Goal: Task Accomplishment & Management: Manage account settings

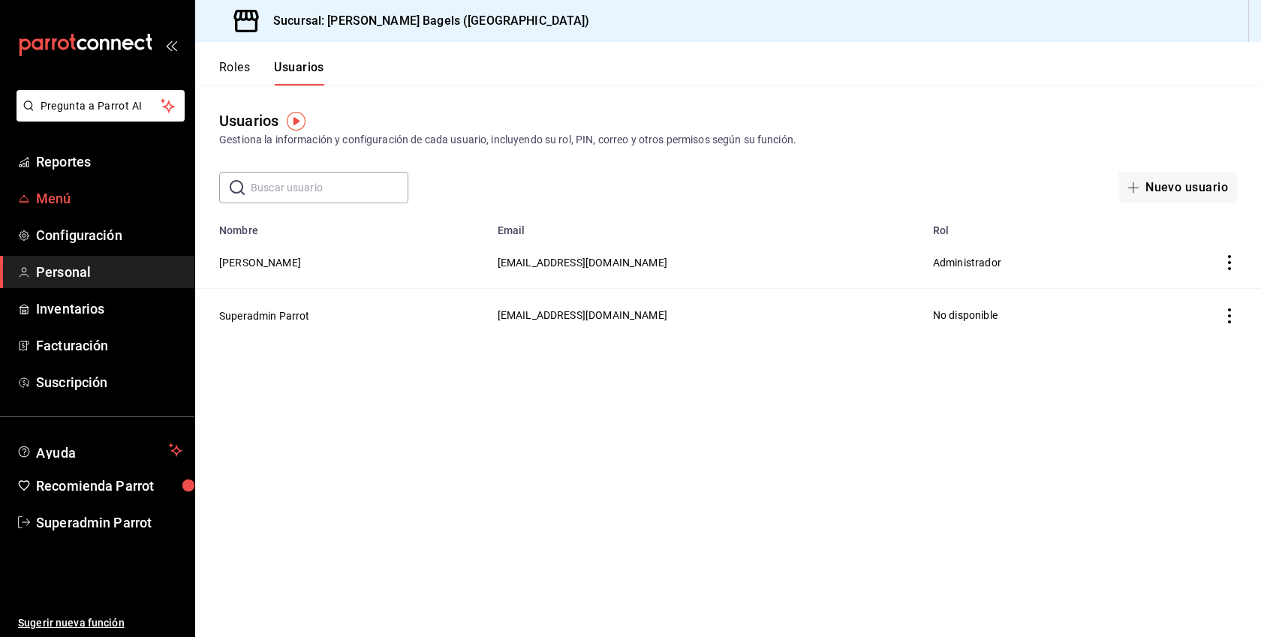
click at [71, 209] on link "Menú" at bounding box center [97, 198] width 194 height 32
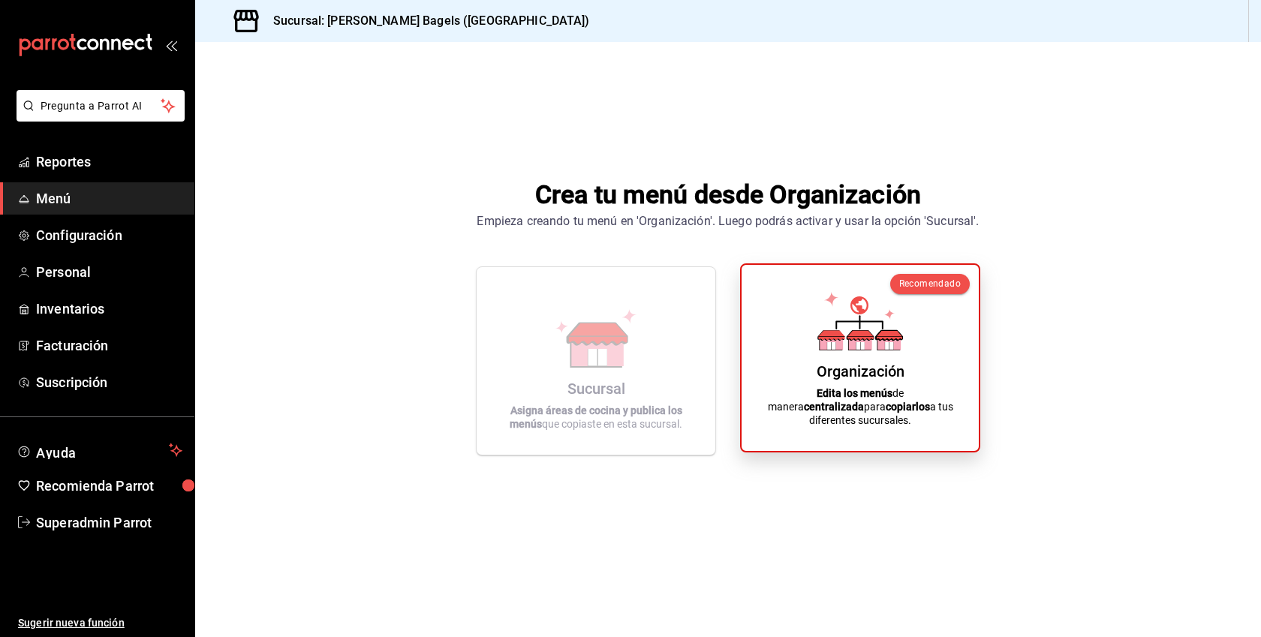
click at [800, 324] on div "Organización Edita los menús de manera centralizada para copiarlos a tus difere…" at bounding box center [860, 358] width 201 height 162
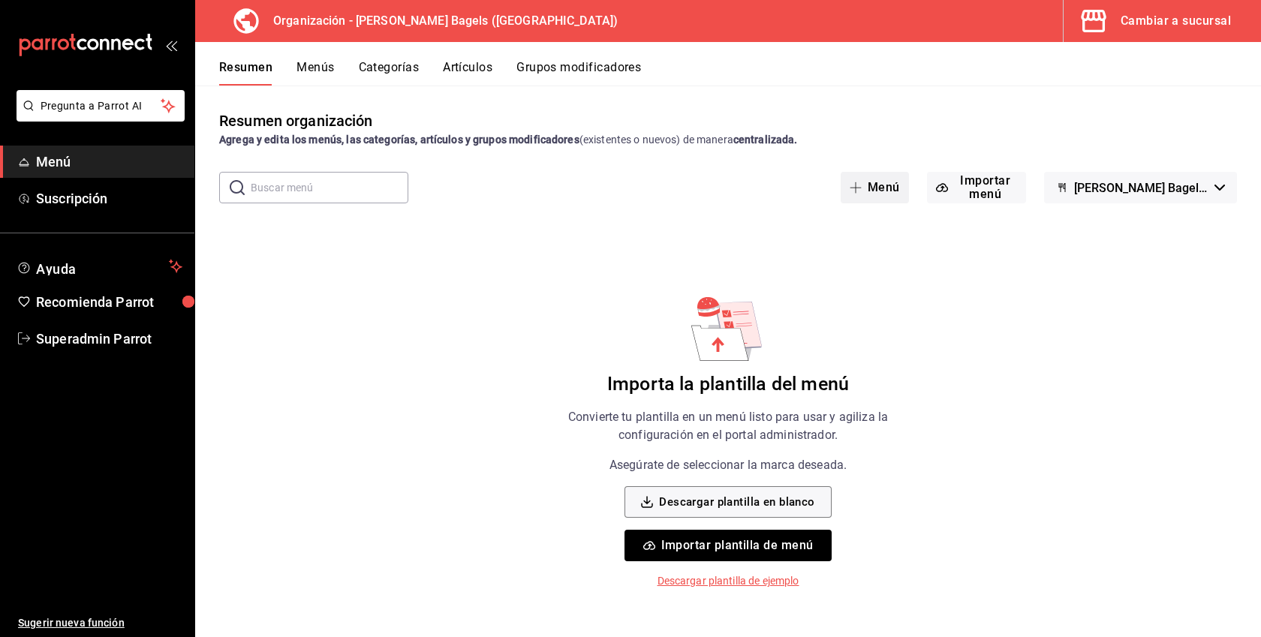
click at [876, 181] on button "Menú" at bounding box center [875, 188] width 68 height 32
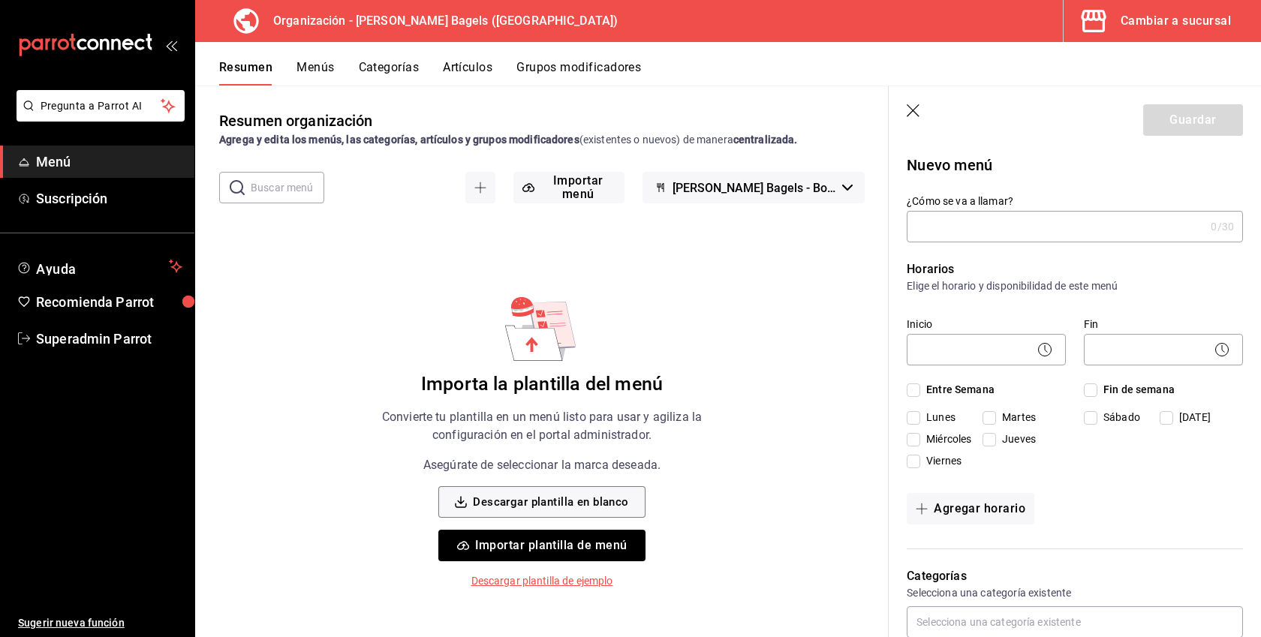
type input "P"
click at [930, 225] on input "Prueba" at bounding box center [1056, 227] width 298 height 30
type input "Prueba"
click at [967, 387] on span "Entre Semana" at bounding box center [958, 390] width 74 height 16
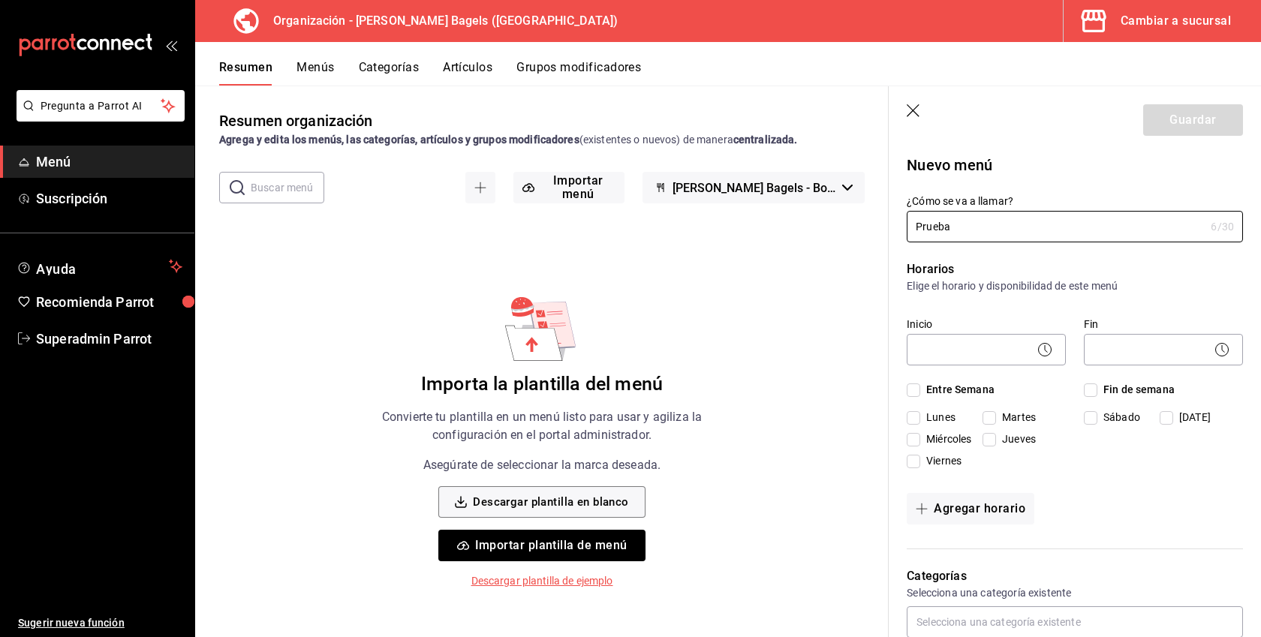
click at [921, 387] on input "Entre Semana" at bounding box center [914, 391] width 14 height 14
checkbox input "true"
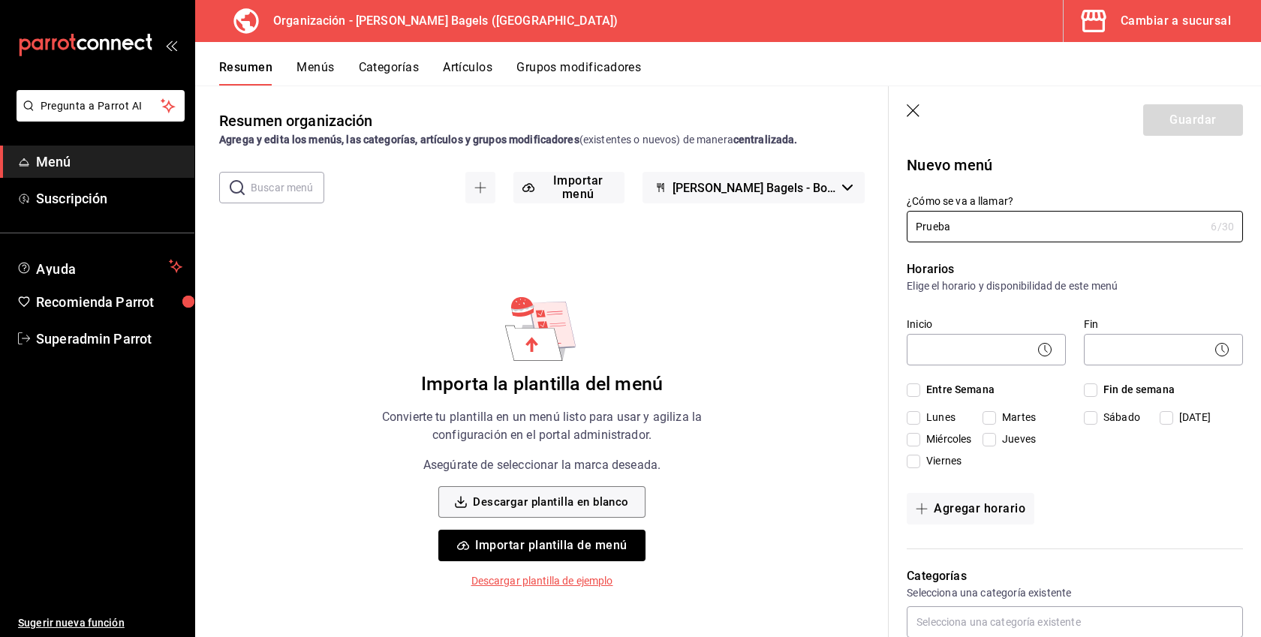
checkbox input "true"
click at [967, 387] on span "Entre Semana" at bounding box center [958, 390] width 74 height 16
click at [921, 387] on input "Entre Semana" at bounding box center [914, 391] width 14 height 14
checkbox input "false"
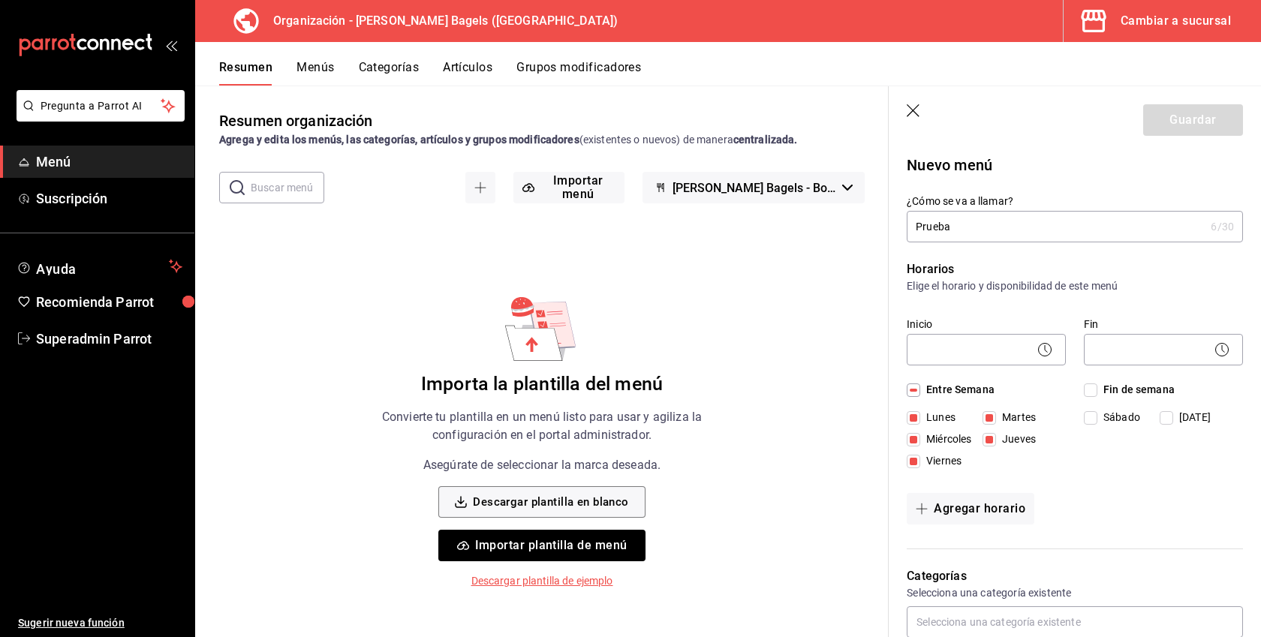
checkbox input "false"
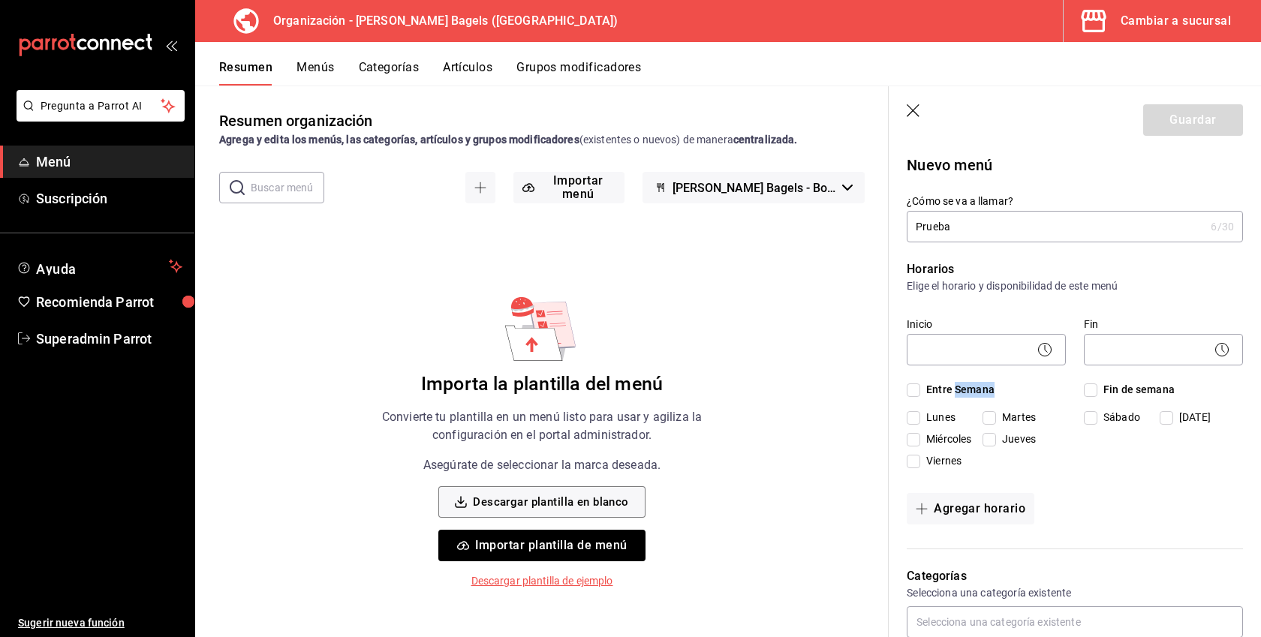
click at [967, 387] on span "Entre Semana" at bounding box center [958, 390] width 74 height 16
click at [921, 387] on input "Entre Semana" at bounding box center [914, 391] width 14 height 14
checkbox input "true"
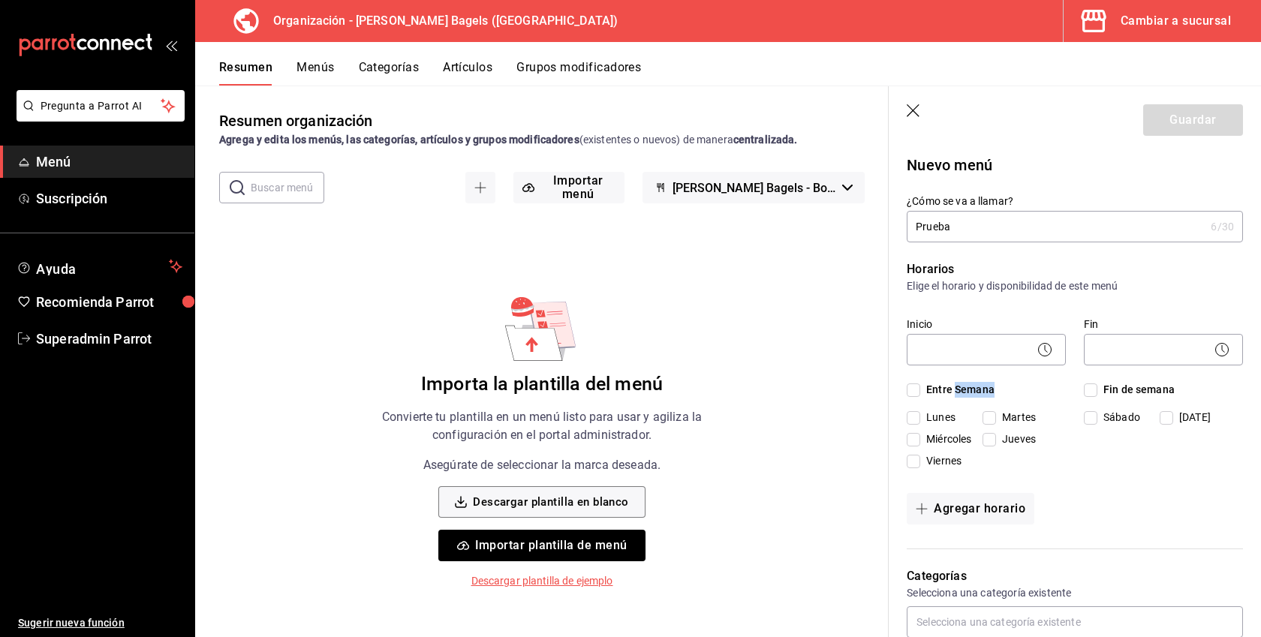
checkbox input "true"
click at [1115, 384] on span "Fin de semana" at bounding box center [1136, 390] width 77 height 16
click at [1098, 384] on input "Fin de semana" at bounding box center [1091, 391] width 14 height 14
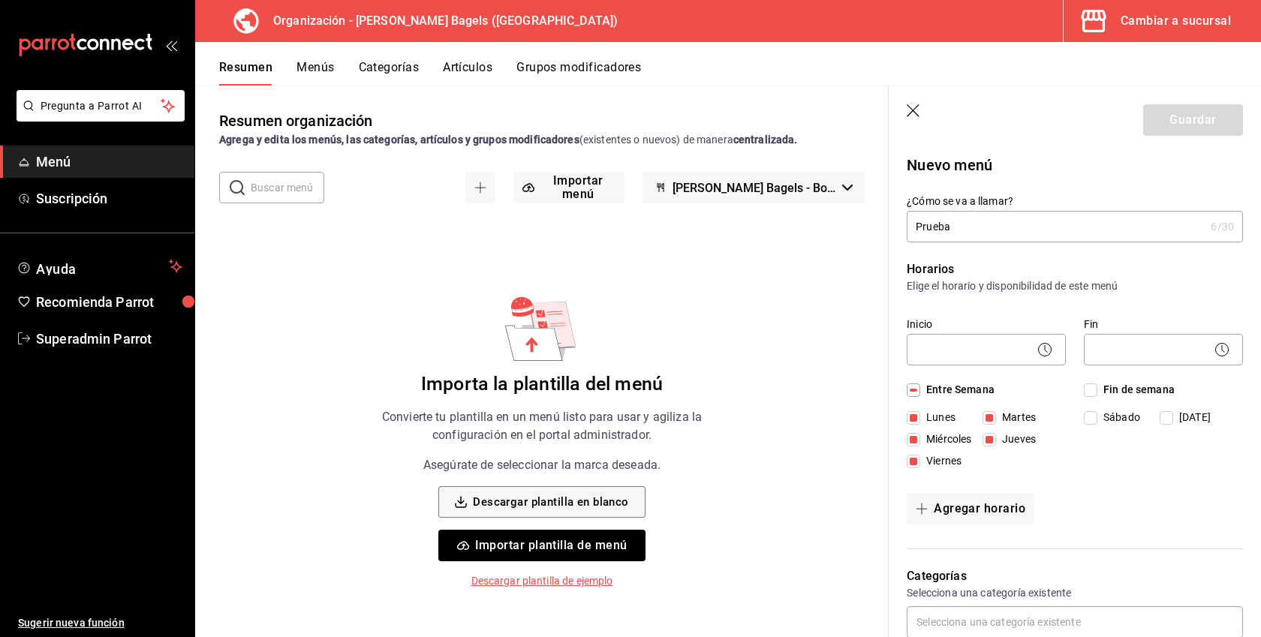
checkbox input "true"
click at [990, 345] on body "Pregunta a Parrot AI Menú Suscripción Ayuda Recomienda Parrot Superadmin Parrot…" at bounding box center [630, 318] width 1261 height 637
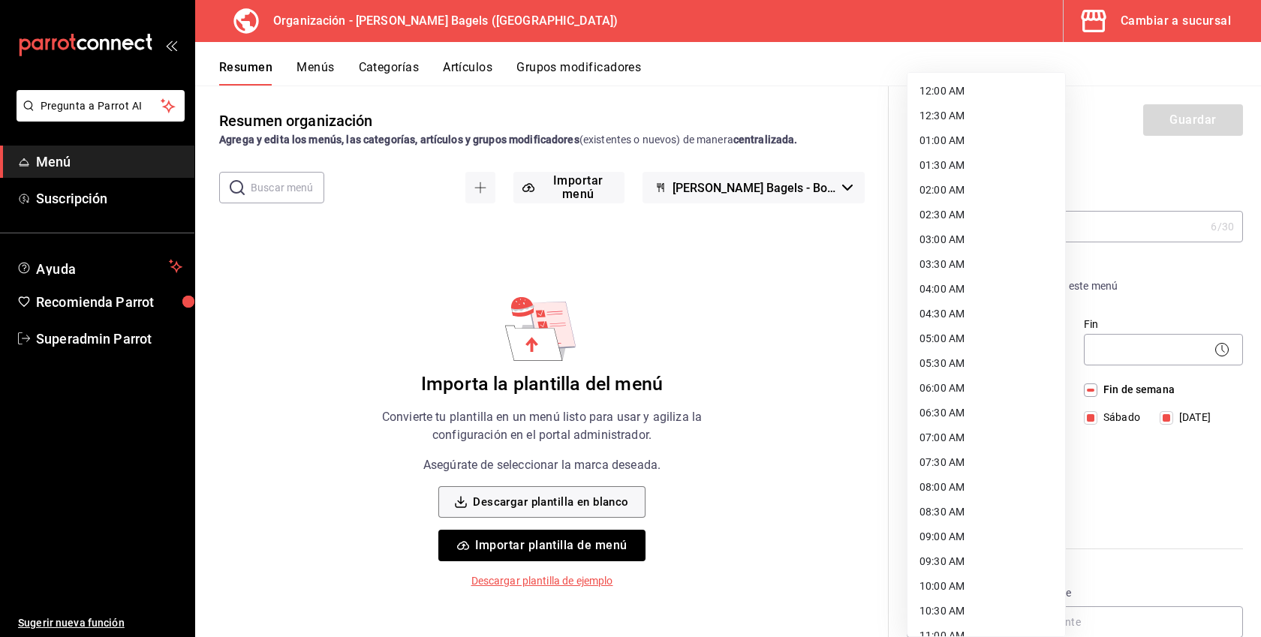
click at [969, 90] on li "12:00 AM" at bounding box center [987, 91] width 158 height 25
type input "00:00"
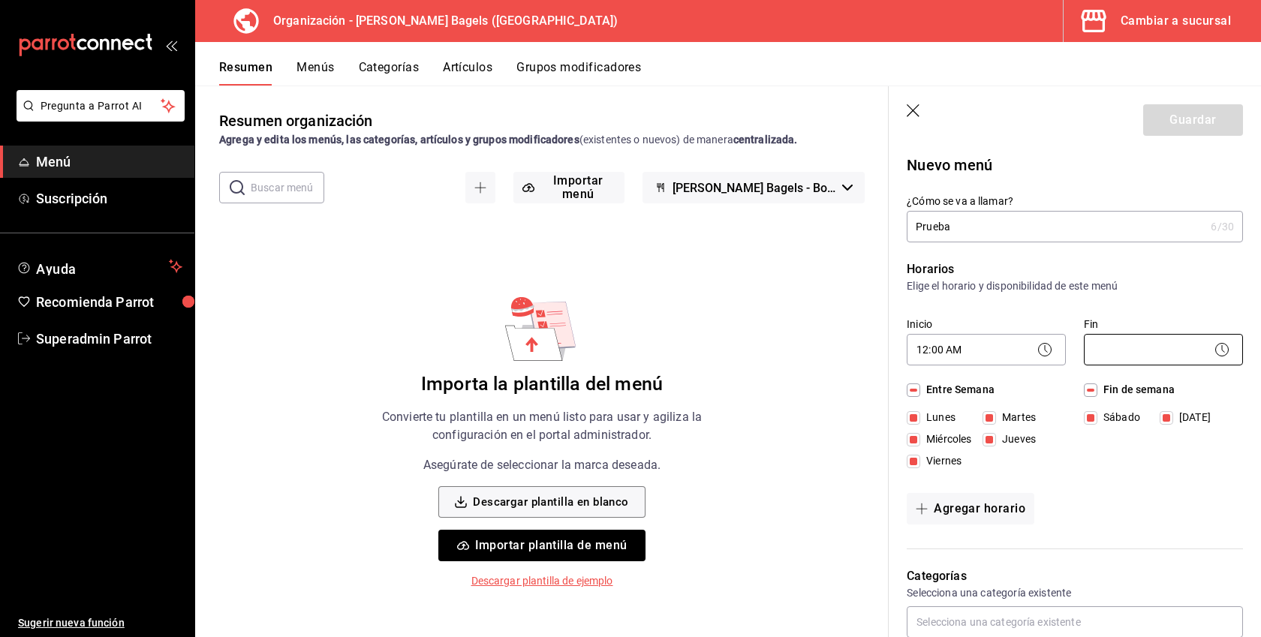
click at [1117, 354] on body "Pregunta a Parrot AI Menú Suscripción Ayuda Recomienda Parrot Superadmin Parrot…" at bounding box center [630, 318] width 1261 height 637
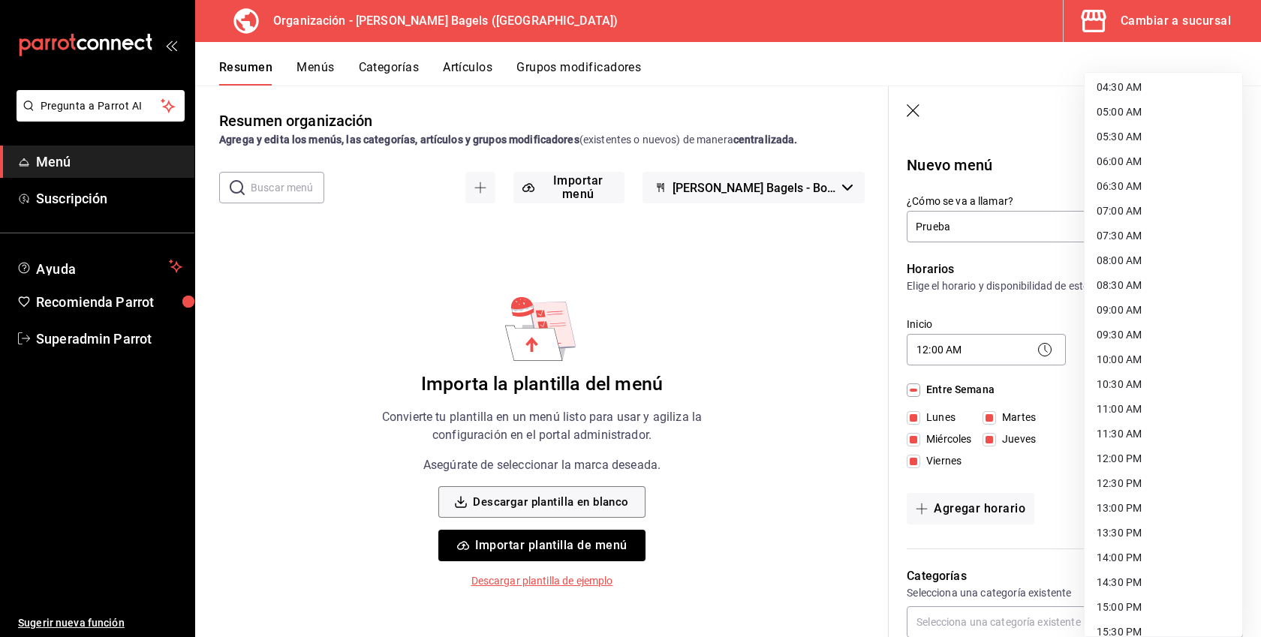
scroll to position [662, 0]
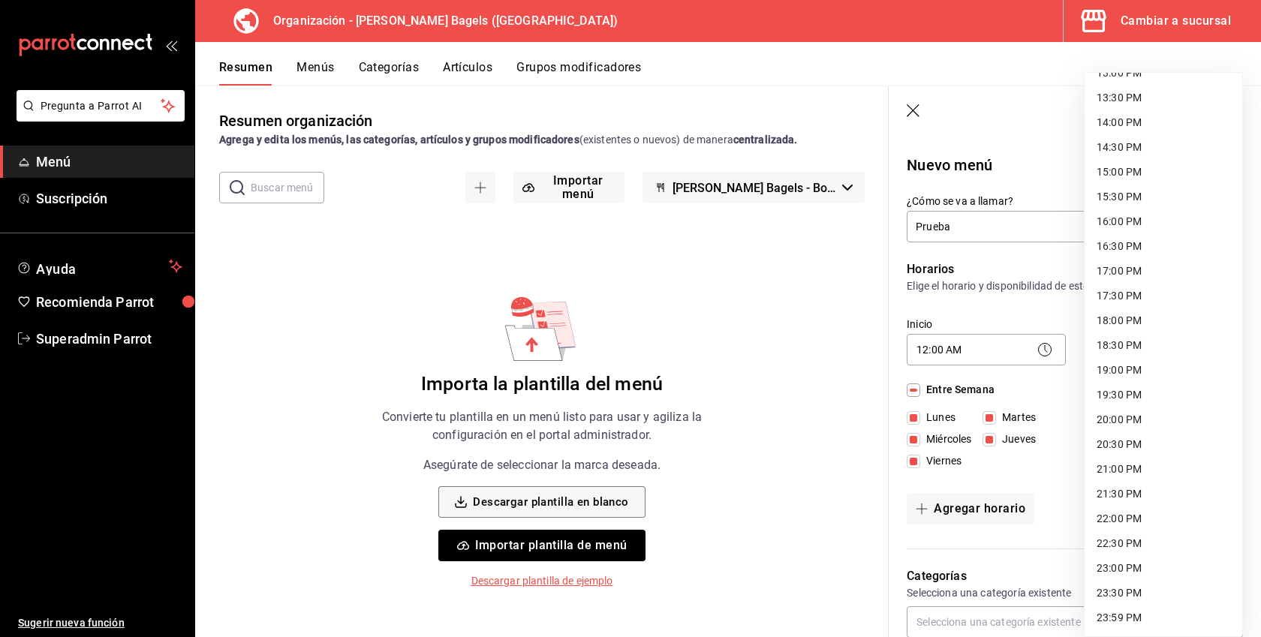
click at [1126, 616] on li "23:59 PM" at bounding box center [1164, 618] width 158 height 25
type input "23:59"
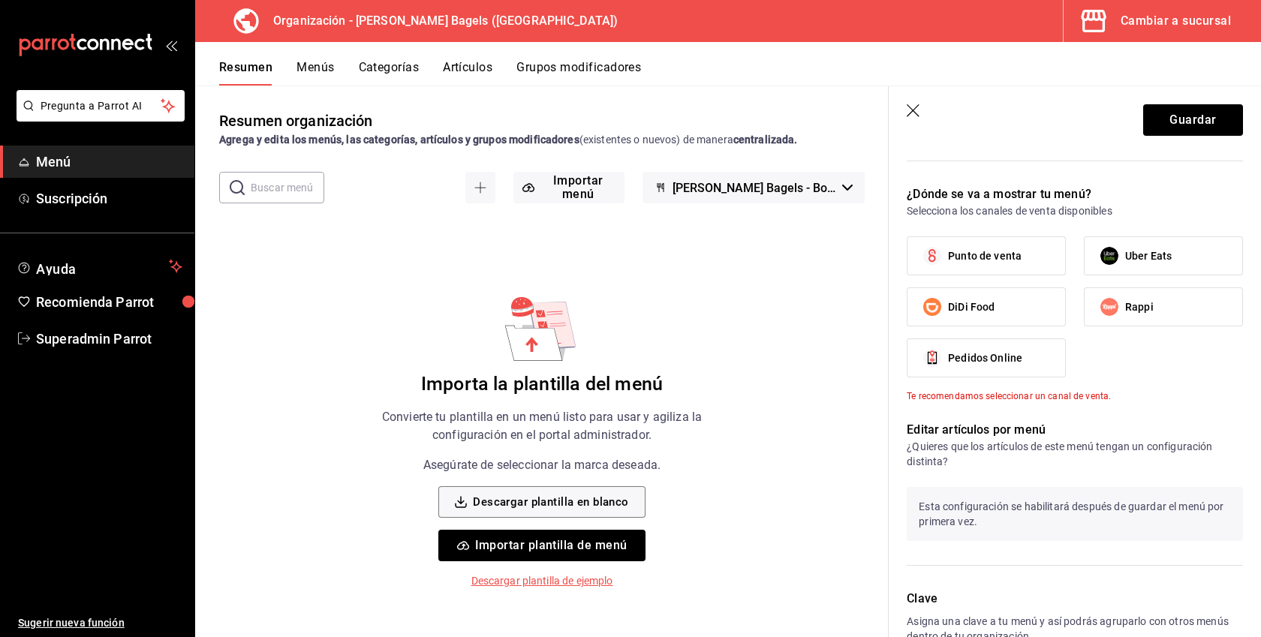
scroll to position [490, 0]
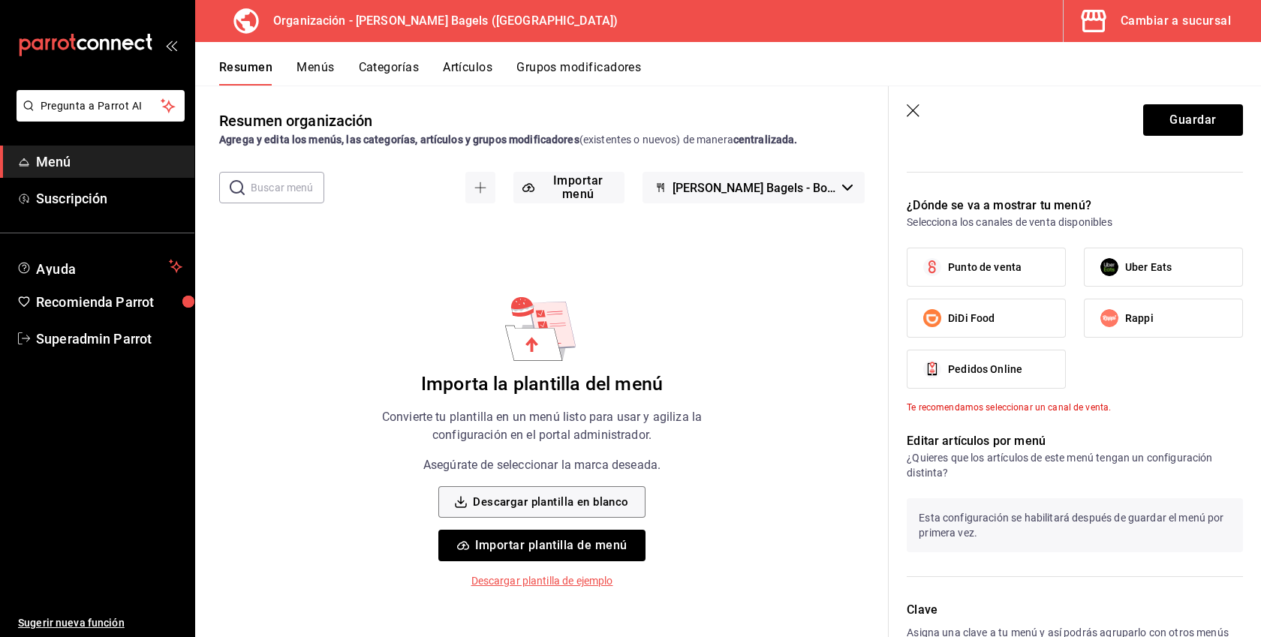
click at [1001, 271] on span "Punto de venta" at bounding box center [985, 268] width 74 height 16
click at [948, 271] on input "Punto de venta" at bounding box center [933, 268] width 32 height 32
checkbox input "true"
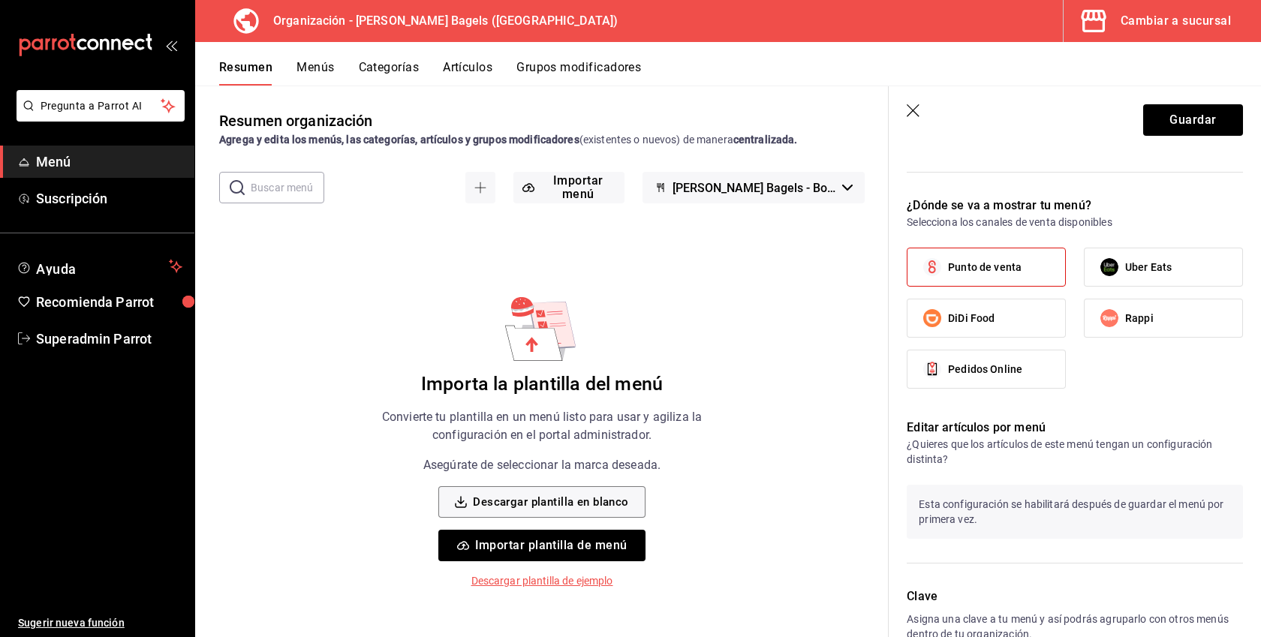
scroll to position [582, 0]
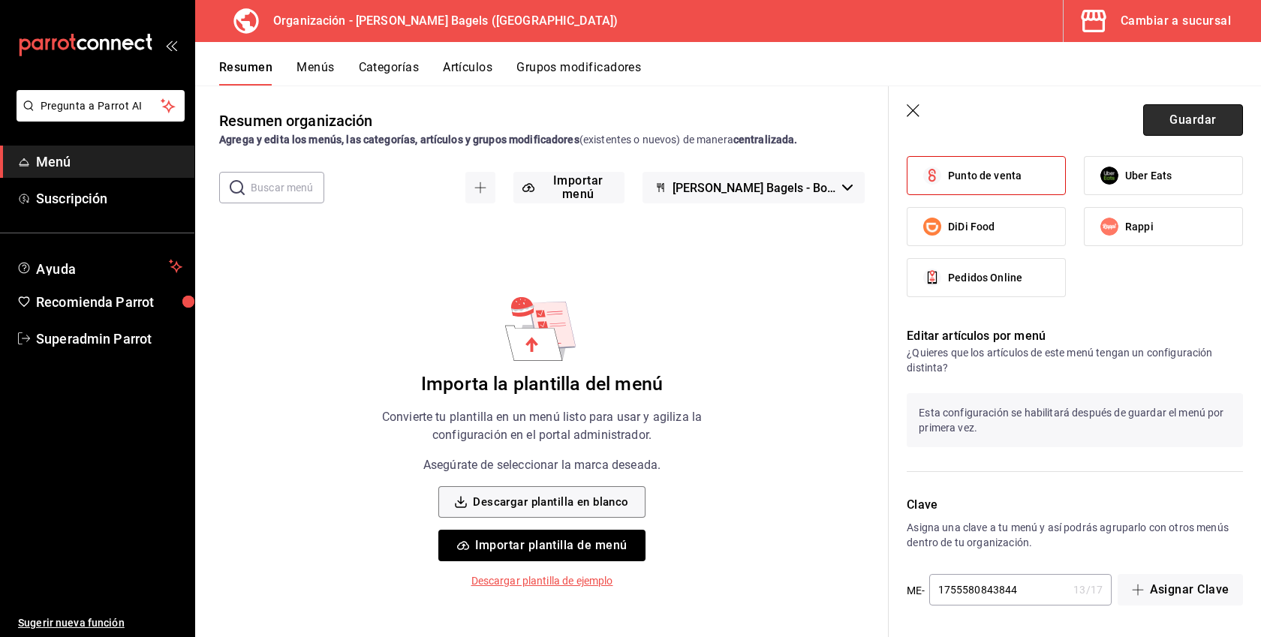
click at [1186, 125] on button "Guardar" at bounding box center [1194, 120] width 100 height 32
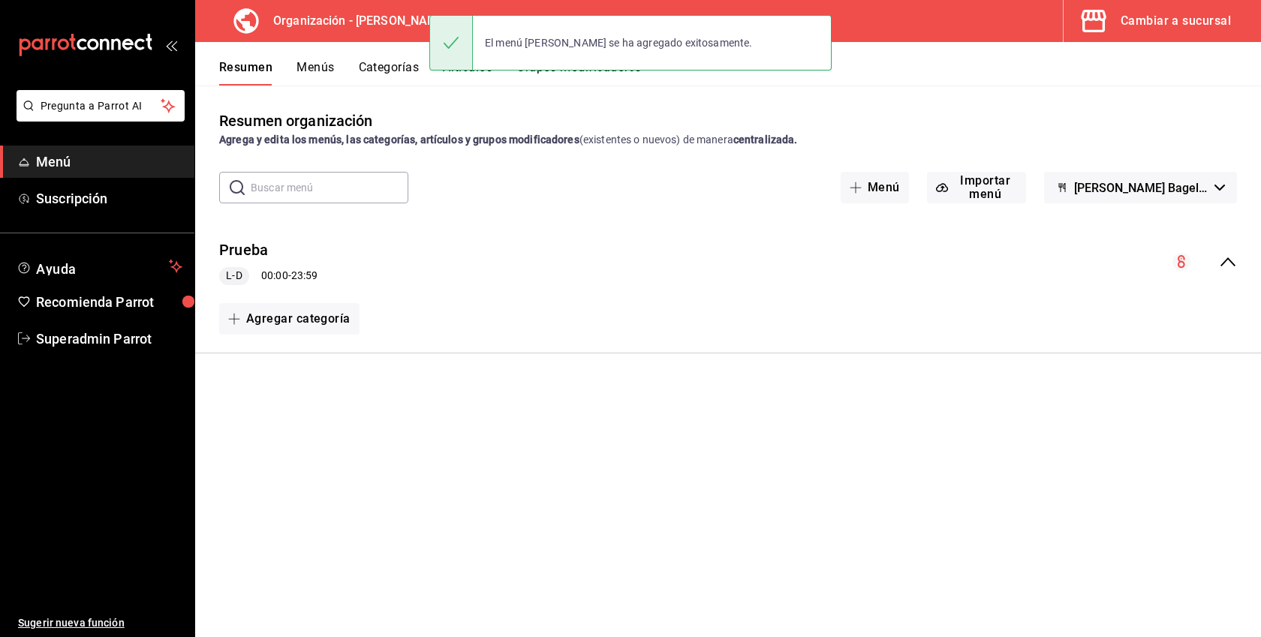
click at [382, 74] on button "Categorías" at bounding box center [389, 73] width 61 height 26
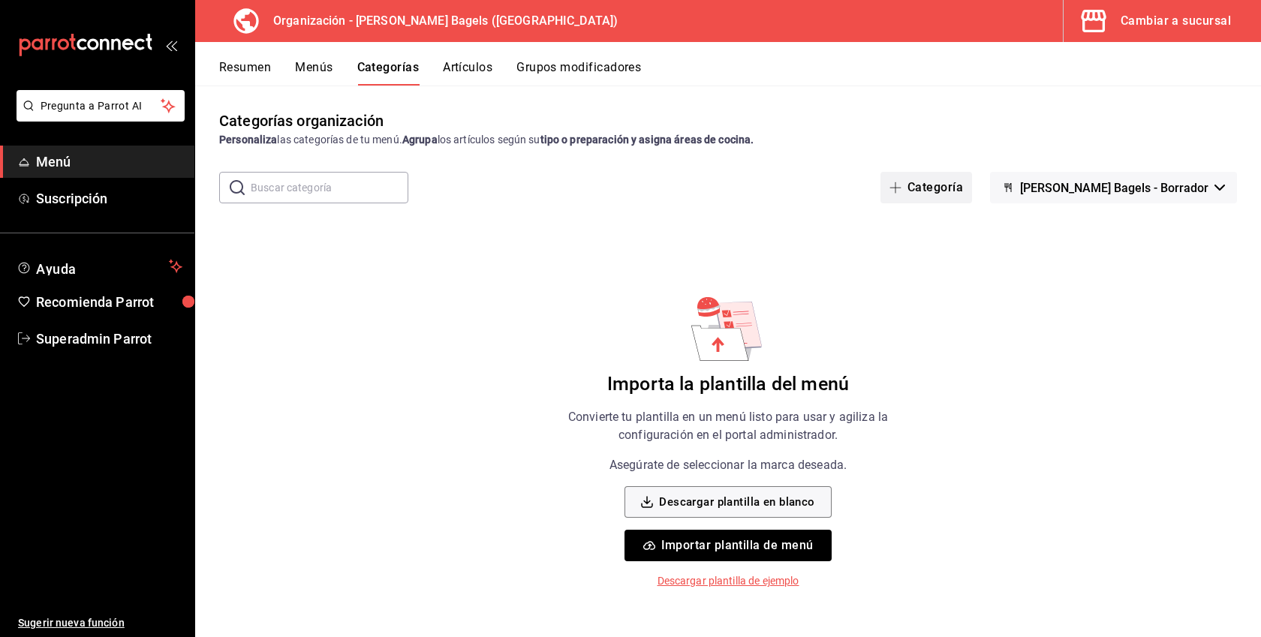
click at [972, 194] on button "Categoría" at bounding box center [927, 188] width 92 height 32
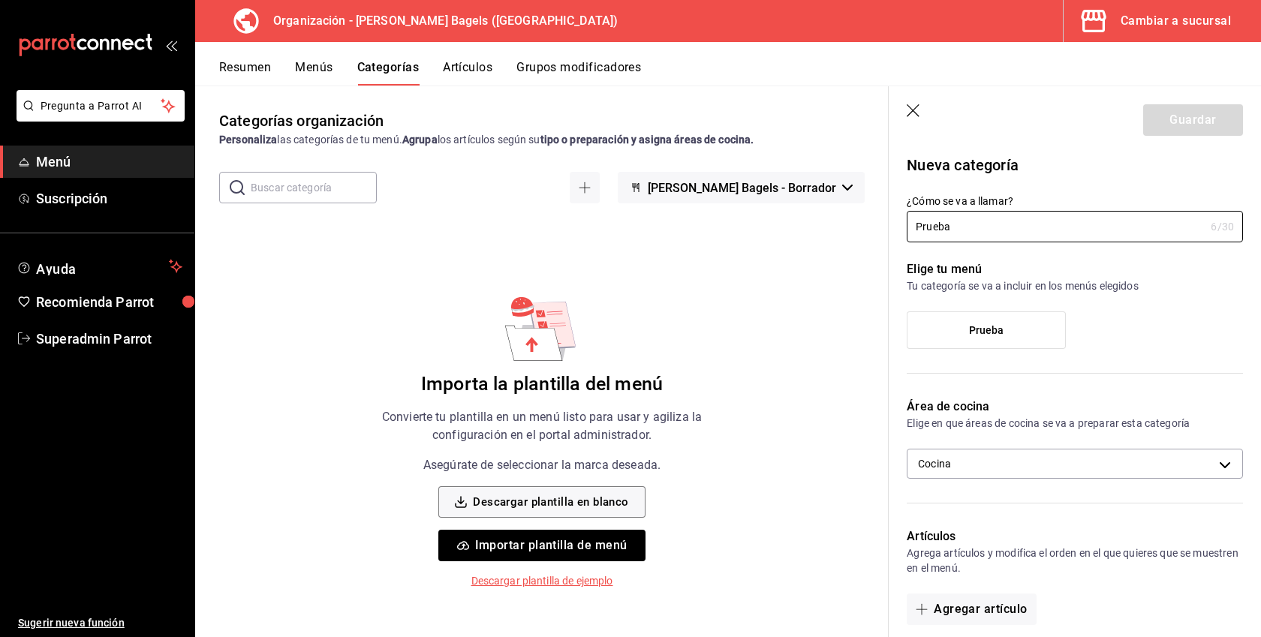
type input "Prueba"
click at [963, 330] on label "Prueba" at bounding box center [987, 330] width 158 height 36
click at [0, 0] on input "Prueba" at bounding box center [0, 0] width 0 height 0
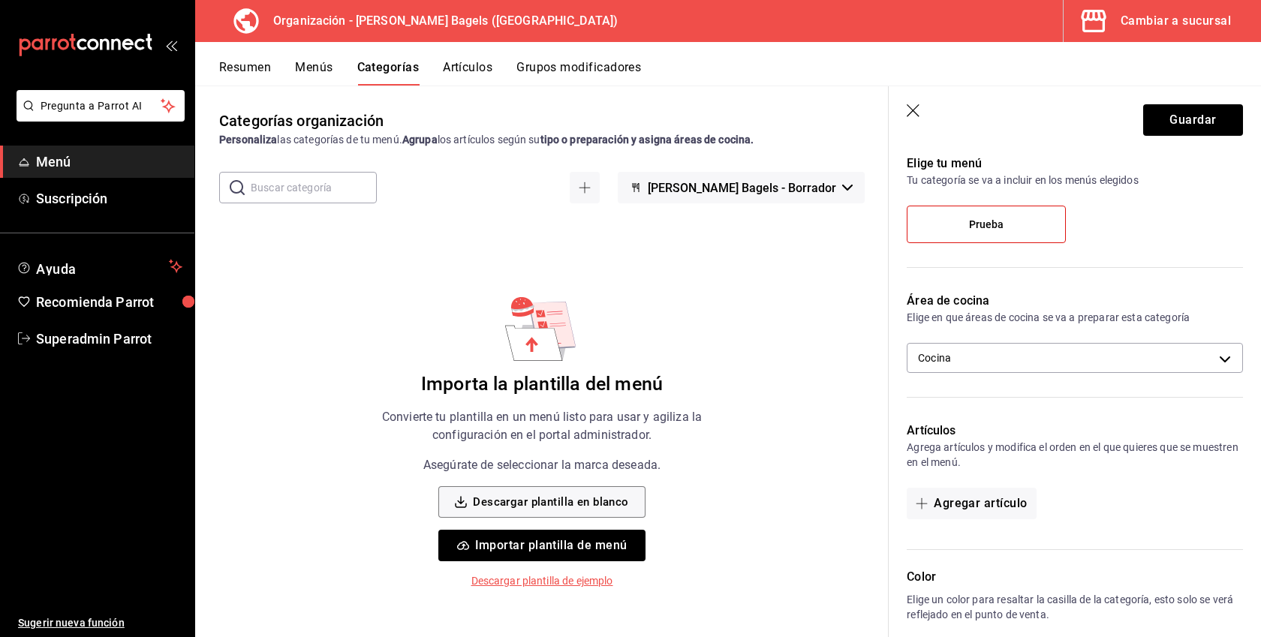
scroll to position [348, 0]
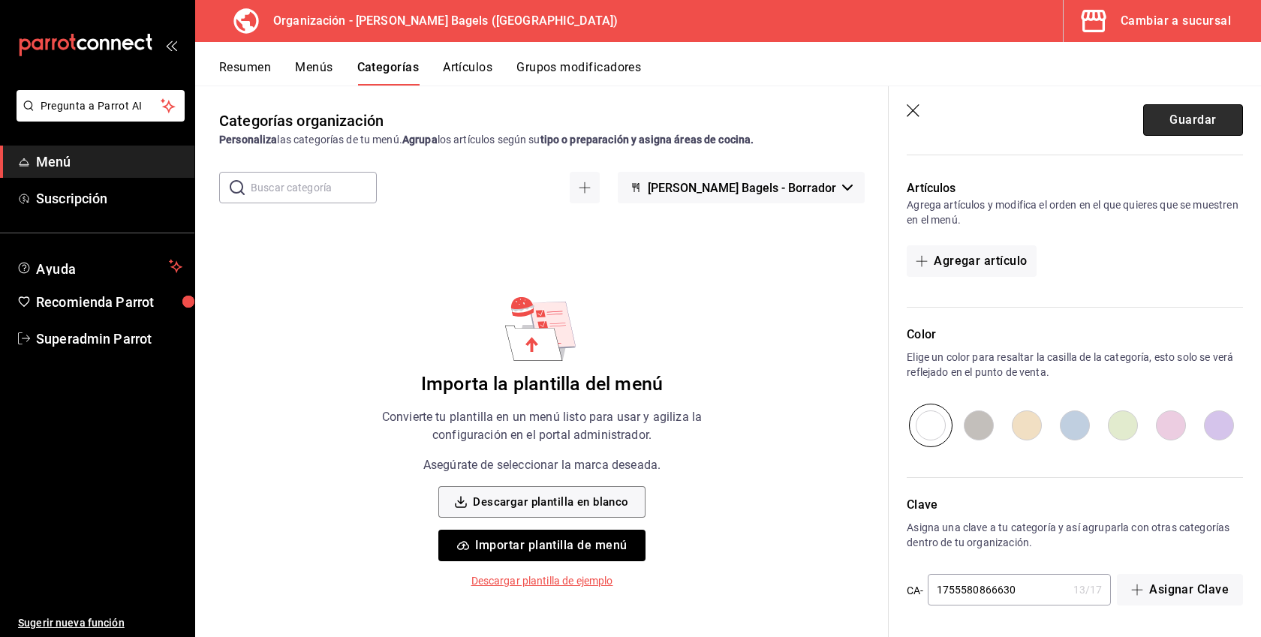
click at [1180, 128] on button "Guardar" at bounding box center [1194, 120] width 100 height 32
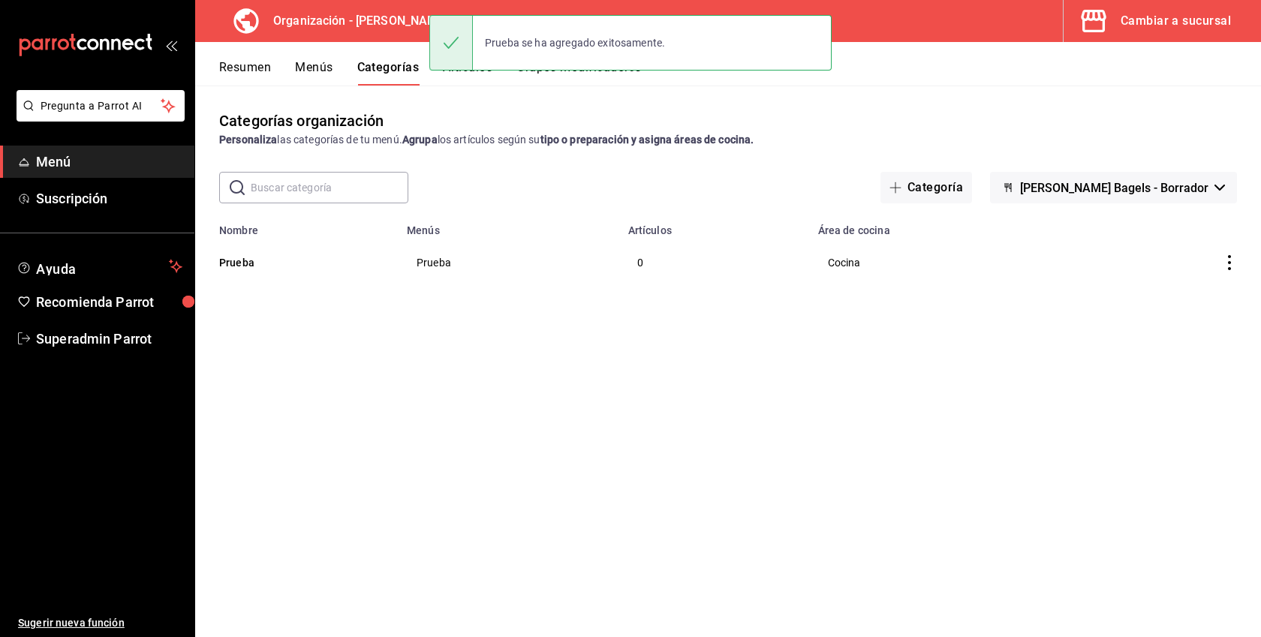
click at [485, 77] on button "Artículos" at bounding box center [468, 73] width 50 height 26
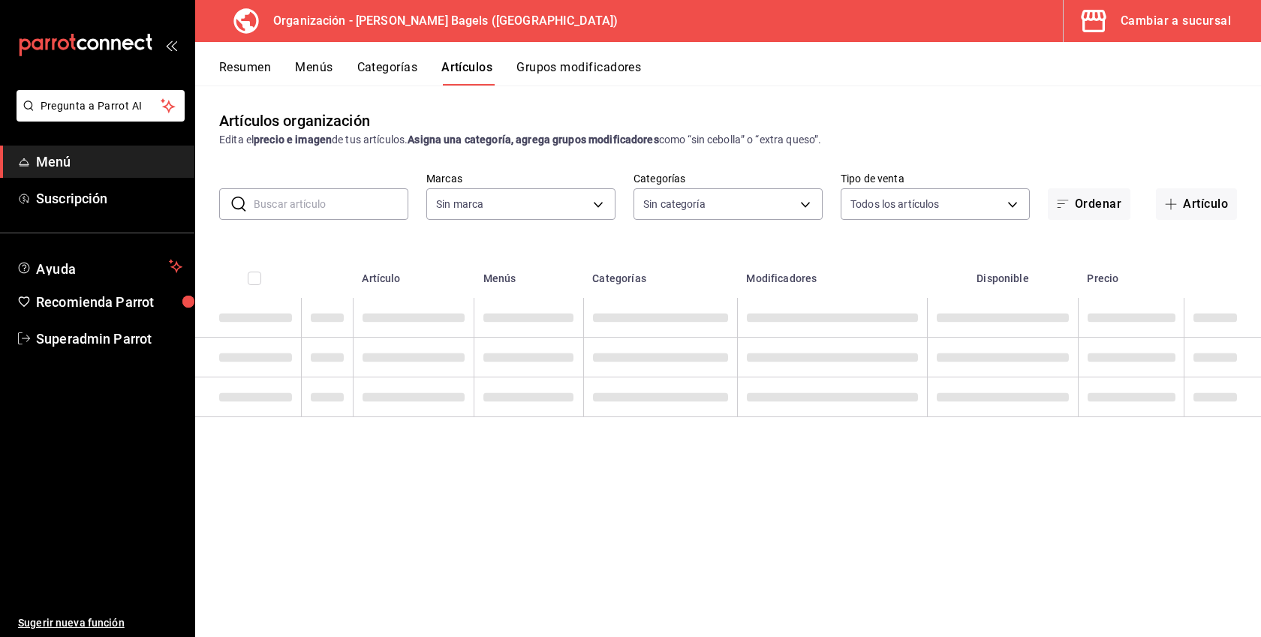
type input "931cbada-8b95-48c9-a0c3-dfa07e11cc97"
type input "350876fd-1105-46a2-840d-ab58074091e3"
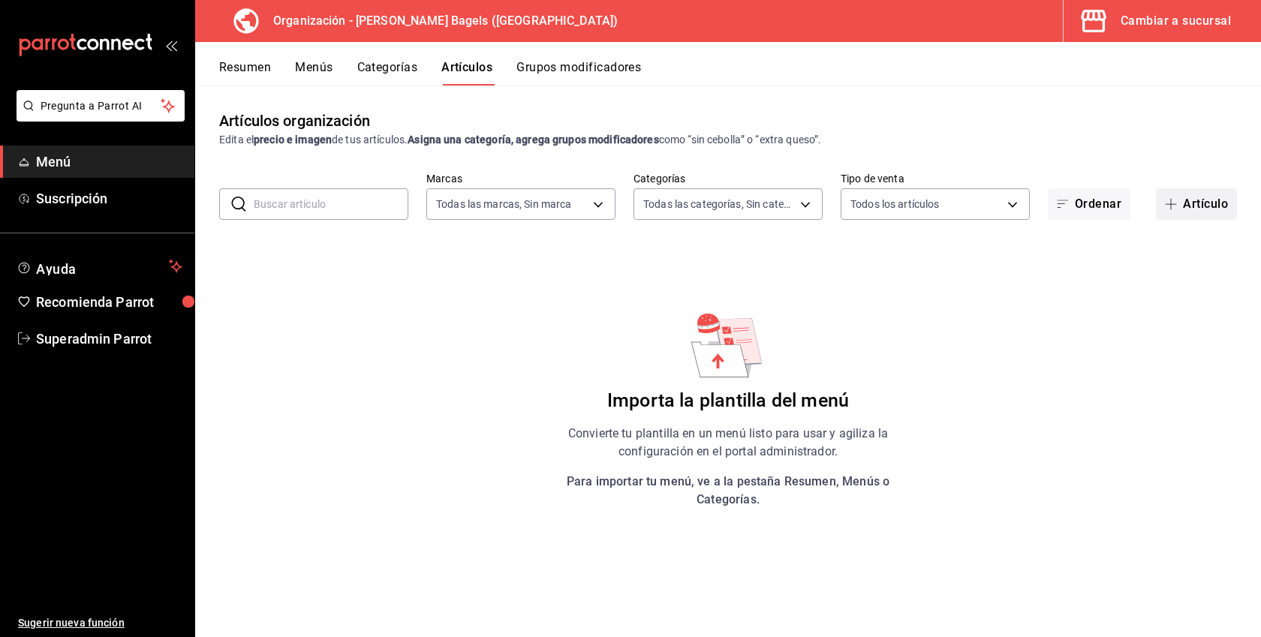
click at [1181, 192] on button "Artículo" at bounding box center [1196, 204] width 81 height 32
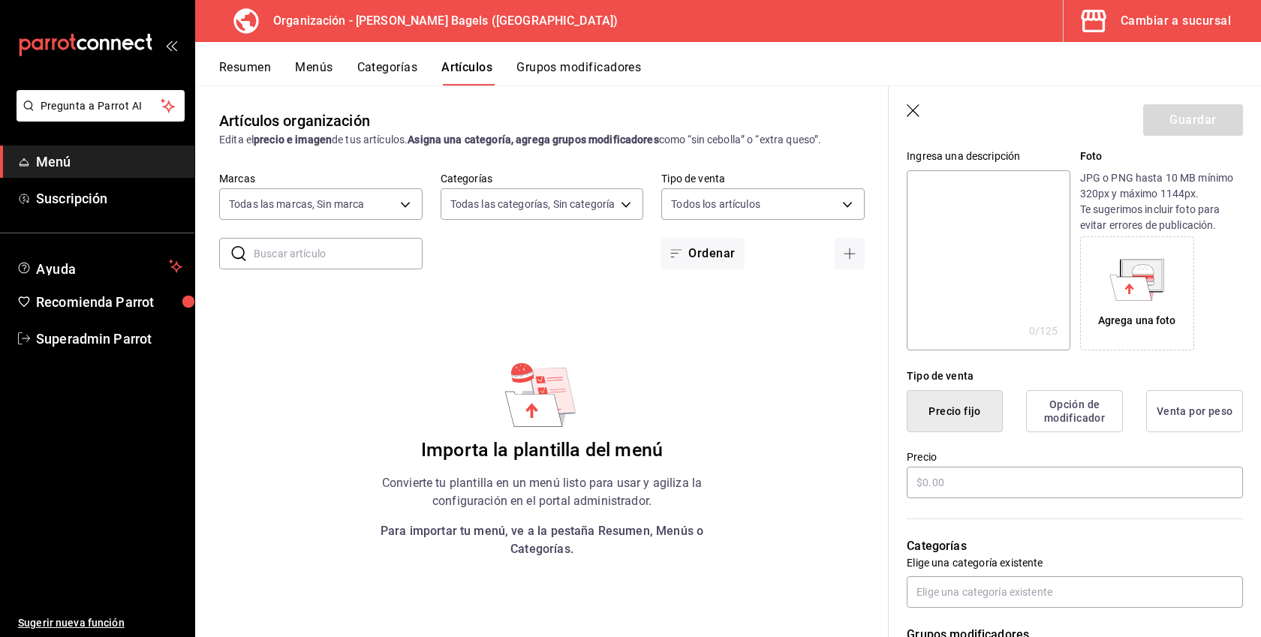
scroll to position [179, 0]
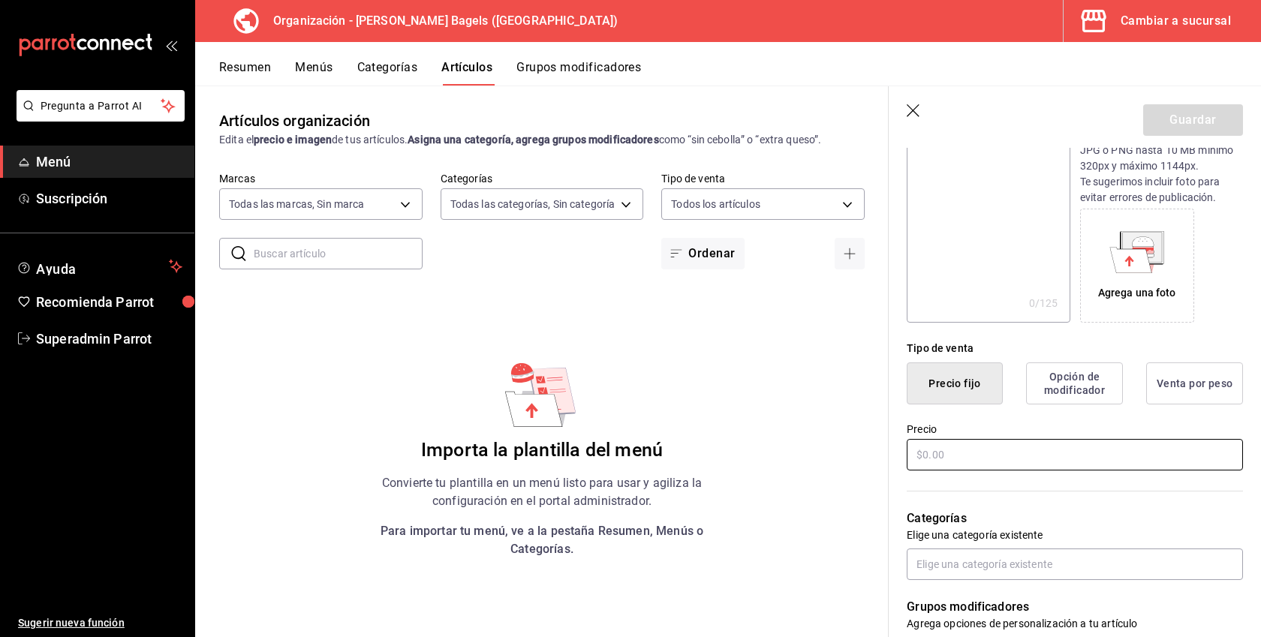
type input "Prueba"
click at [957, 453] on input "text" at bounding box center [1075, 455] width 336 height 32
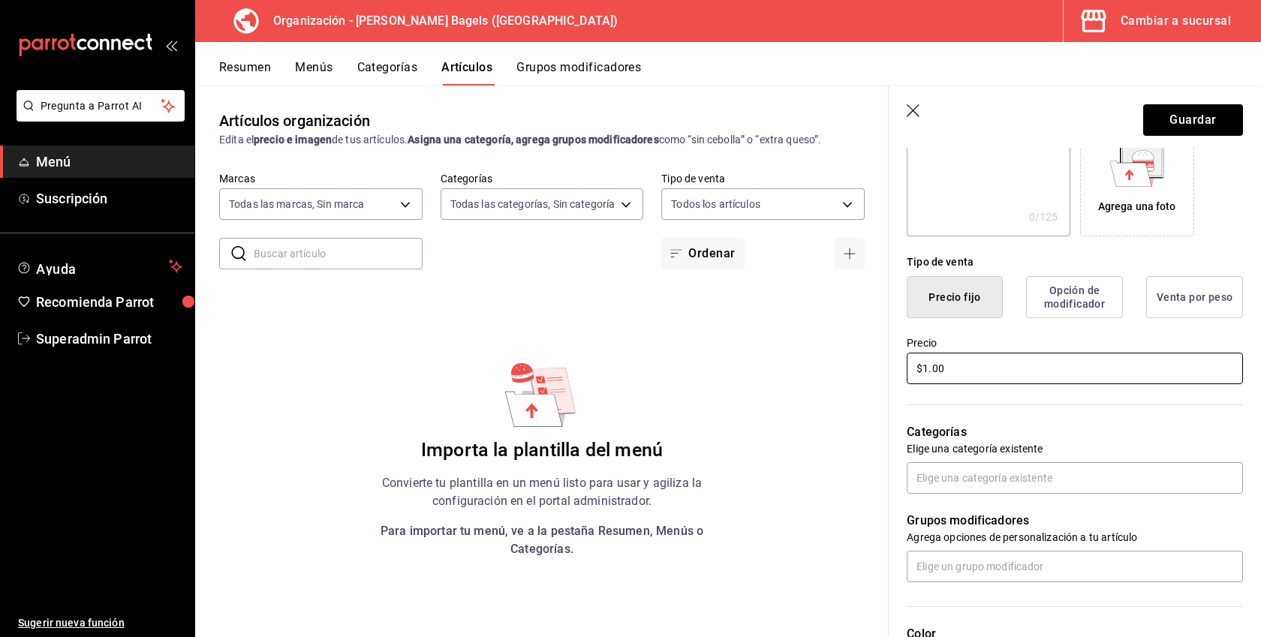
scroll to position [303, 0]
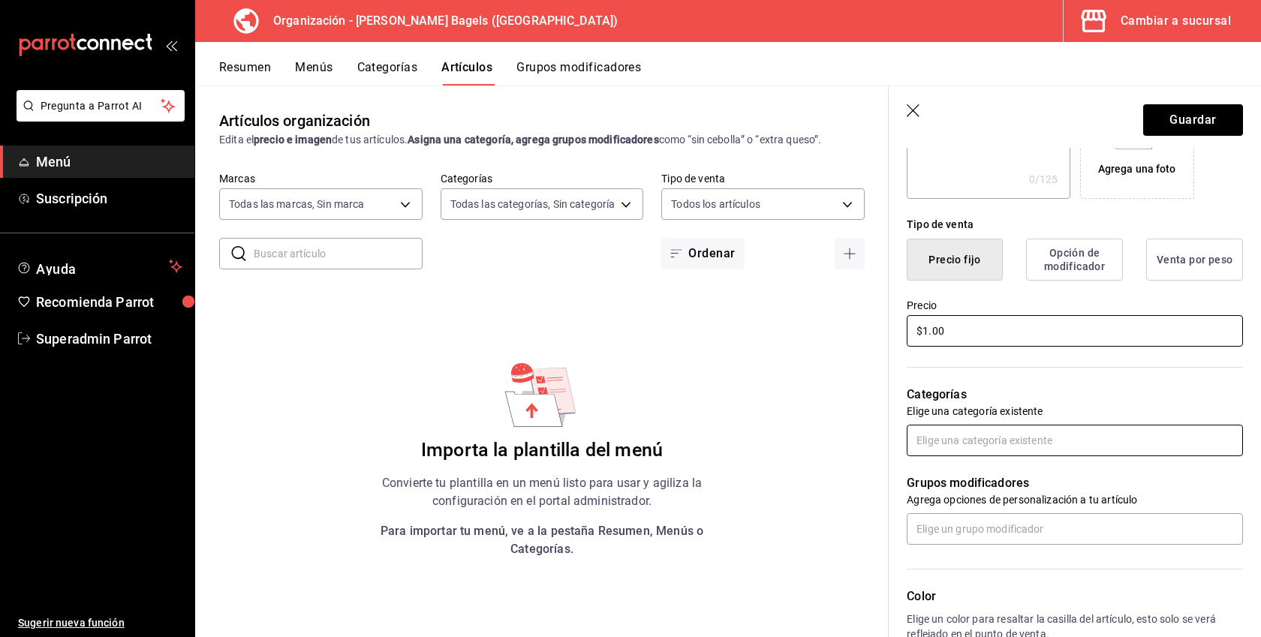
type input "$1.00"
click at [968, 439] on input "text" at bounding box center [1075, 441] width 336 height 32
click at [968, 483] on li "Prueba" at bounding box center [1075, 475] width 336 height 25
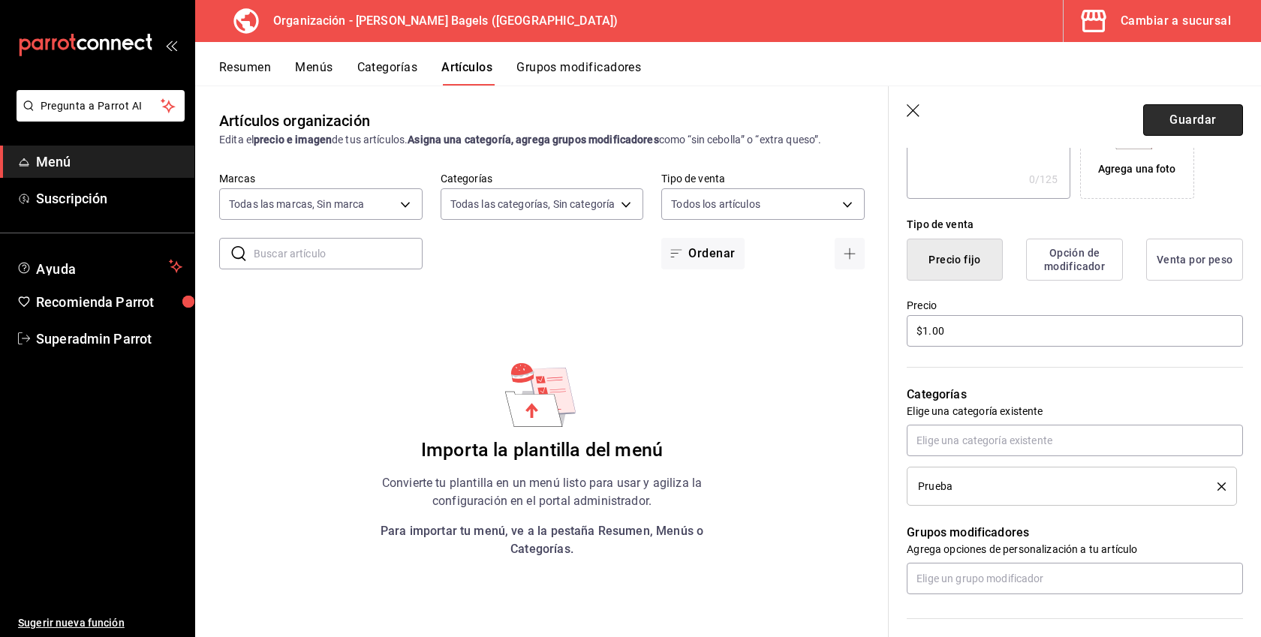
click at [1199, 113] on button "Guardar" at bounding box center [1194, 120] width 100 height 32
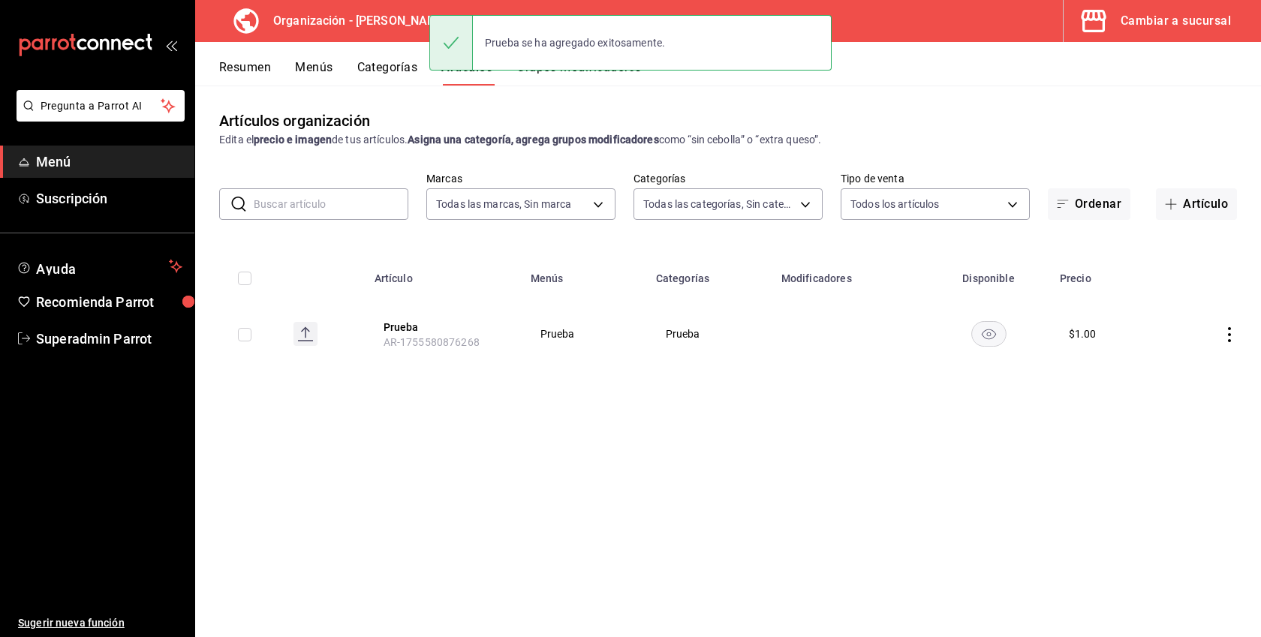
click at [327, 71] on button "Menús" at bounding box center [314, 73] width 38 height 26
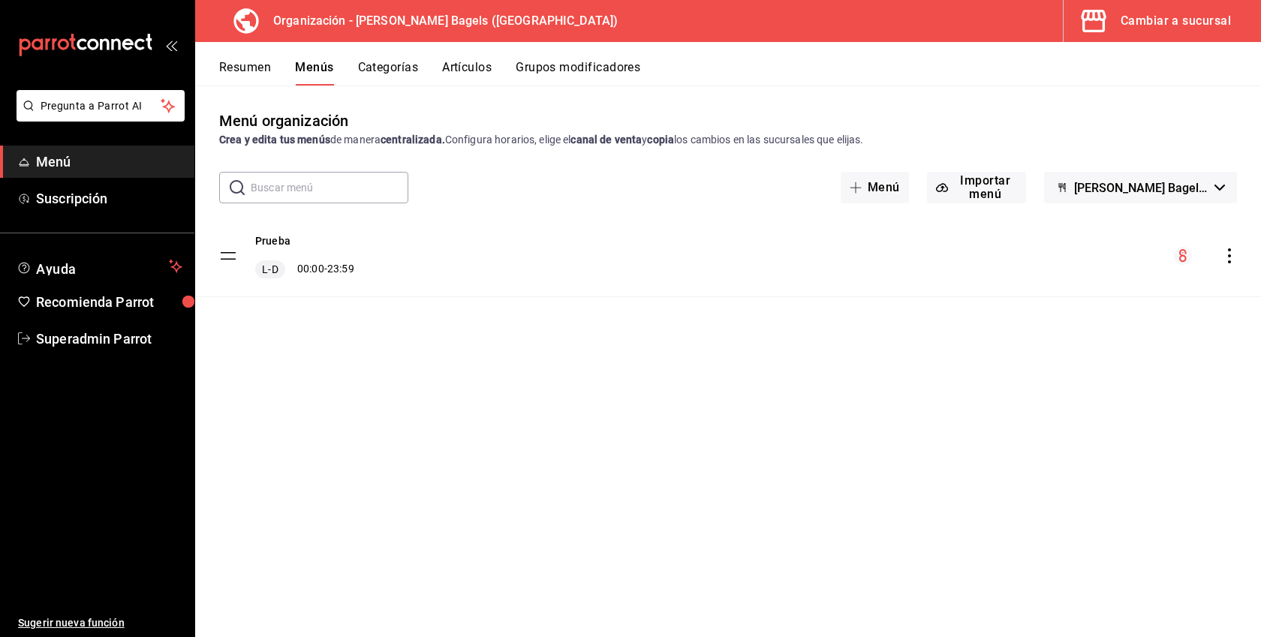
click at [1234, 258] on icon "actions" at bounding box center [1229, 256] width 15 height 15
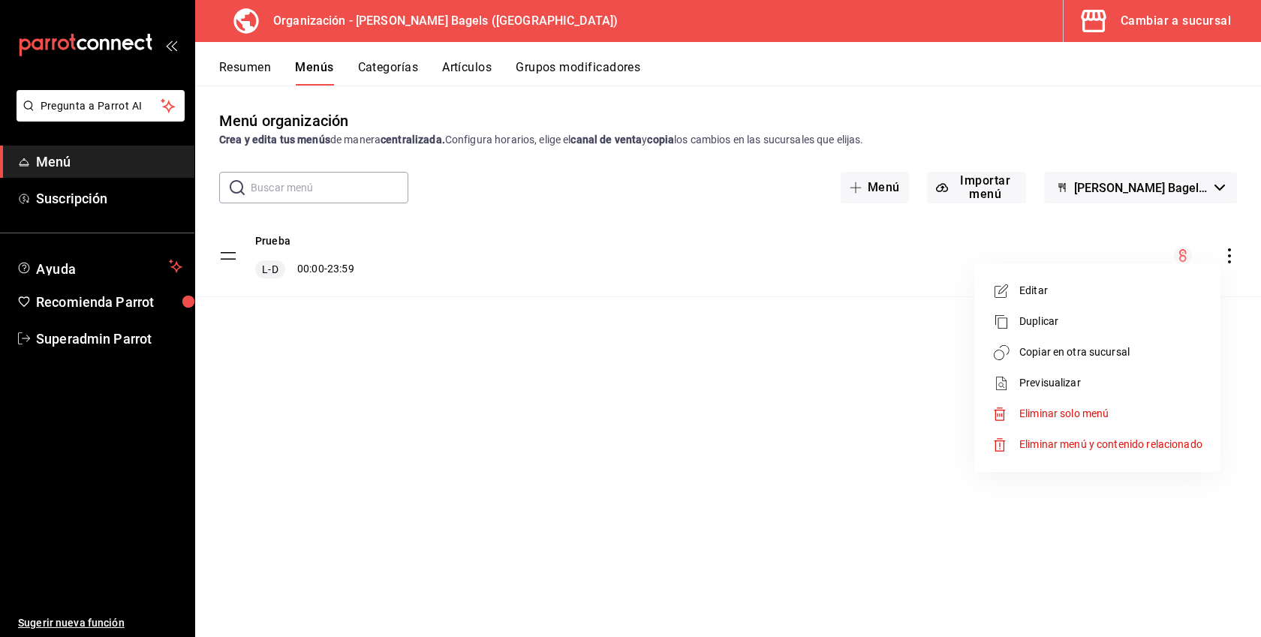
click at [1119, 350] on span "Copiar en otra sucursal" at bounding box center [1111, 353] width 183 height 16
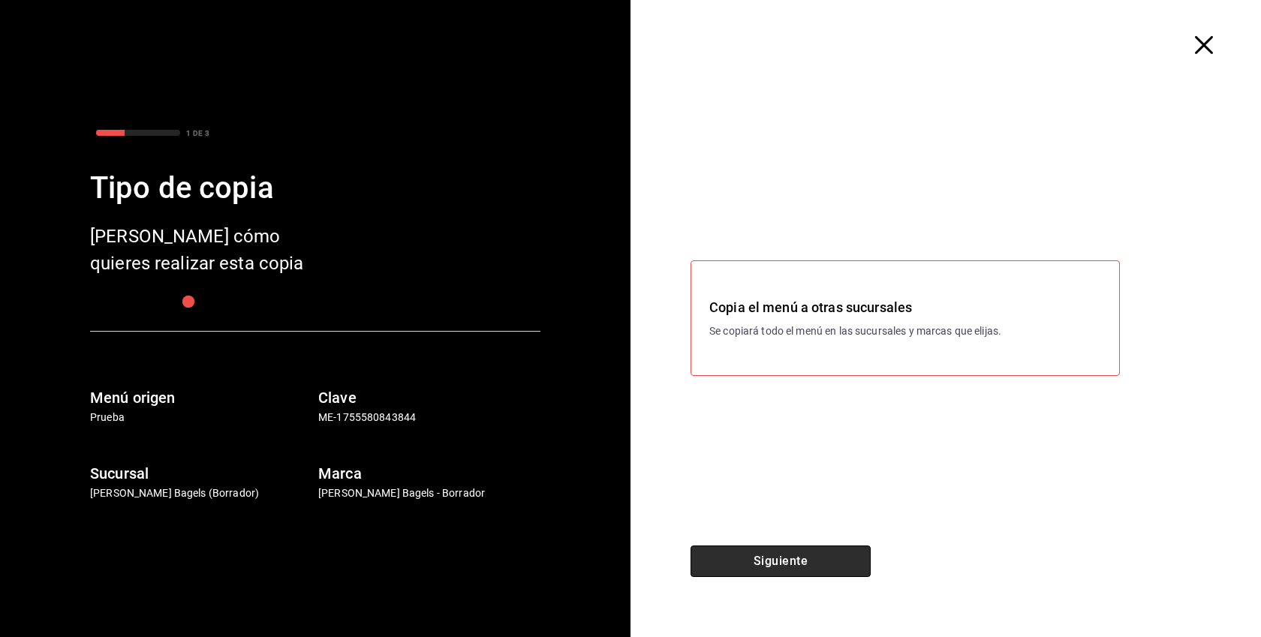
click at [825, 565] on button "Siguiente" at bounding box center [781, 562] width 180 height 32
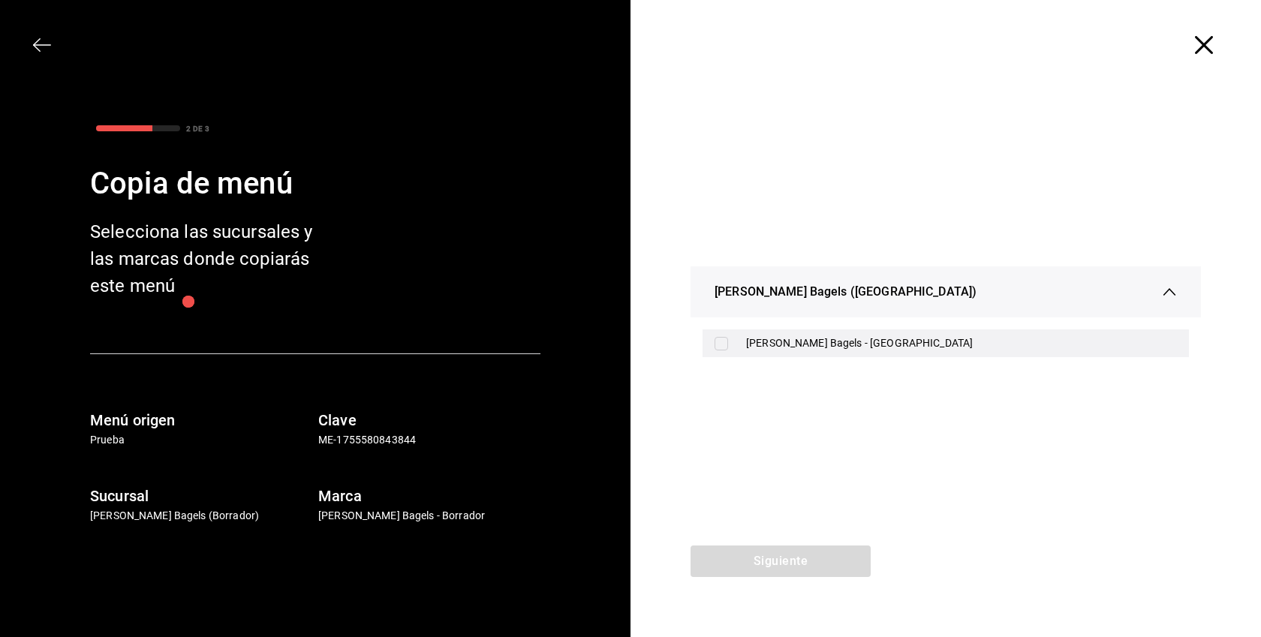
click at [814, 354] on div "[PERSON_NAME] Bagels - [GEOGRAPHIC_DATA]" at bounding box center [946, 344] width 487 height 28
checkbox input "true"
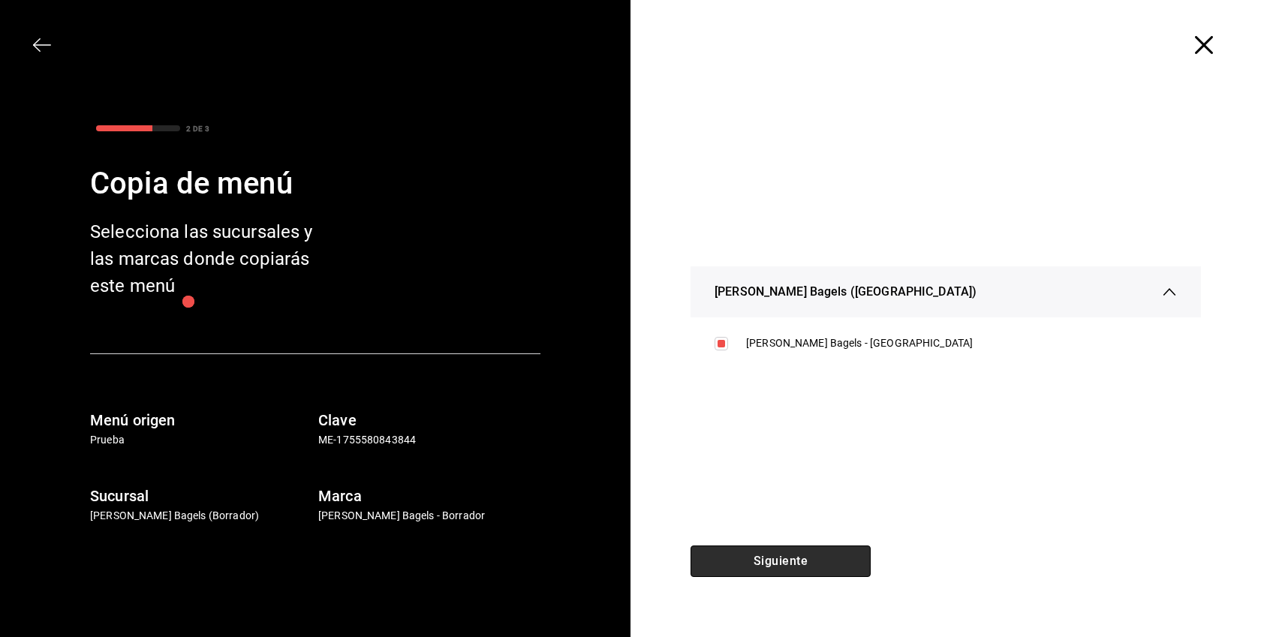
click at [799, 556] on button "Siguiente" at bounding box center [781, 562] width 180 height 32
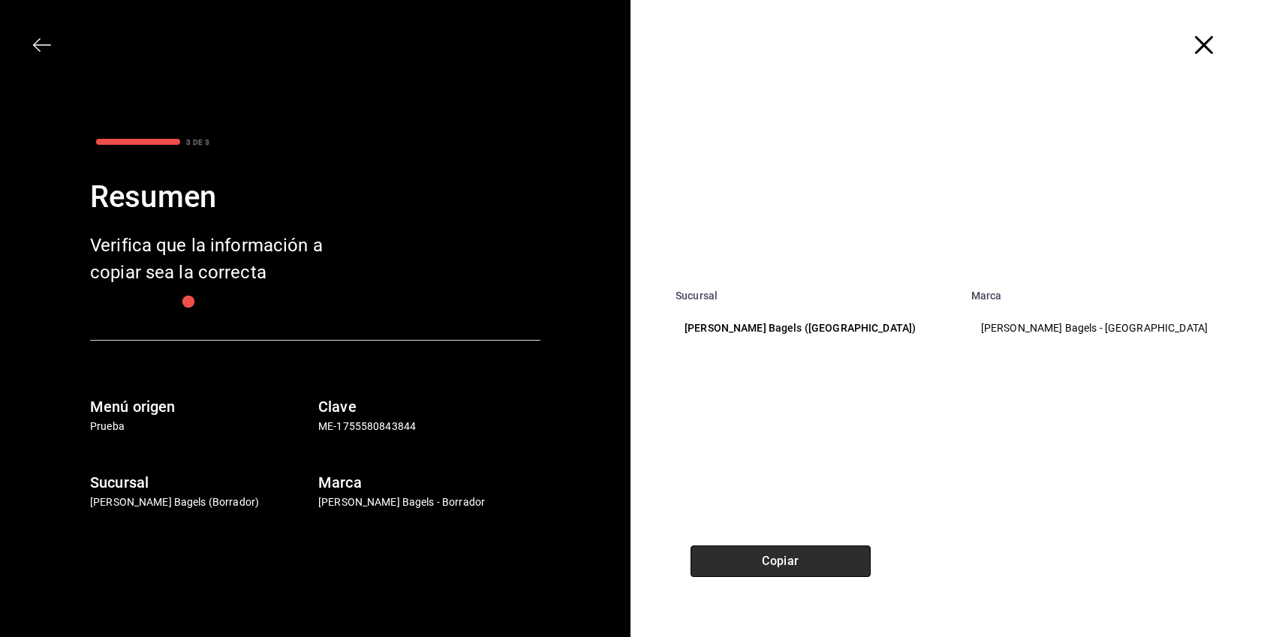
click at [799, 556] on button "Copiar" at bounding box center [781, 562] width 180 height 32
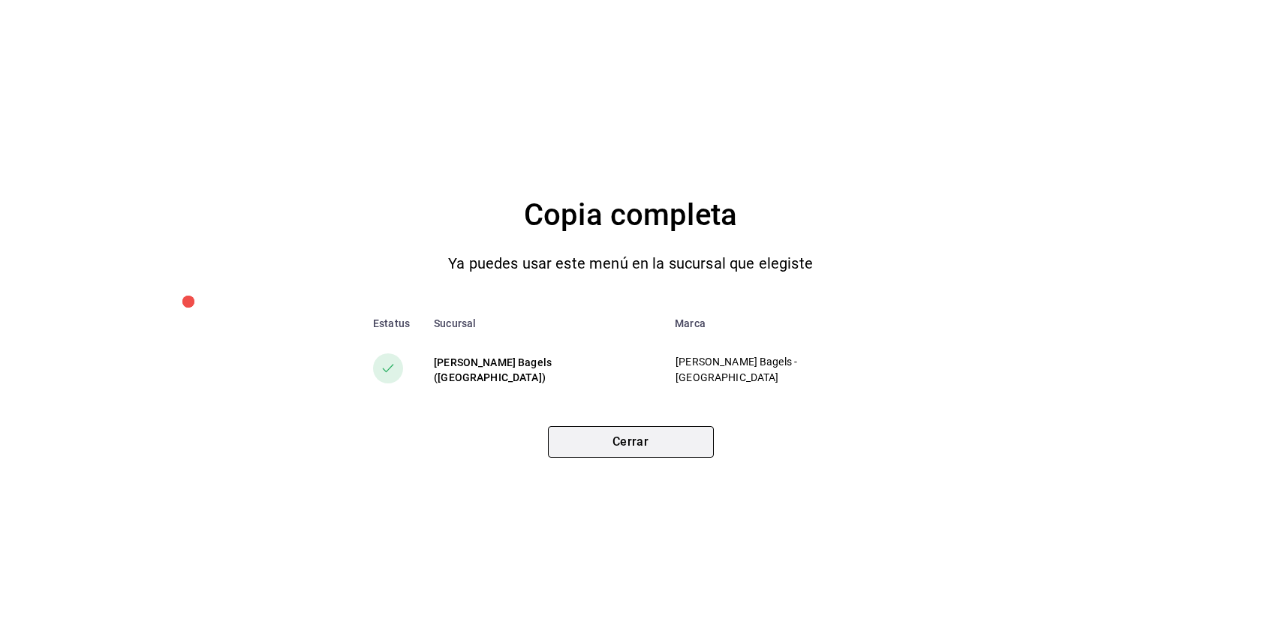
click at [655, 448] on button "Cerrar" at bounding box center [631, 442] width 166 height 32
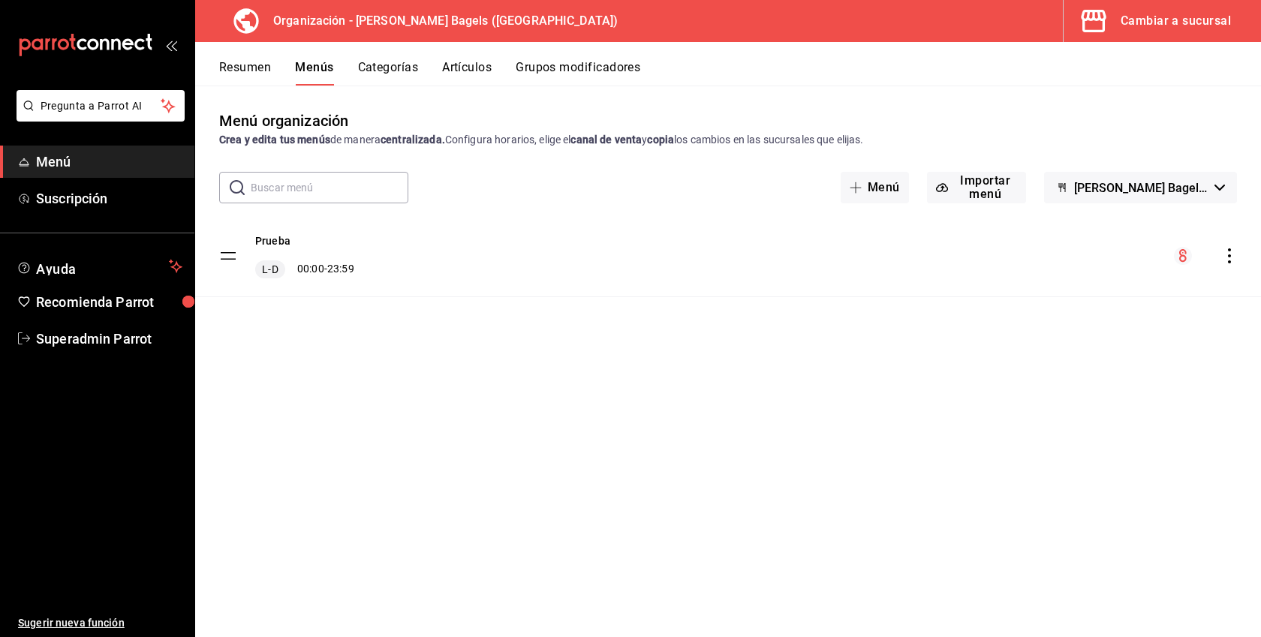
click at [1168, 20] on div "Cambiar a sucursal" at bounding box center [1176, 21] width 110 height 21
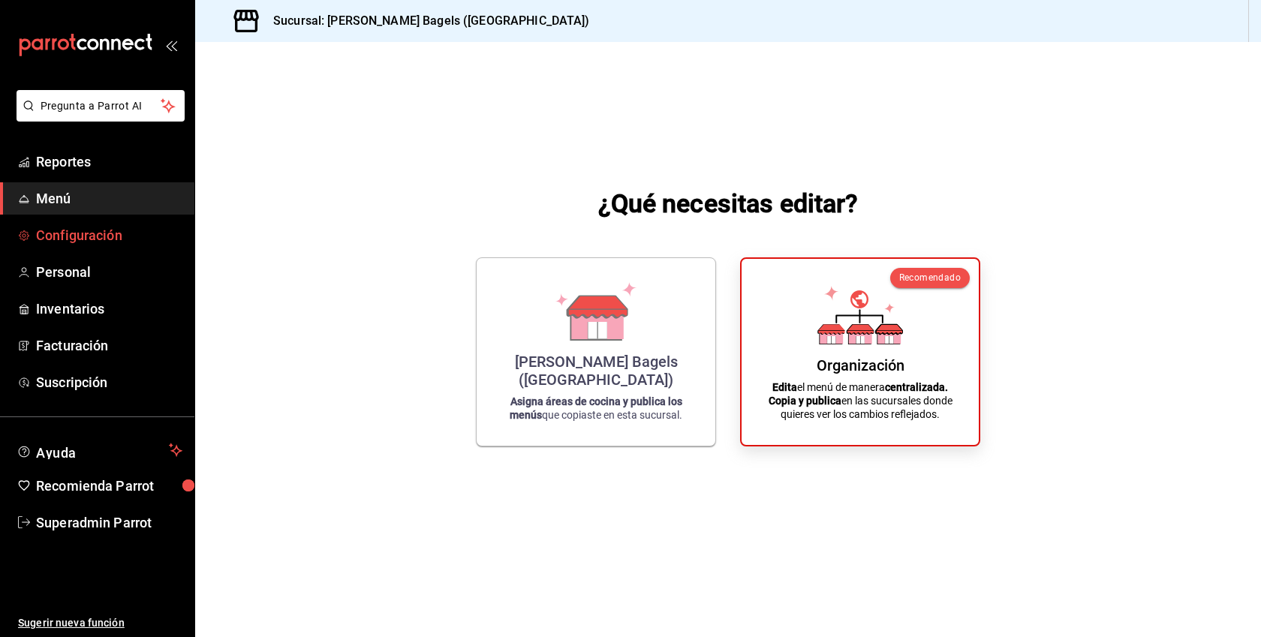
click at [68, 236] on span "Configuración" at bounding box center [109, 235] width 146 height 20
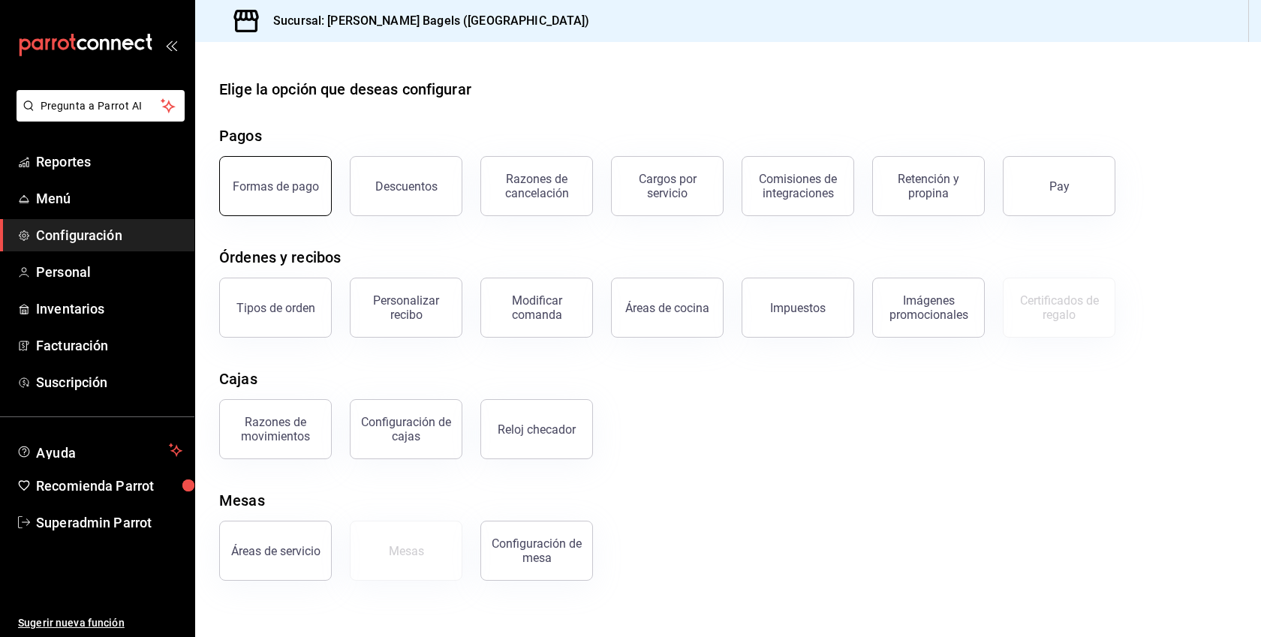
click at [319, 183] on button "Formas de pago" at bounding box center [275, 186] width 113 height 60
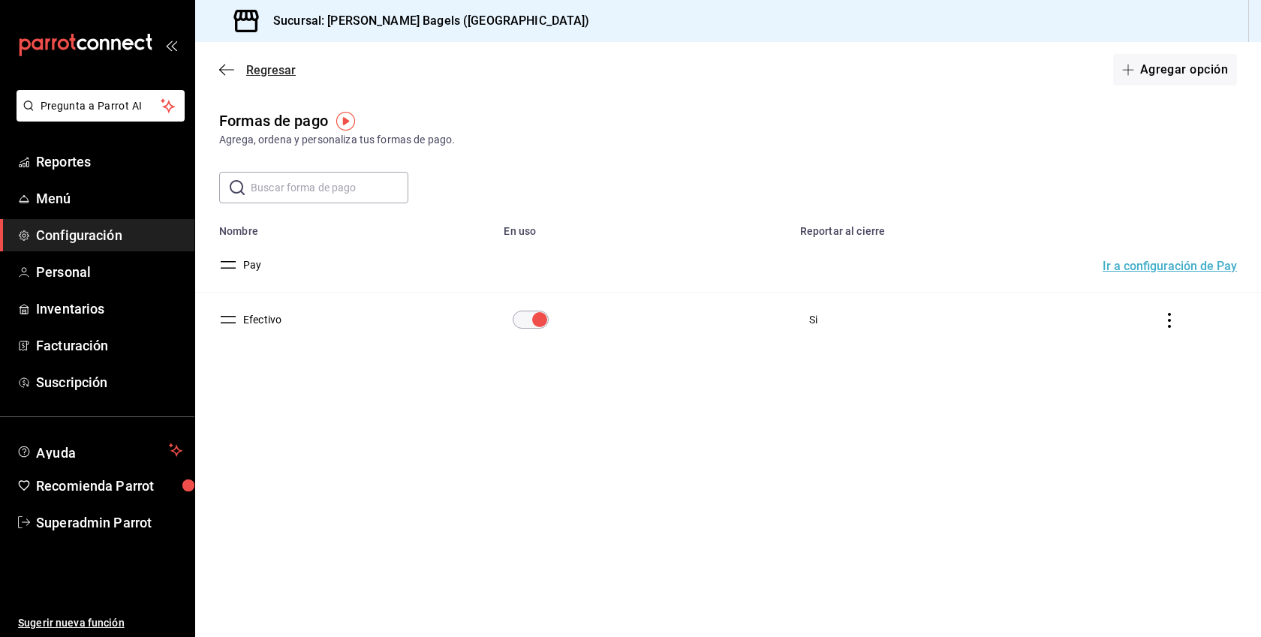
click at [231, 73] on icon "button" at bounding box center [226, 70] width 15 height 14
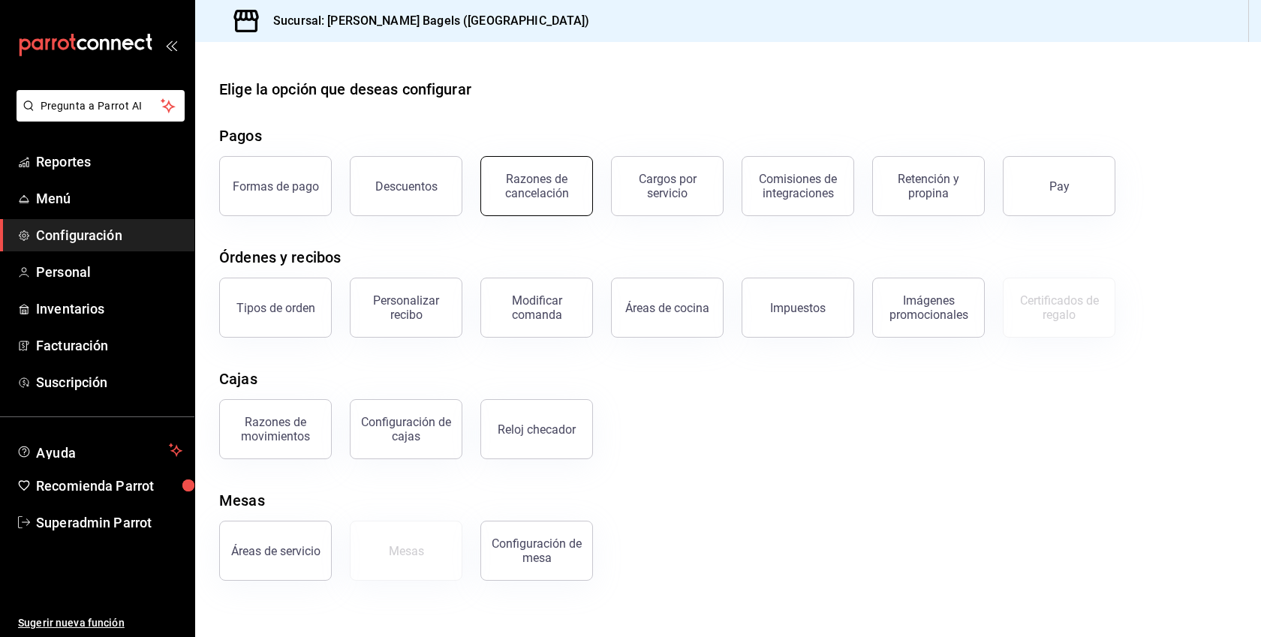
click at [518, 185] on div "Razones de cancelación" at bounding box center [536, 186] width 93 height 29
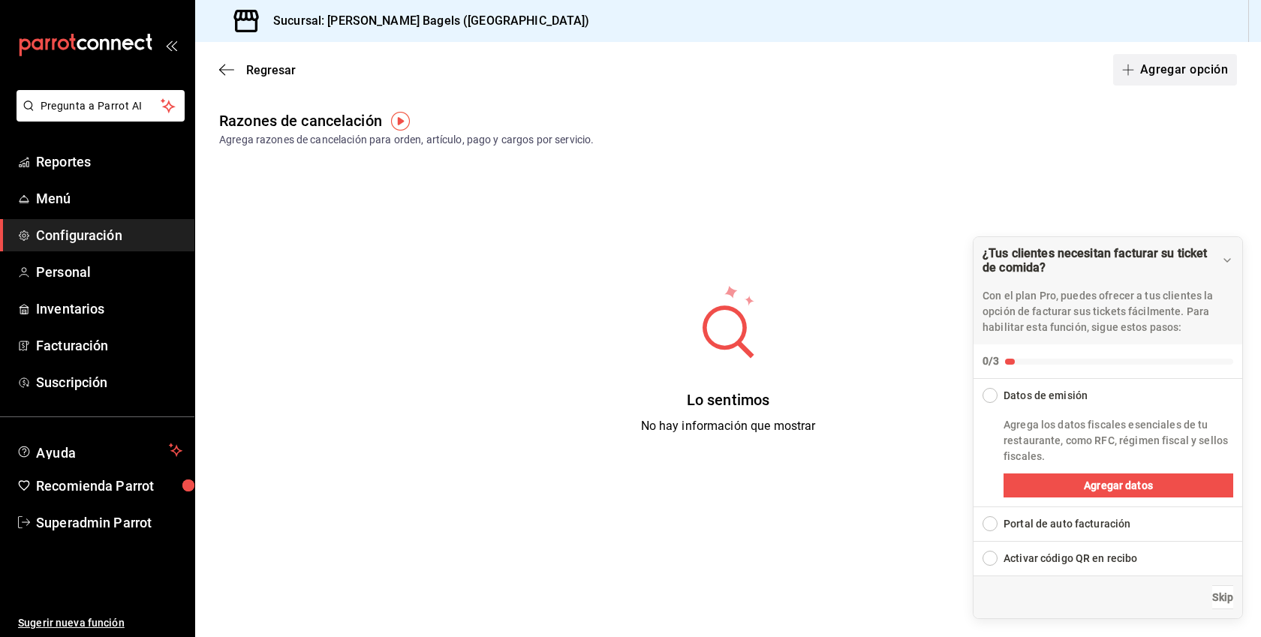
click at [1162, 64] on button "Agregar opción" at bounding box center [1176, 70] width 124 height 32
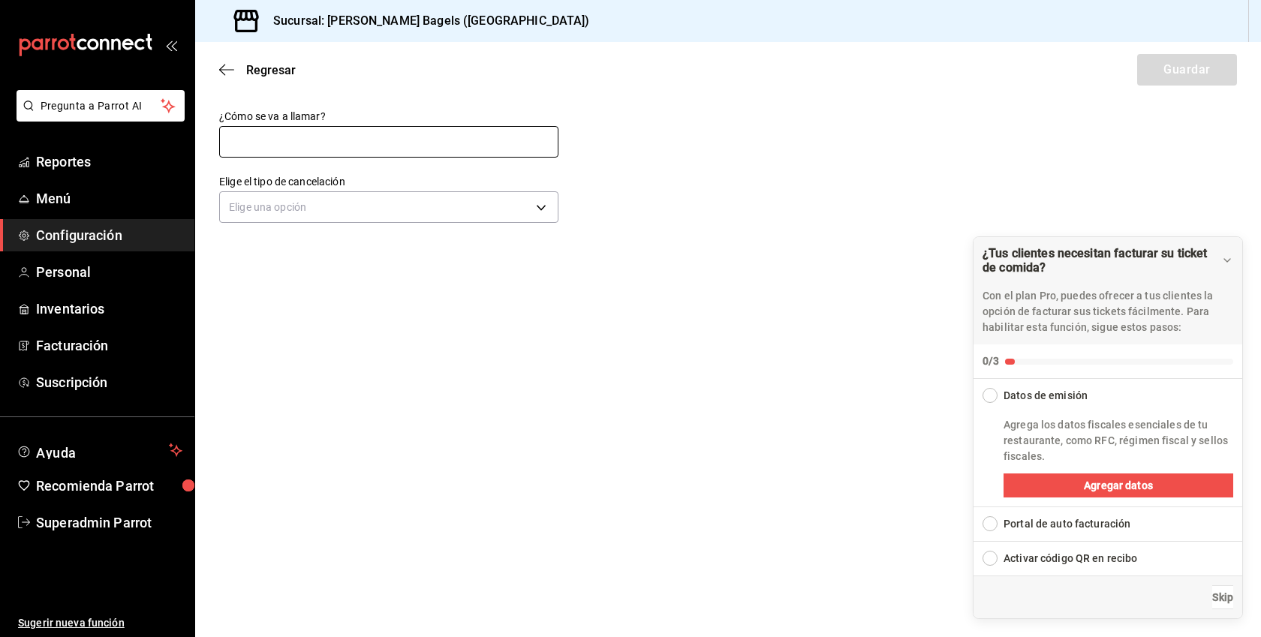
click at [445, 148] on input "text" at bounding box center [388, 142] width 339 height 32
type input "Cancelacion de articulo"
click at [365, 200] on body "Pregunta a Parrot AI Reportes Menú Configuración Personal Inventarios Facturaci…" at bounding box center [630, 318] width 1261 height 637
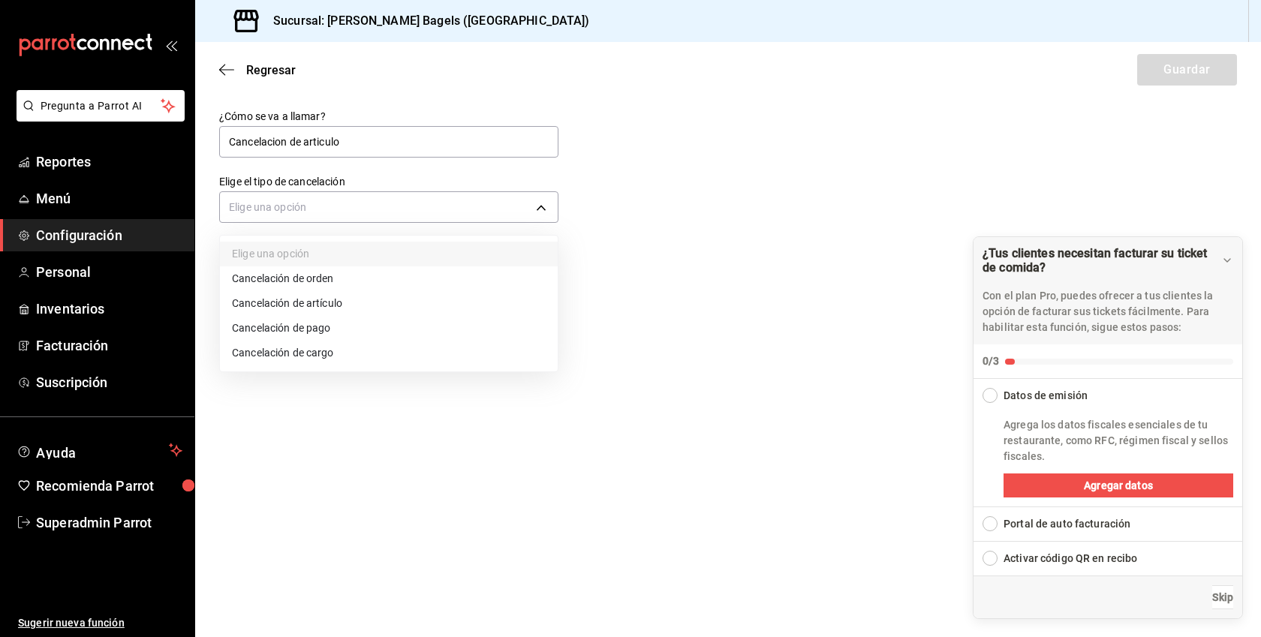
click at [315, 306] on li "Cancelación de artículo" at bounding box center [389, 303] width 338 height 25
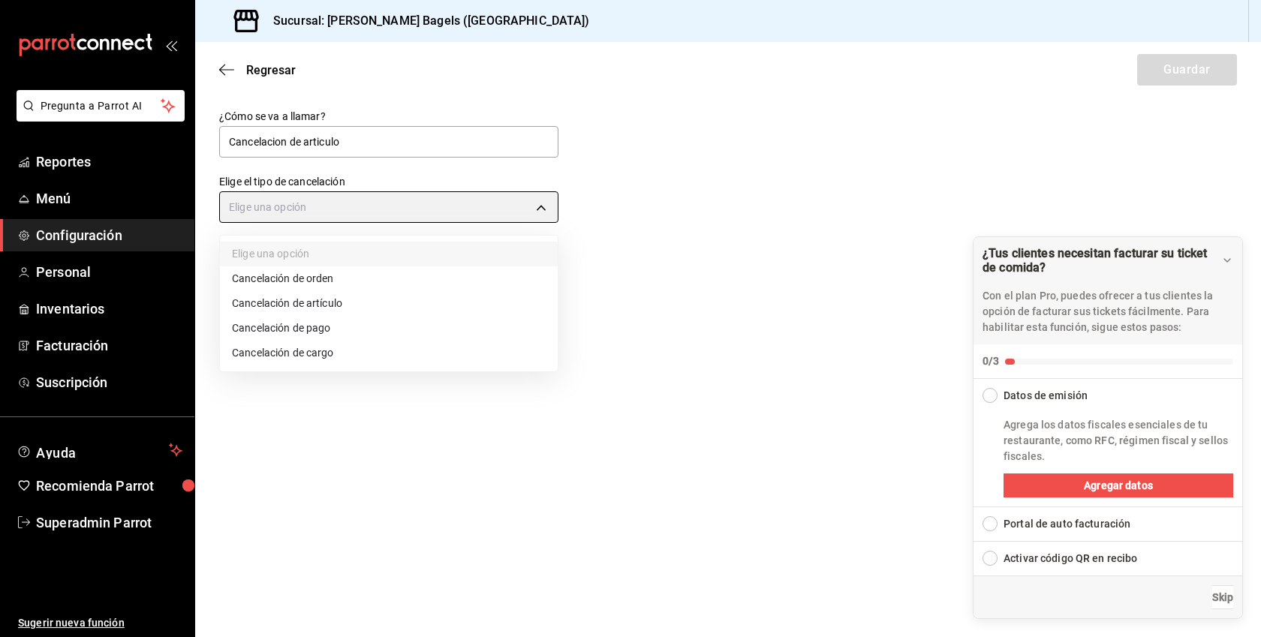
type input "ORDER_ITEM"
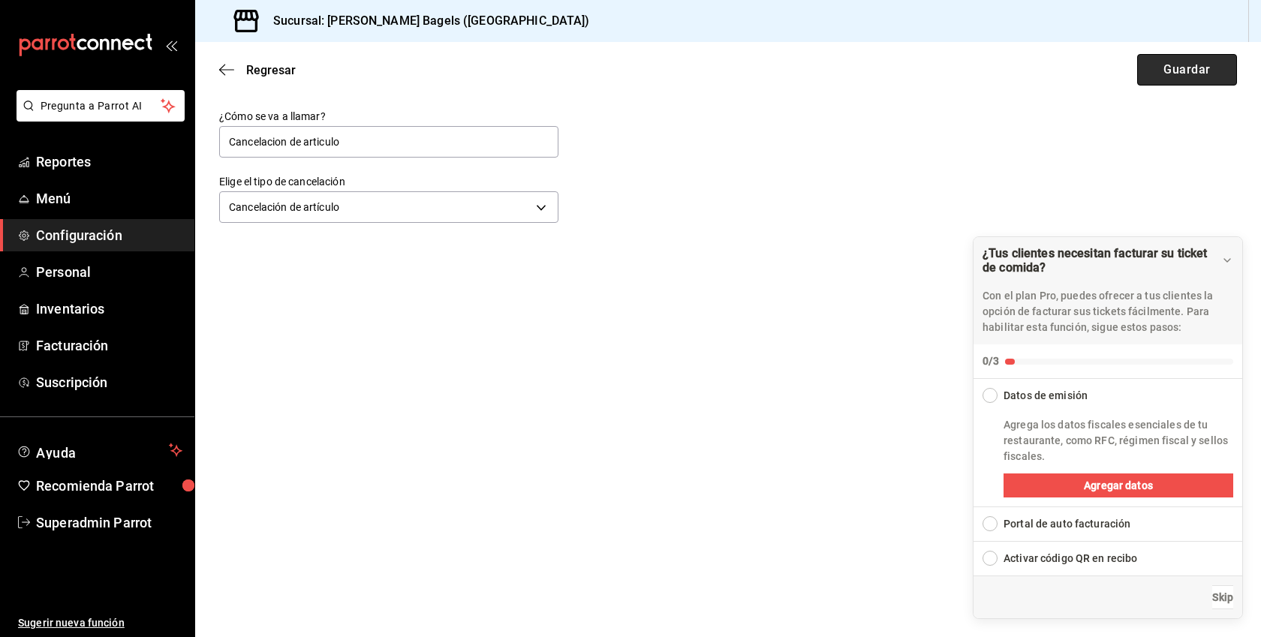
click at [1188, 76] on button "Guardar" at bounding box center [1188, 70] width 100 height 32
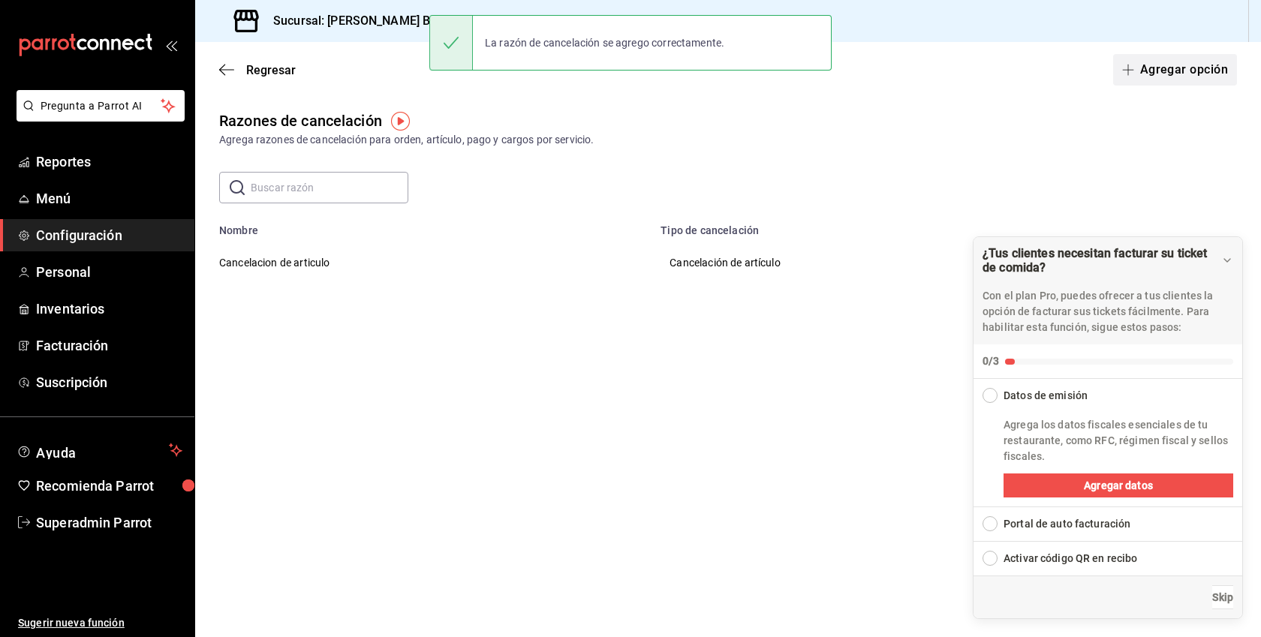
click at [1204, 73] on button "Agregar opción" at bounding box center [1176, 70] width 124 height 32
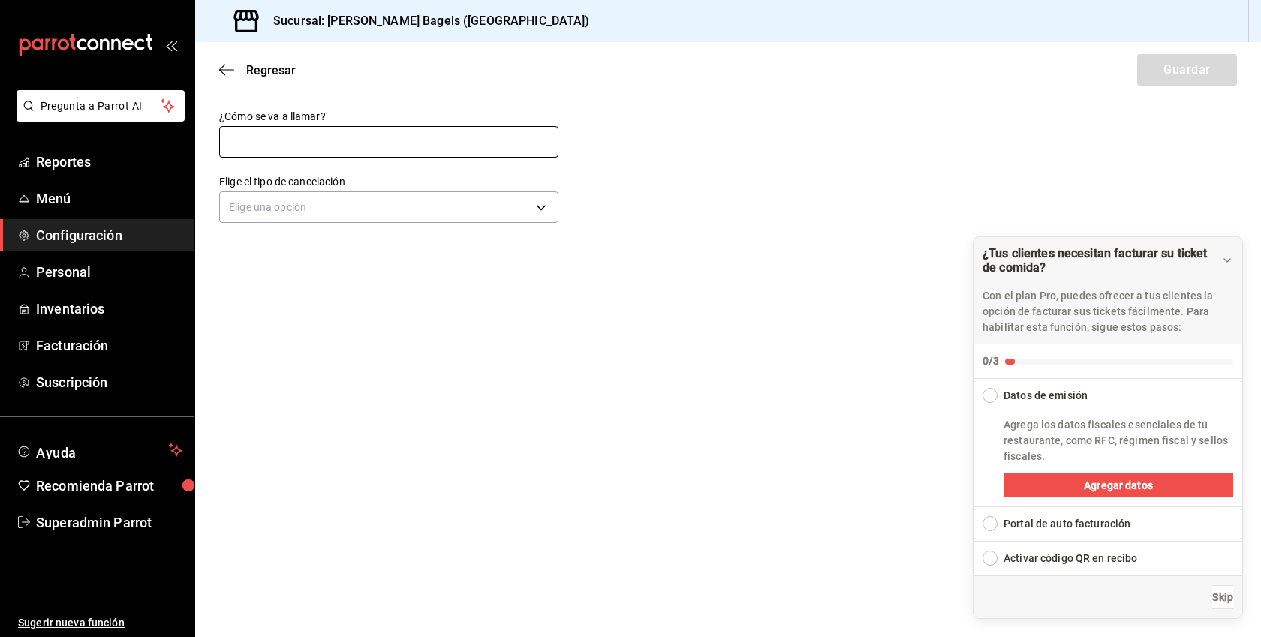
click at [514, 137] on input "text" at bounding box center [388, 142] width 339 height 32
type input "Cancelacion de pago"
click at [402, 203] on body "Pregunta a Parrot AI Reportes Menú Configuración Personal Inventarios Facturaci…" at bounding box center [630, 318] width 1261 height 637
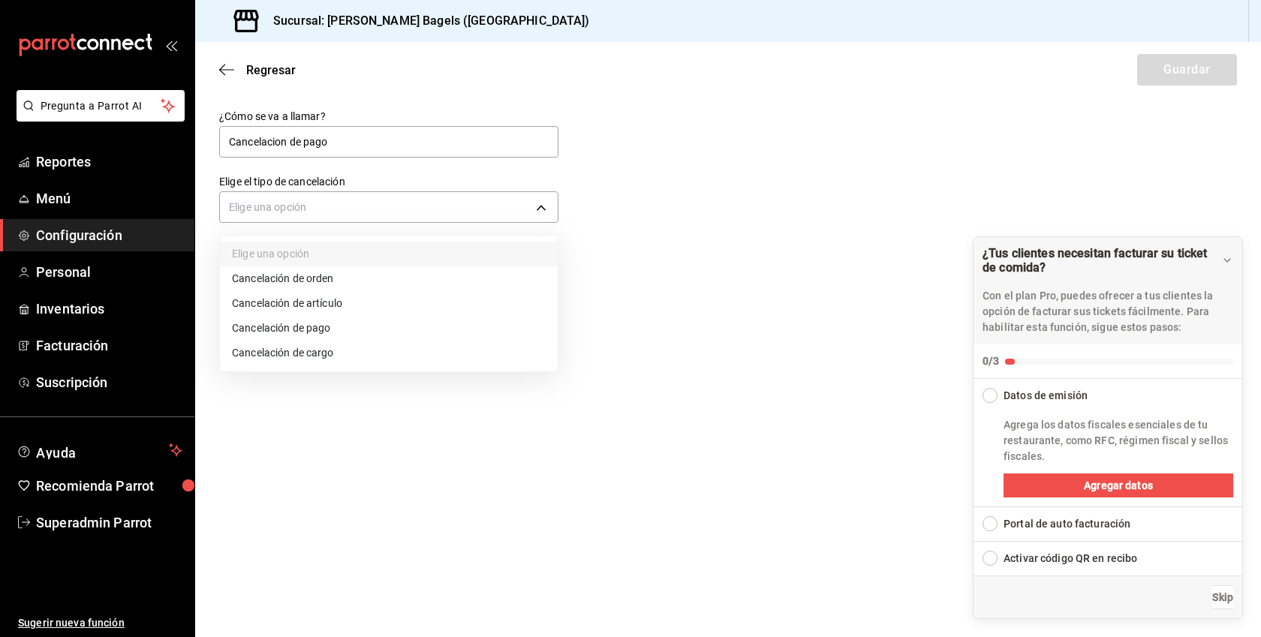
click at [319, 327] on li "Cancelación de pago" at bounding box center [389, 328] width 338 height 25
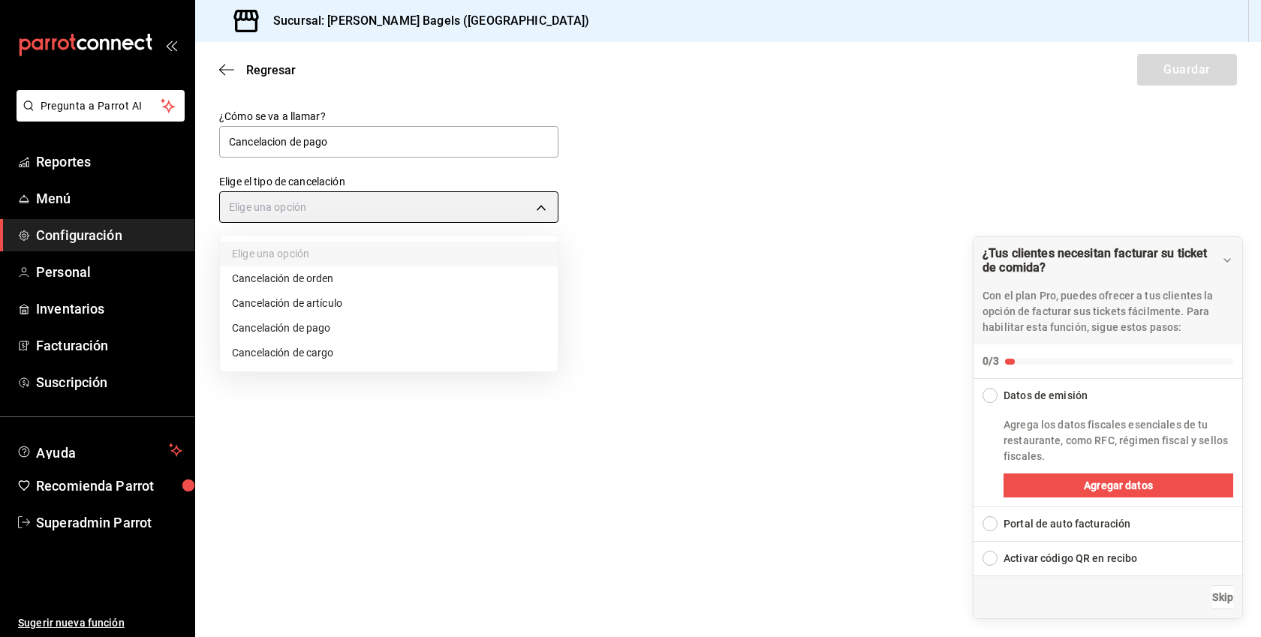
type input "ORDER_PAYMENT"
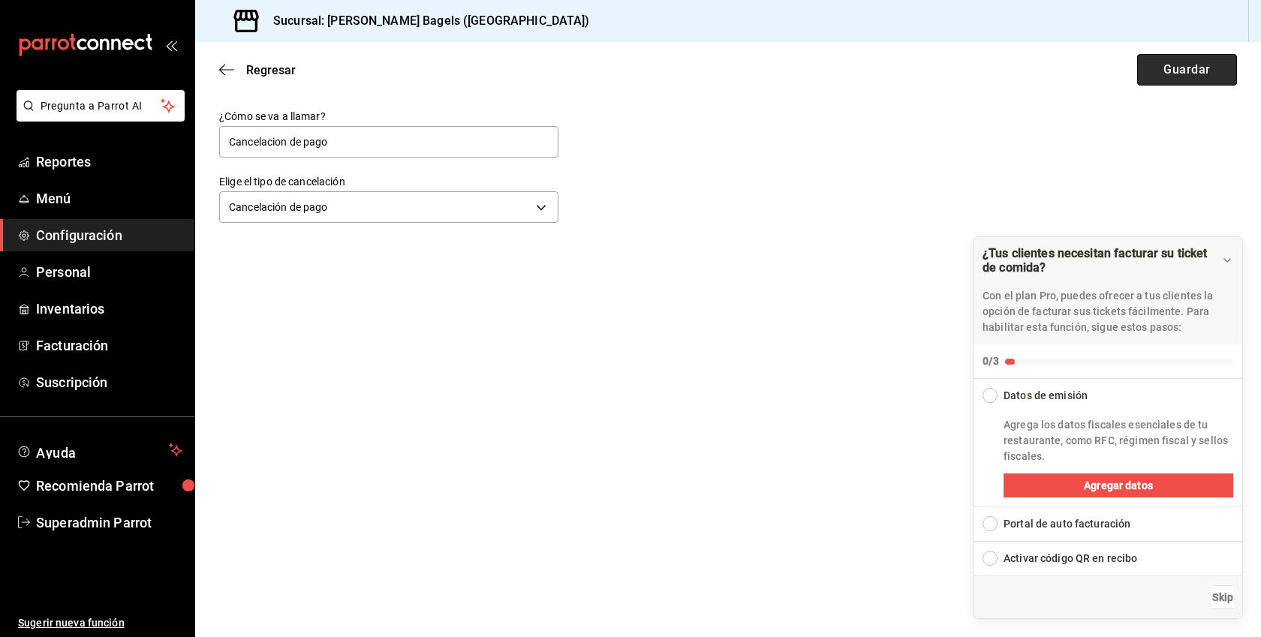
click at [1189, 75] on button "Guardar" at bounding box center [1188, 70] width 100 height 32
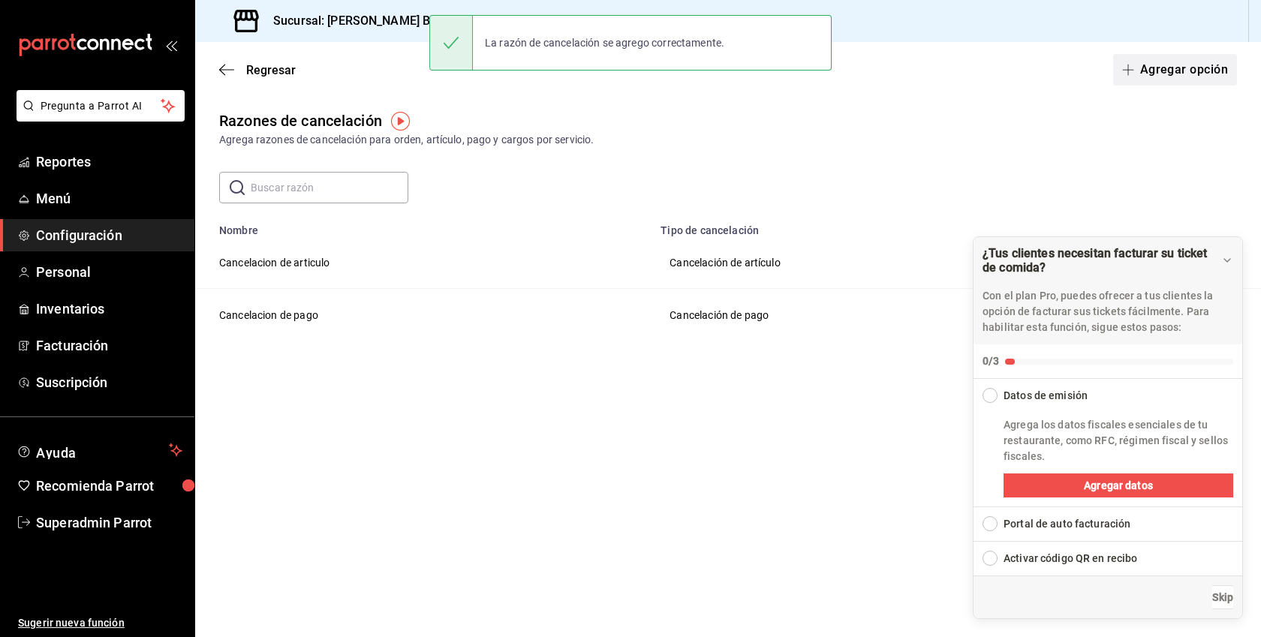
click at [1165, 67] on button "Agregar opción" at bounding box center [1176, 70] width 124 height 32
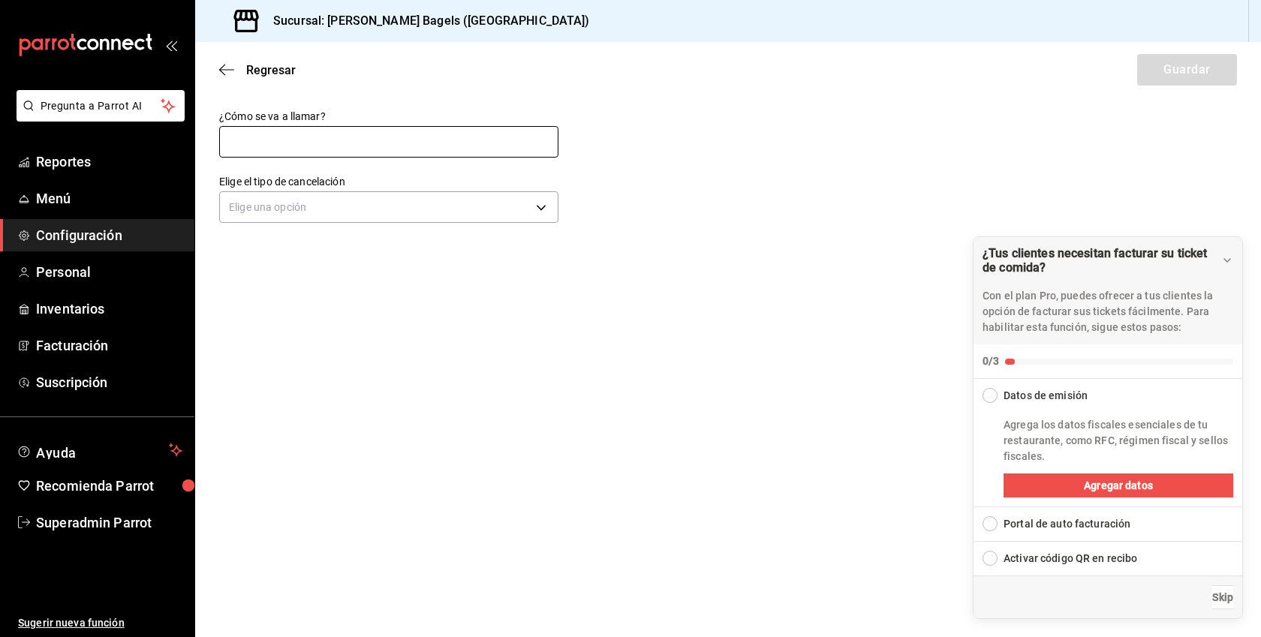
click at [385, 142] on input "text" at bounding box center [388, 142] width 339 height 32
type input "Cancelación de orden"
click at [393, 213] on body "Pregunta a Parrot AI Reportes Menú Configuración Personal Inventarios Facturaci…" at bounding box center [630, 318] width 1261 height 637
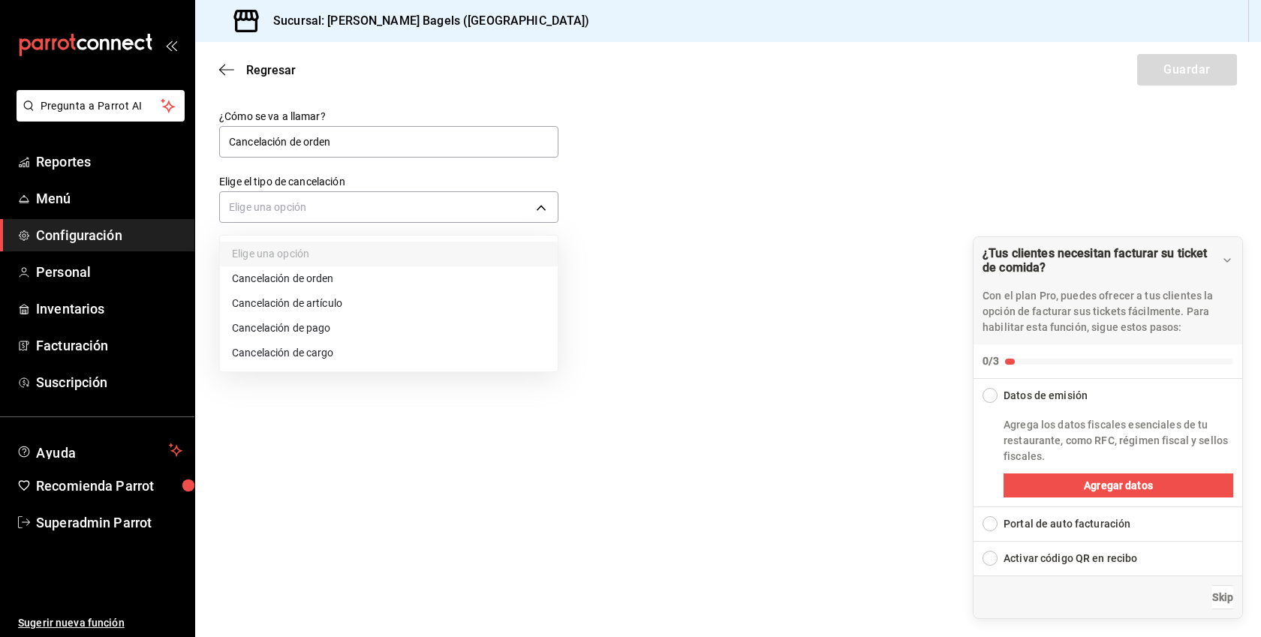
click at [331, 279] on li "Cancelación de orden" at bounding box center [389, 279] width 338 height 25
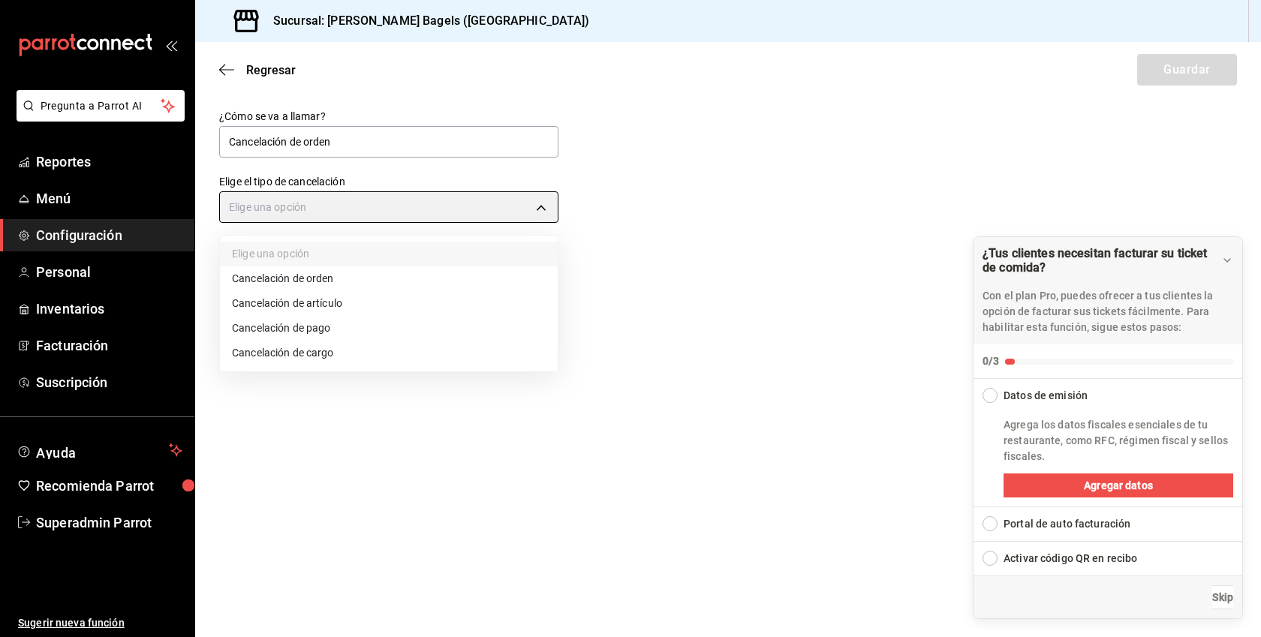
type input "ORDER"
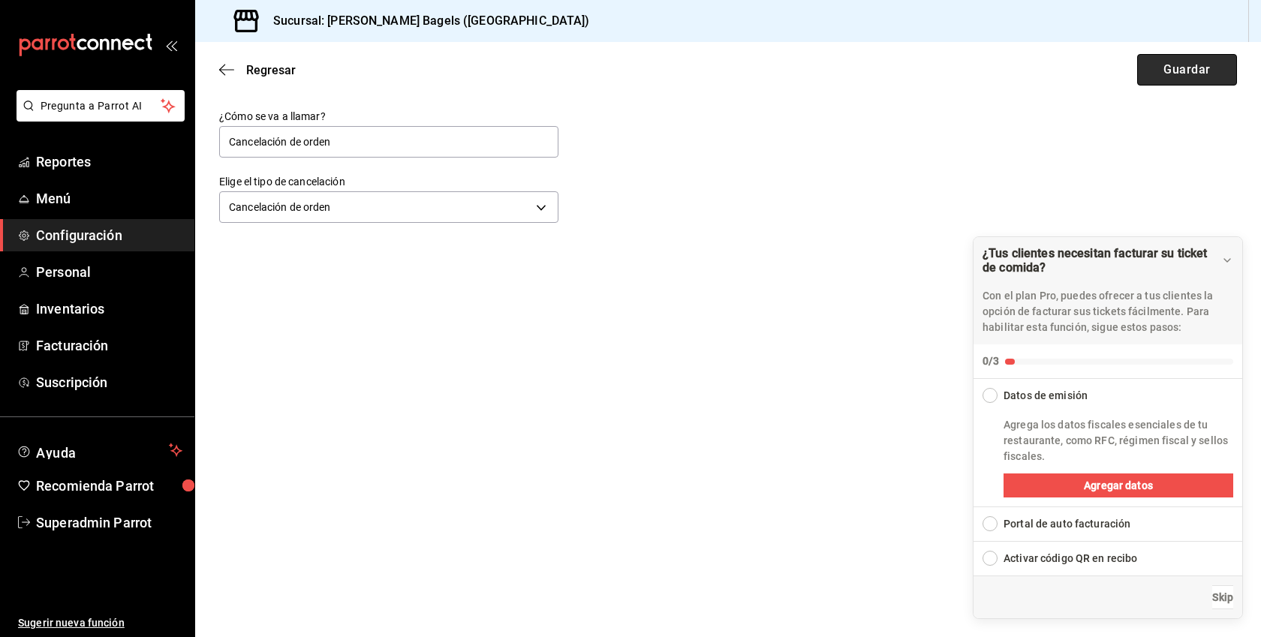
click at [1190, 70] on button "Guardar" at bounding box center [1188, 70] width 100 height 32
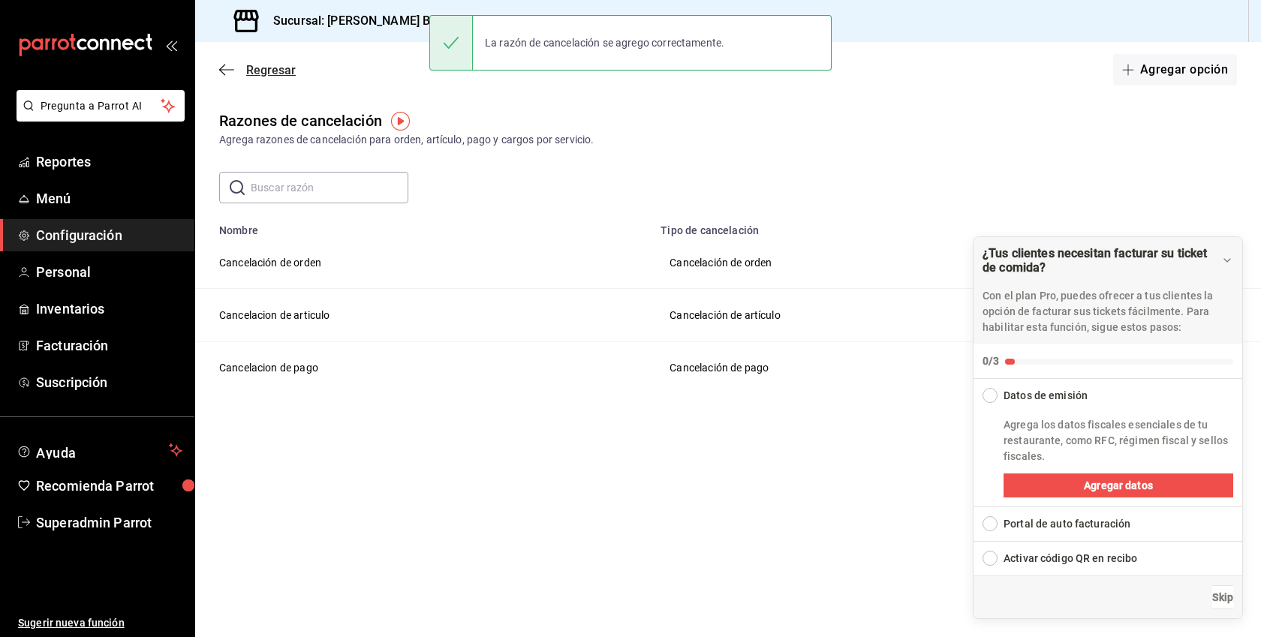
click at [250, 75] on span "Regresar" at bounding box center [271, 70] width 50 height 14
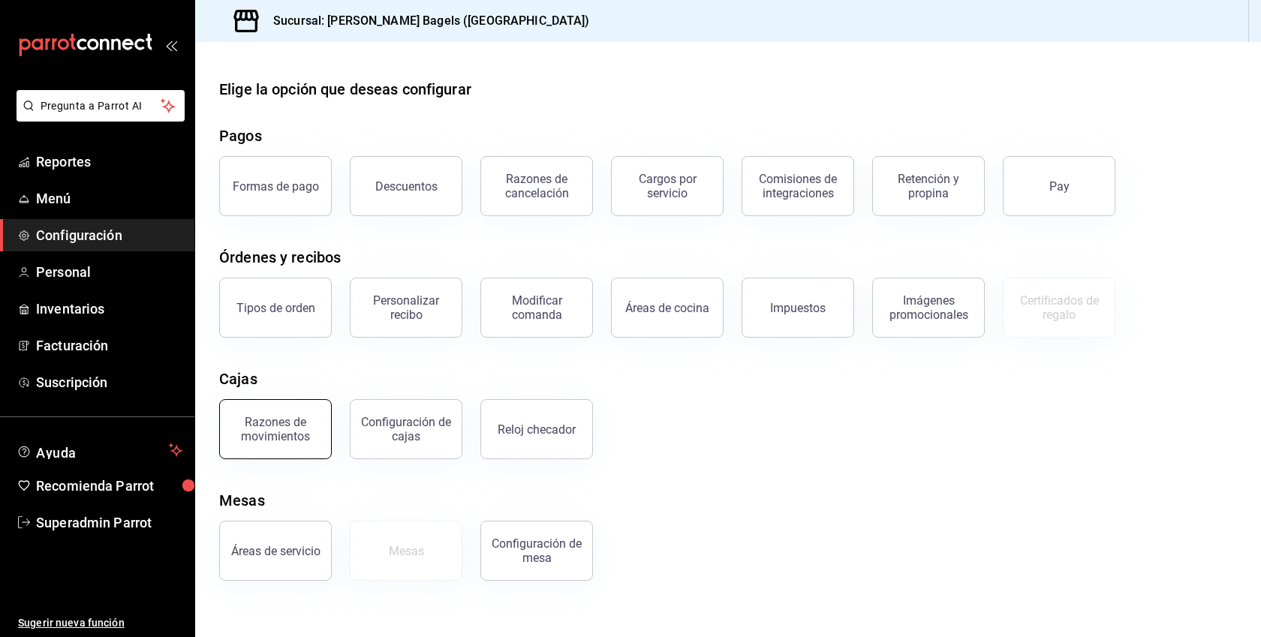
click at [294, 426] on div "Razones de movimientos" at bounding box center [275, 429] width 93 height 29
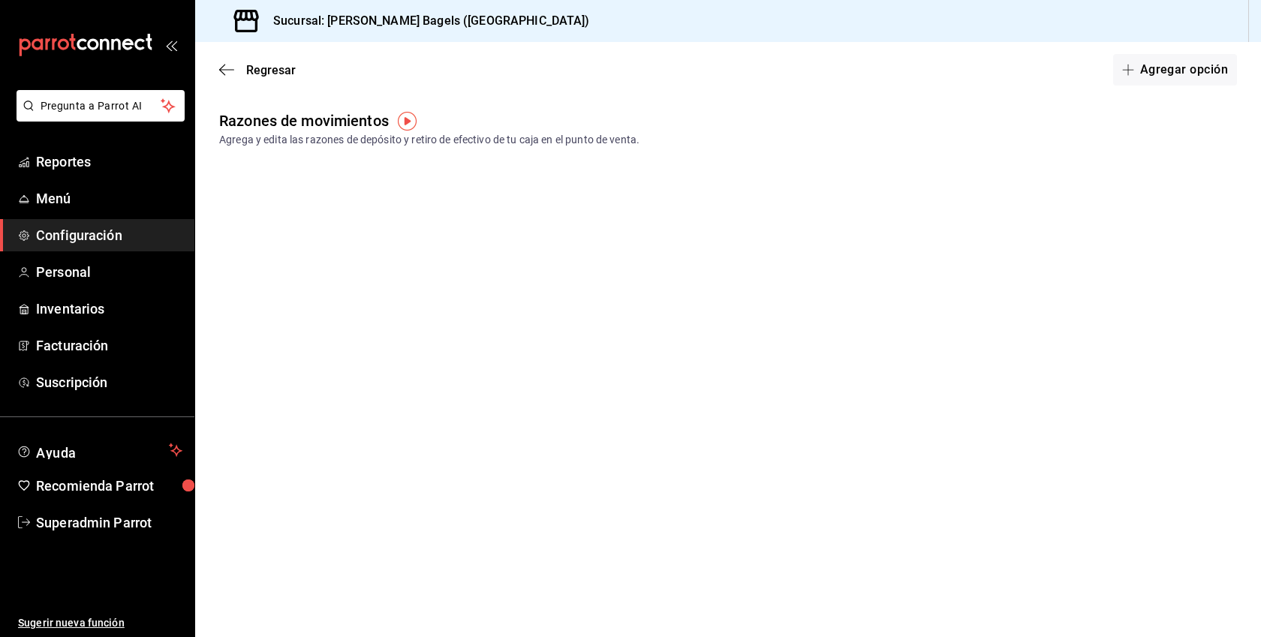
click at [1162, 86] on div "Regresar Agregar opción" at bounding box center [728, 70] width 1066 height 56
click at [1158, 72] on button "Agregar opción" at bounding box center [1176, 70] width 124 height 32
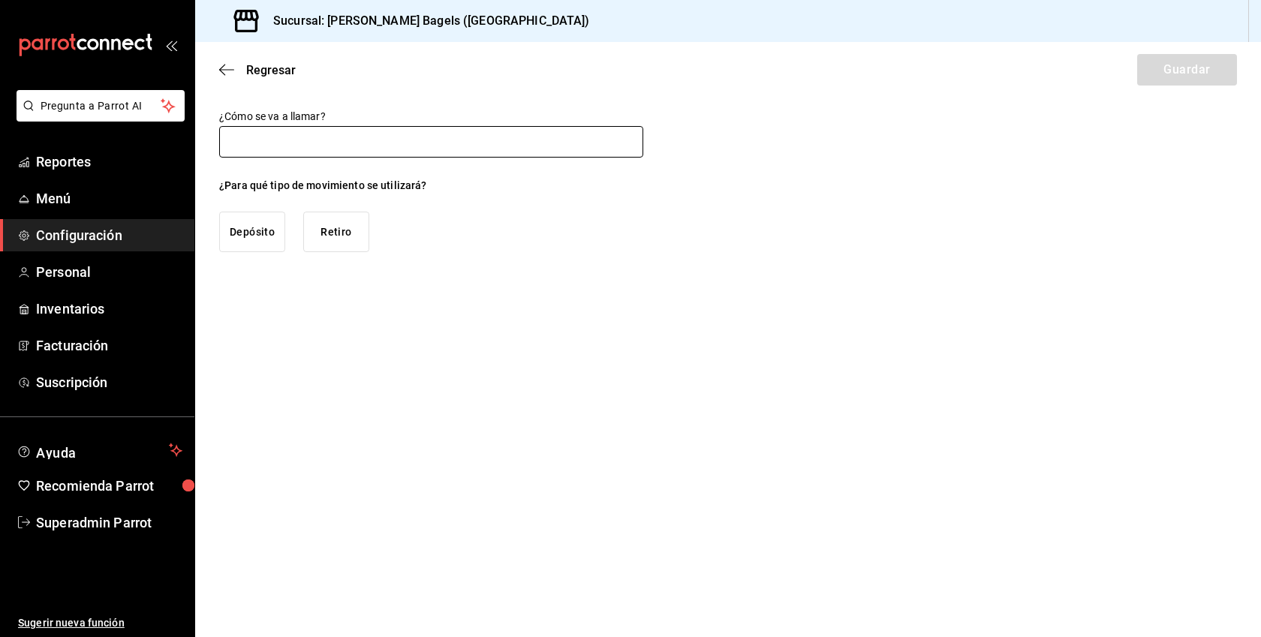
click at [286, 143] on input "text" at bounding box center [431, 142] width 424 height 32
type input "Deposito"
click at [249, 240] on button "Depósito" at bounding box center [252, 232] width 66 height 41
click at [1207, 74] on button "Guardar" at bounding box center [1188, 70] width 100 height 32
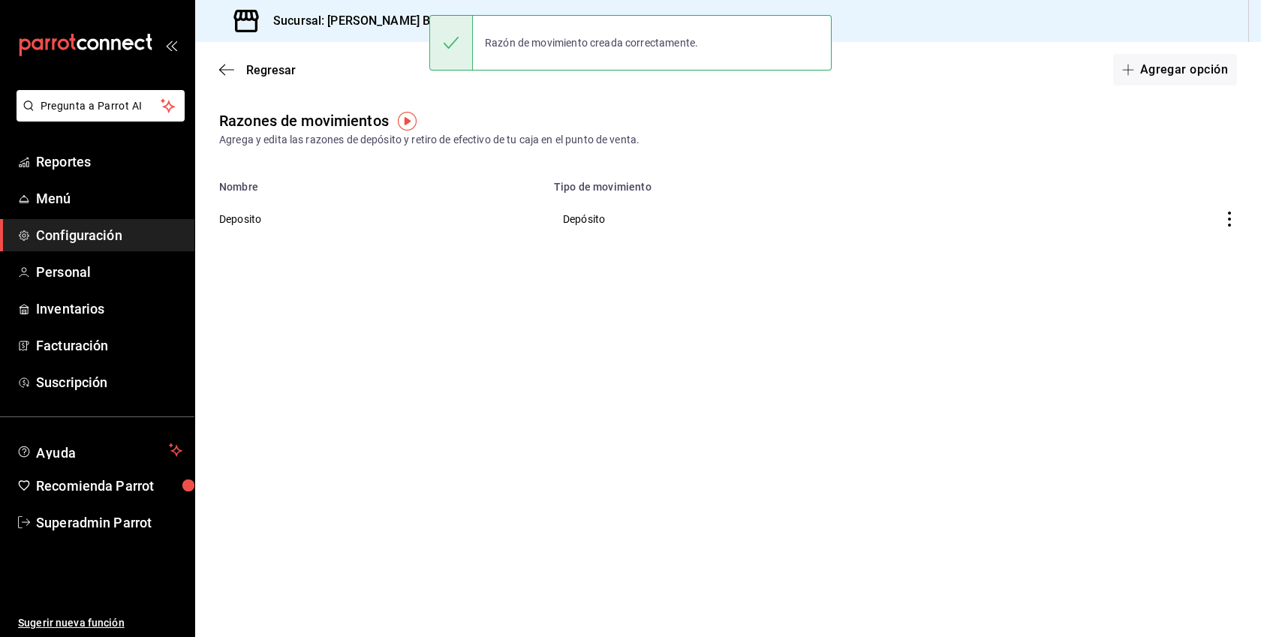
click at [1207, 74] on button "Agregar opción" at bounding box center [1176, 70] width 124 height 32
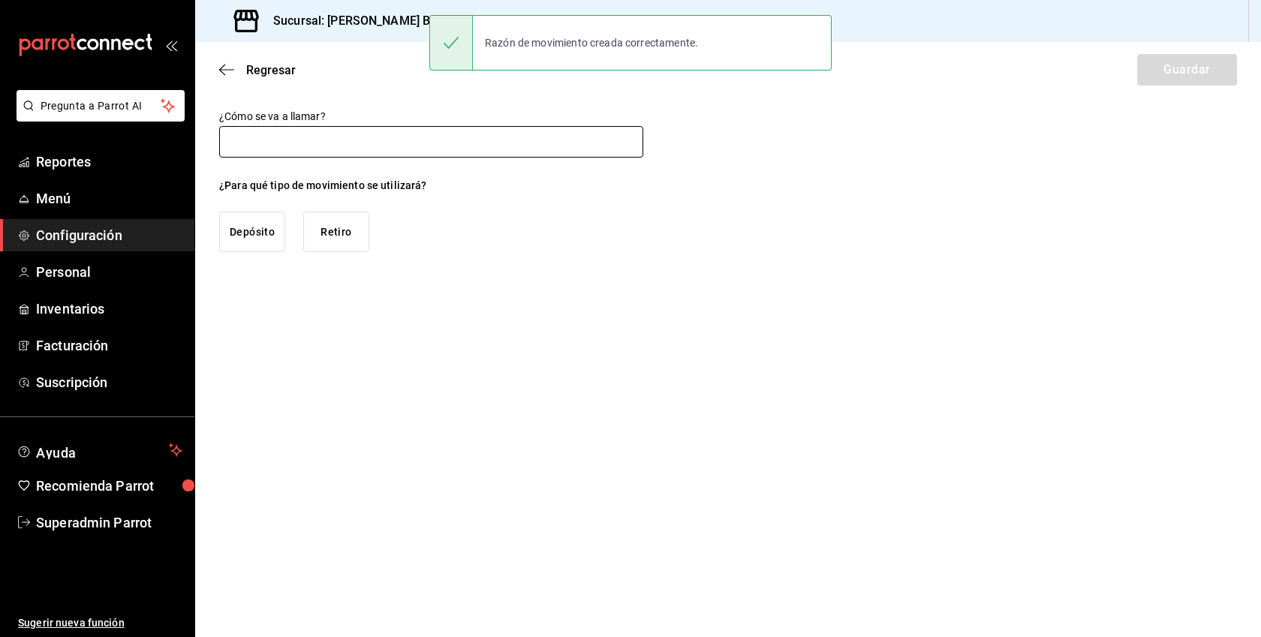
click at [342, 141] on input "text" at bounding box center [431, 142] width 424 height 32
type input "Retiro"
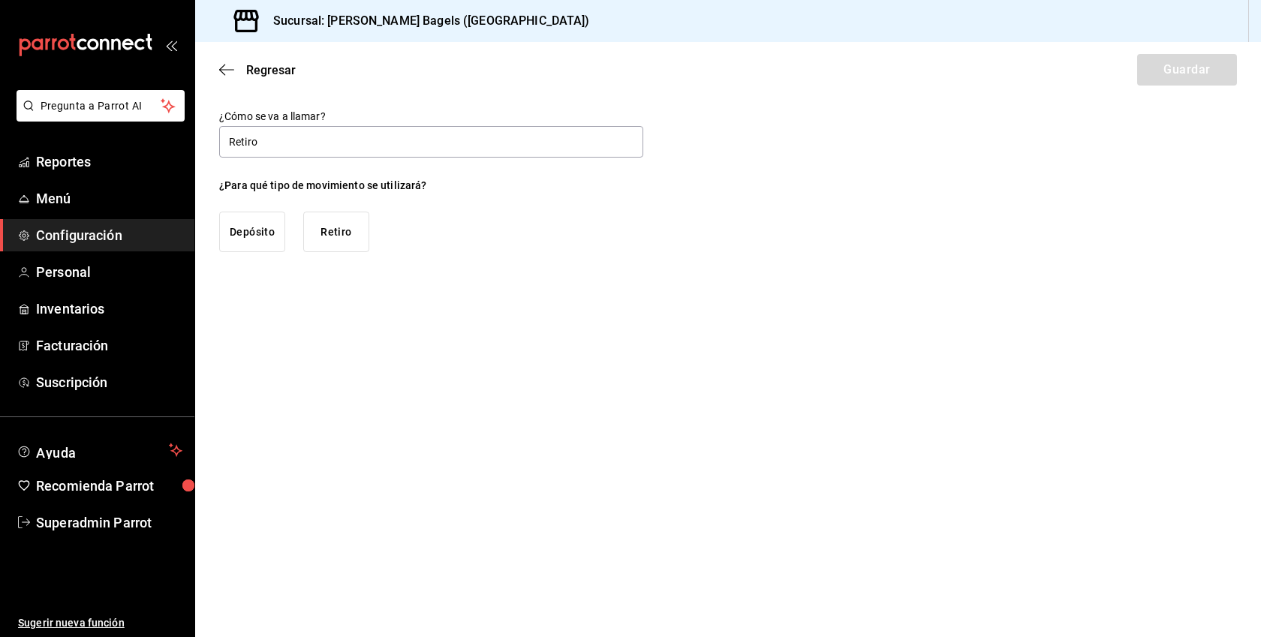
click at [345, 234] on button "Retiro" at bounding box center [336, 232] width 66 height 41
click at [1161, 71] on button "Guardar" at bounding box center [1188, 70] width 100 height 32
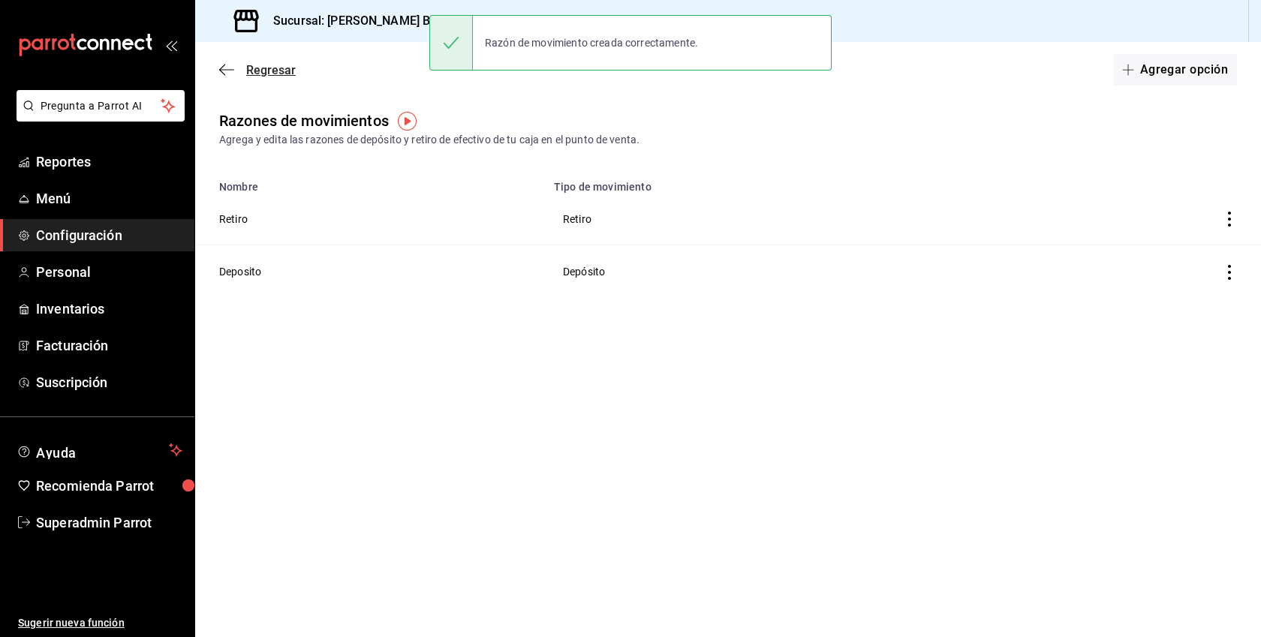
click at [275, 73] on span "Regresar" at bounding box center [271, 70] width 50 height 14
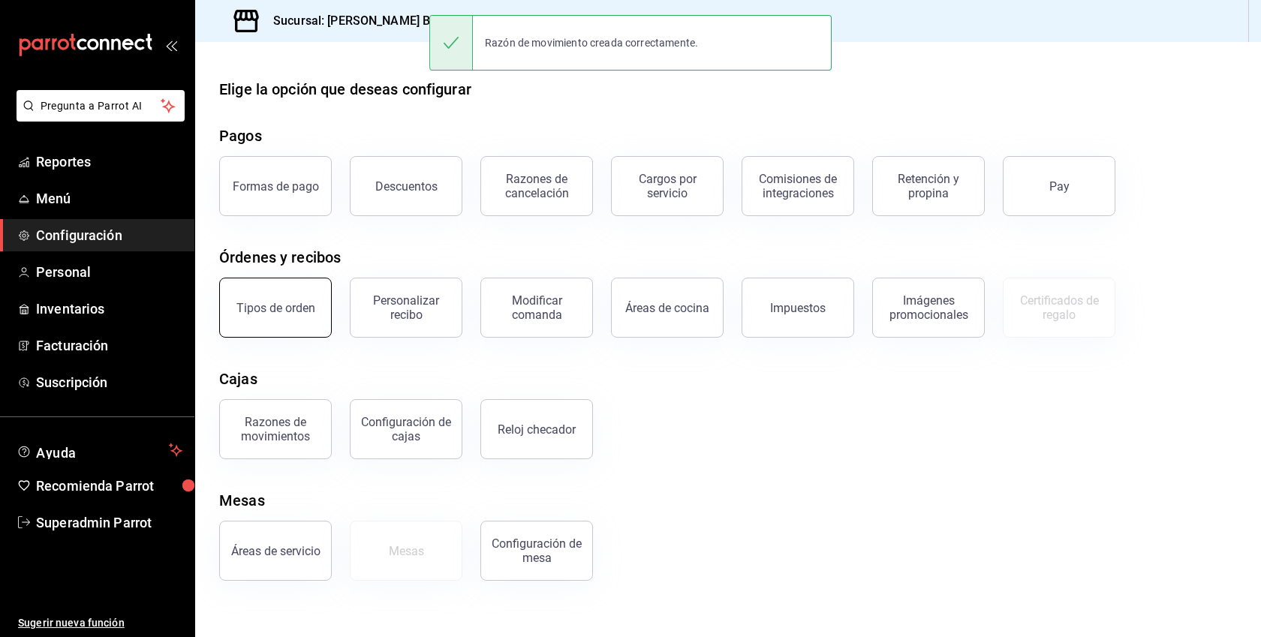
click at [289, 306] on div "Tipos de orden" at bounding box center [276, 308] width 79 height 14
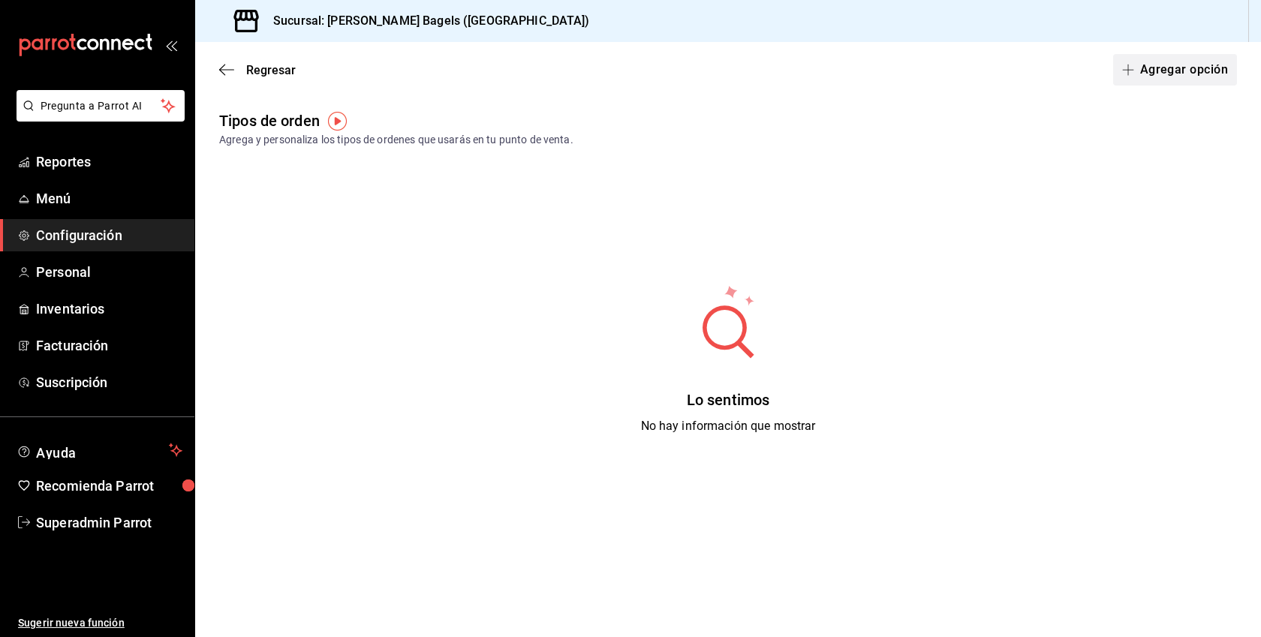
click at [1185, 83] on button "Agregar opción" at bounding box center [1176, 70] width 124 height 32
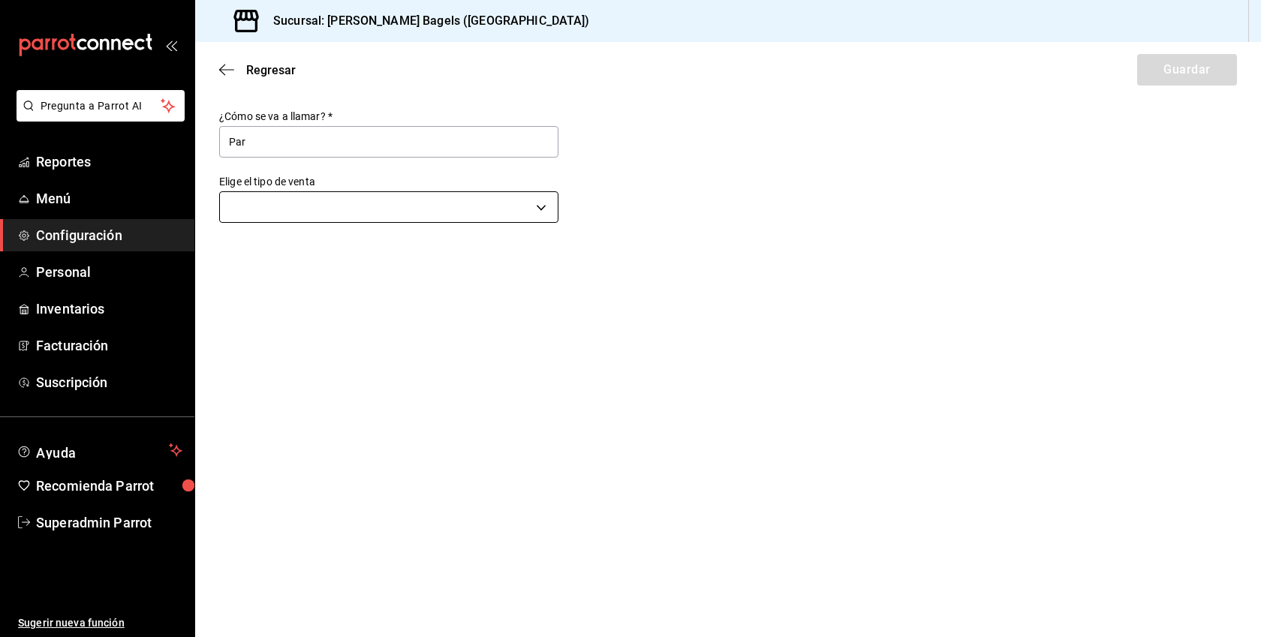
type input "Para llevar"
click at [321, 206] on body "Pregunta a Parrot AI Reportes Menú Configuración Personal Inventarios Facturaci…" at bounding box center [630, 318] width 1261 height 637
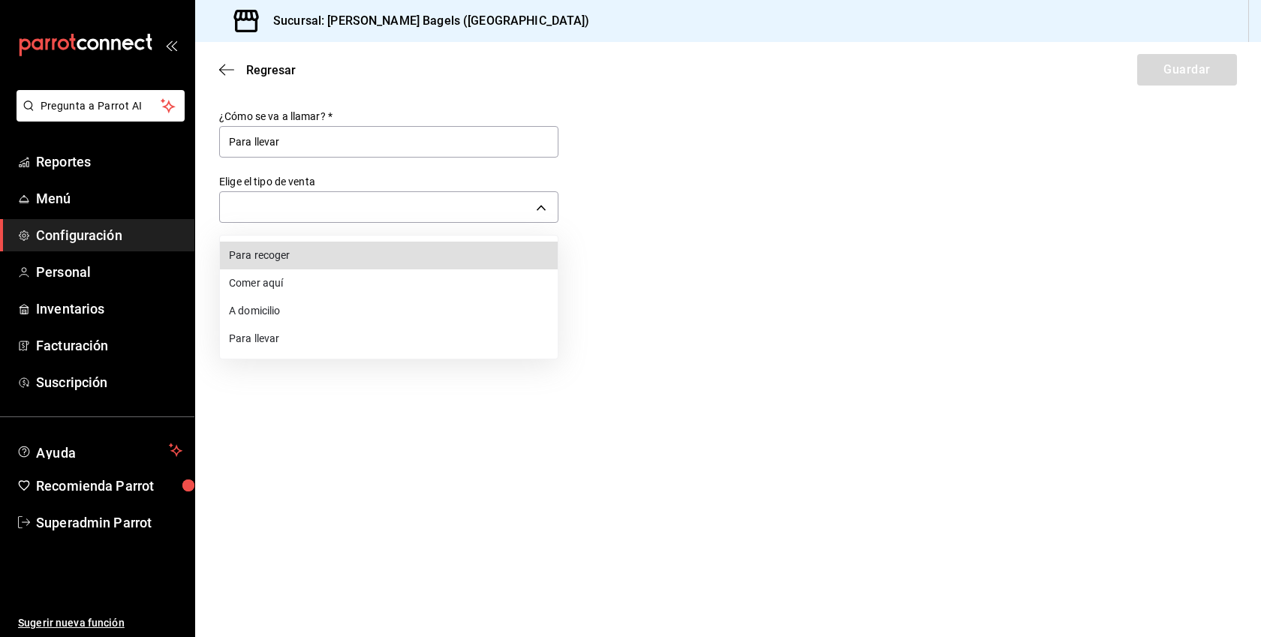
click at [266, 341] on li "Para llevar" at bounding box center [389, 339] width 338 height 28
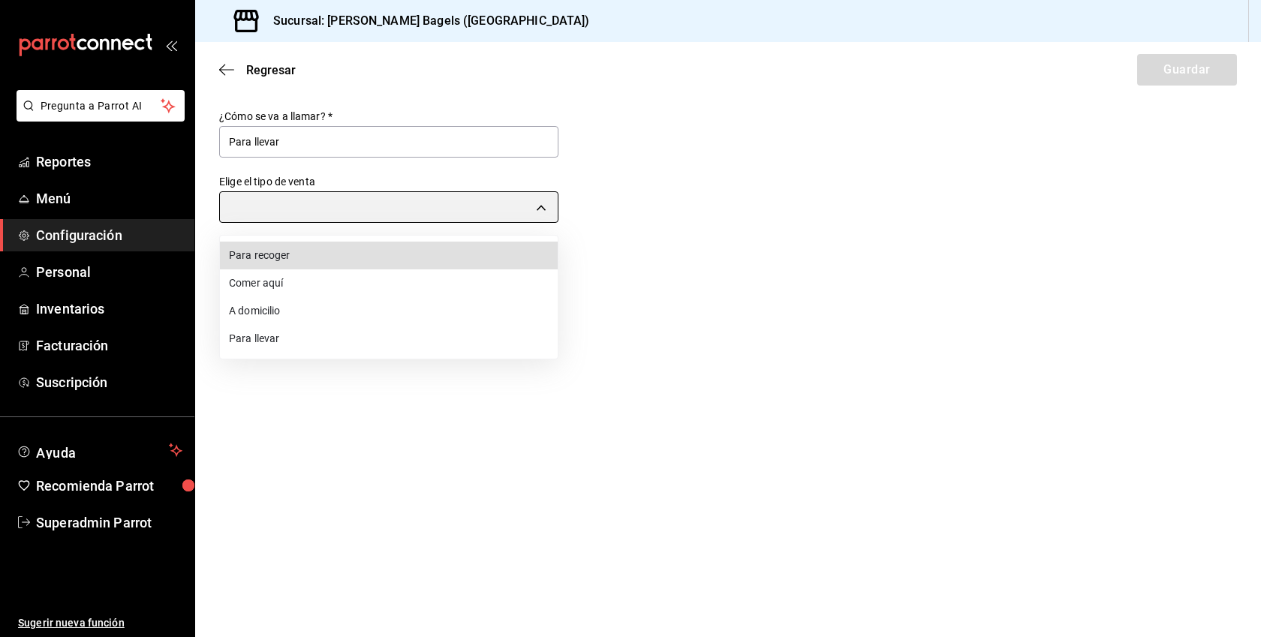
type input "TAKE_OUT"
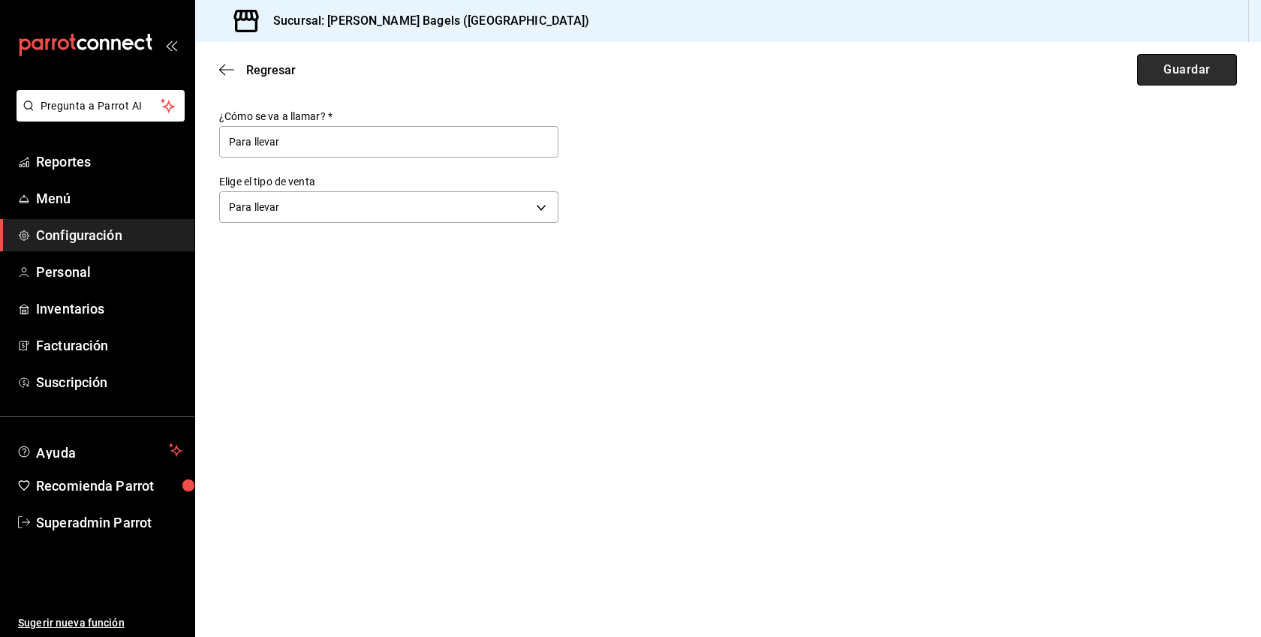
click at [1161, 77] on button "Guardar" at bounding box center [1188, 70] width 100 height 32
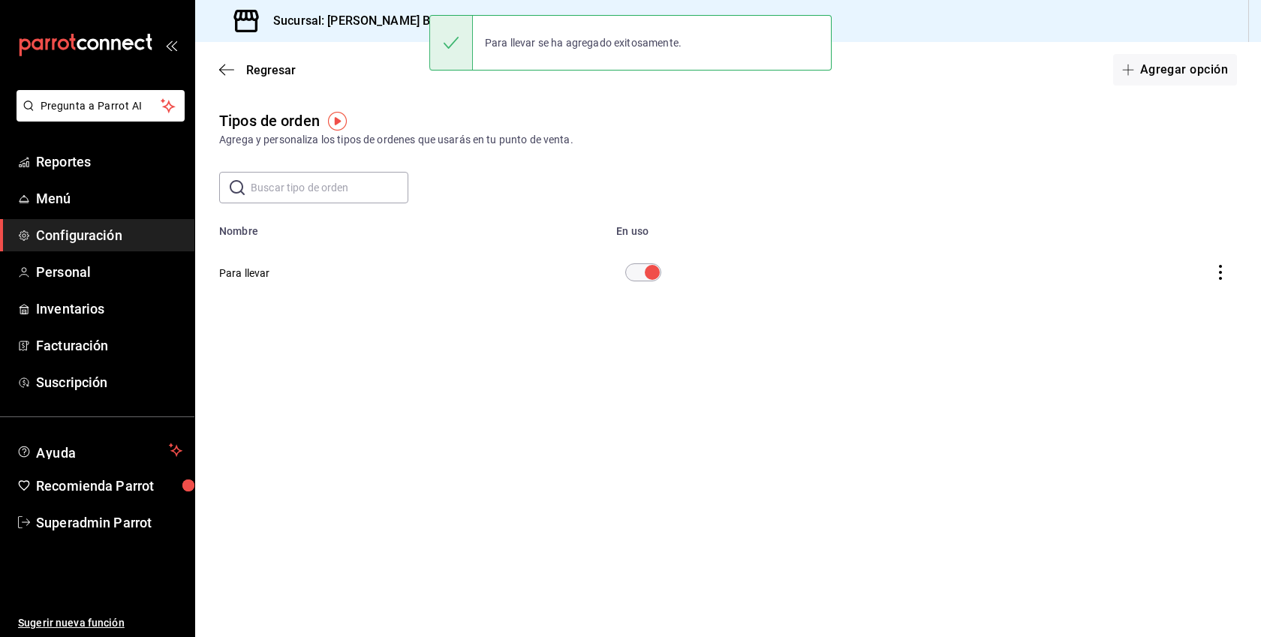
click at [1161, 77] on button "Agregar opción" at bounding box center [1176, 70] width 124 height 32
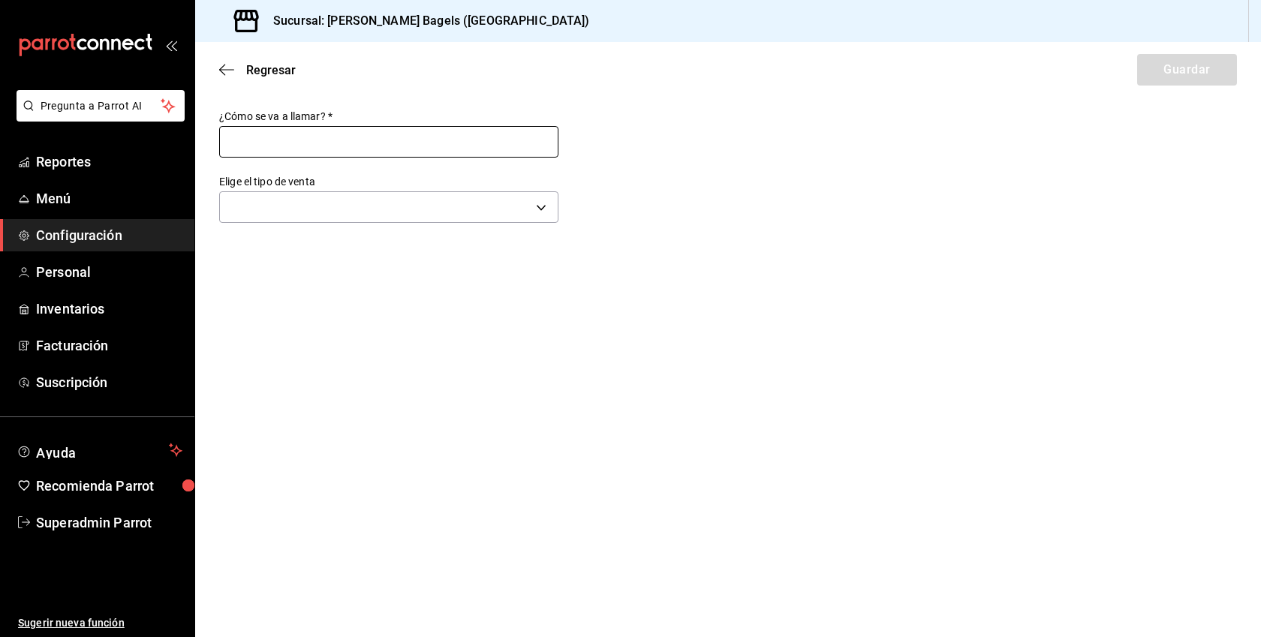
click at [352, 143] on input "text" at bounding box center [388, 142] width 339 height 32
type input "Para recoger"
click at [350, 215] on body "Pregunta a Parrot AI Reportes Menú Configuración Personal Inventarios Facturaci…" at bounding box center [630, 318] width 1261 height 637
click at [290, 261] on li "Para recoger" at bounding box center [389, 256] width 338 height 28
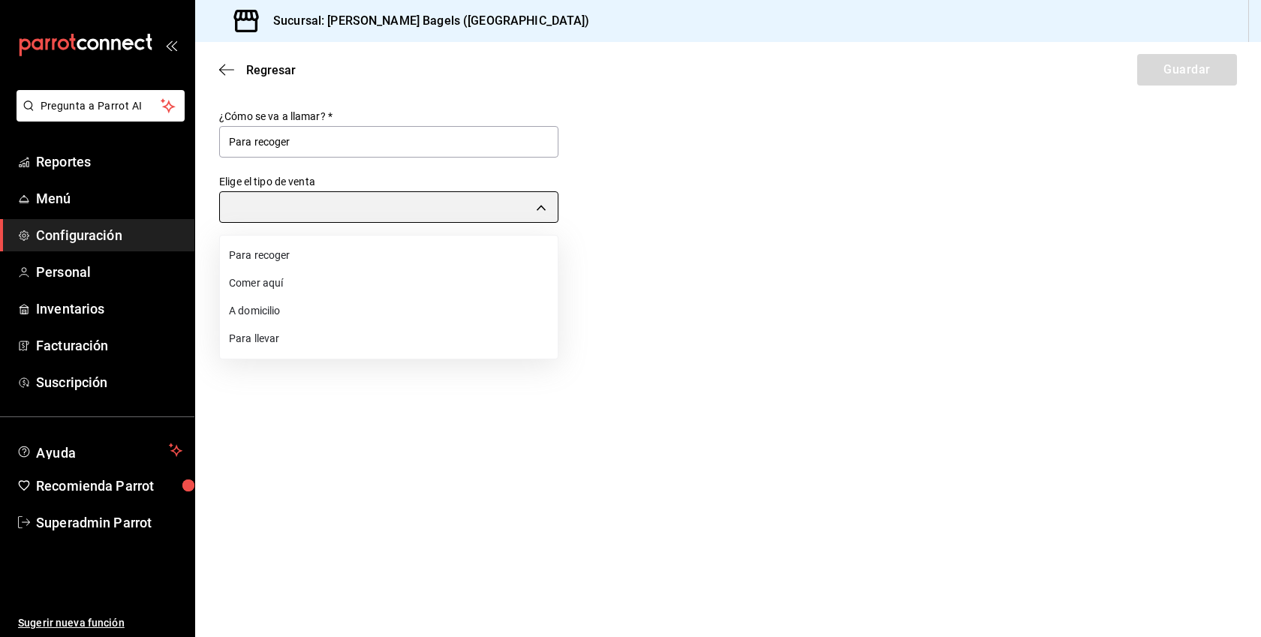
type input "PICK_UP"
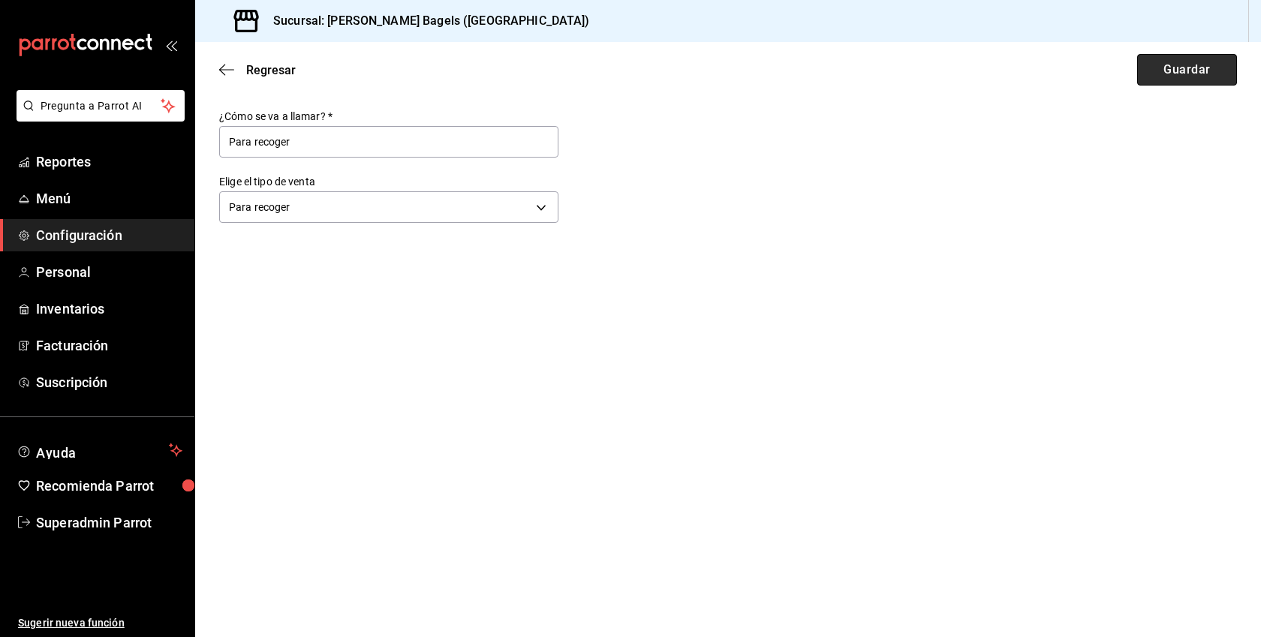
click at [1176, 74] on button "Guardar" at bounding box center [1188, 70] width 100 height 32
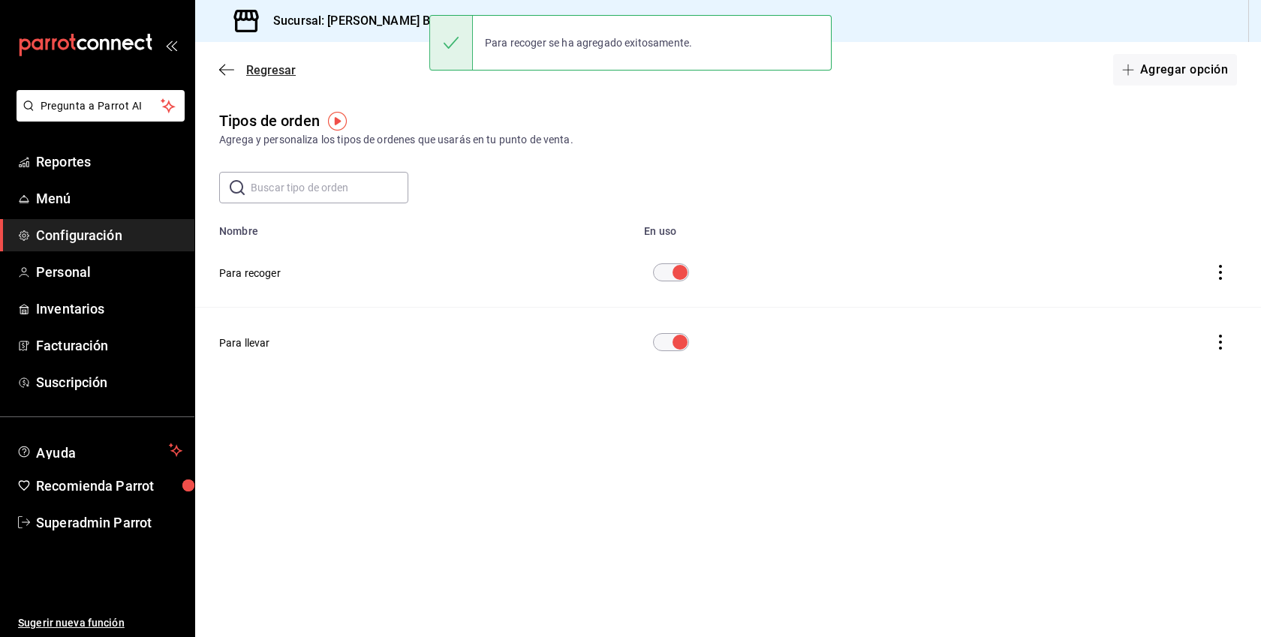
click at [231, 73] on icon "button" at bounding box center [226, 70] width 15 height 14
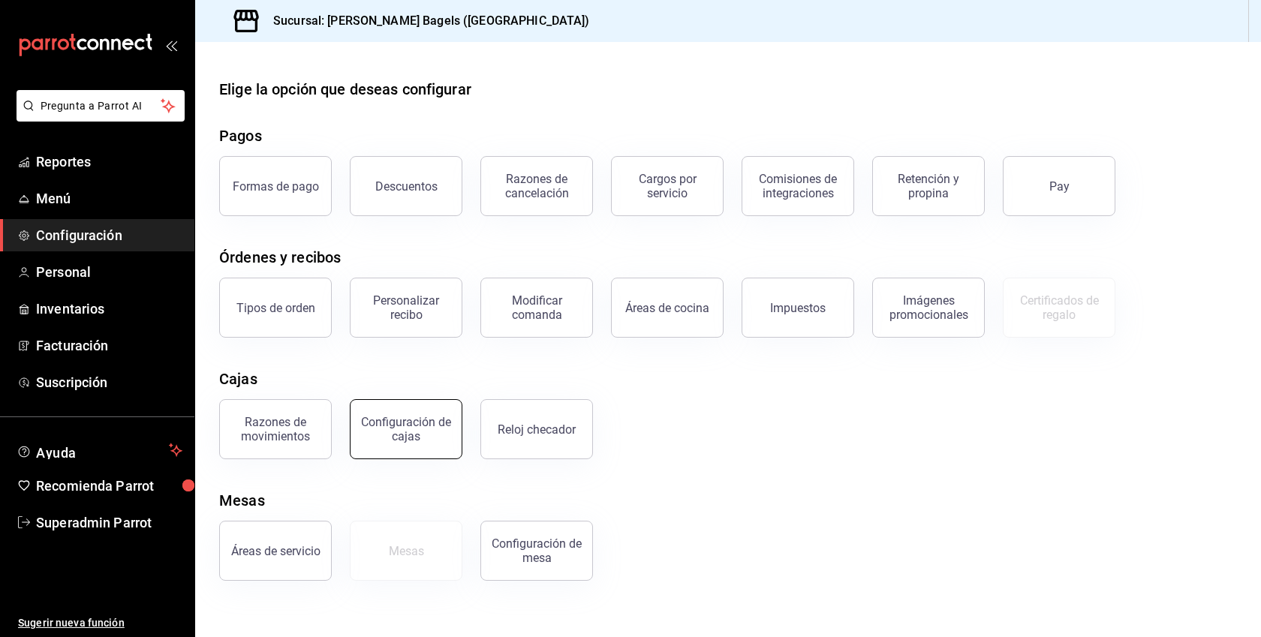
click at [447, 423] on div "Configuración de cajas" at bounding box center [406, 429] width 93 height 29
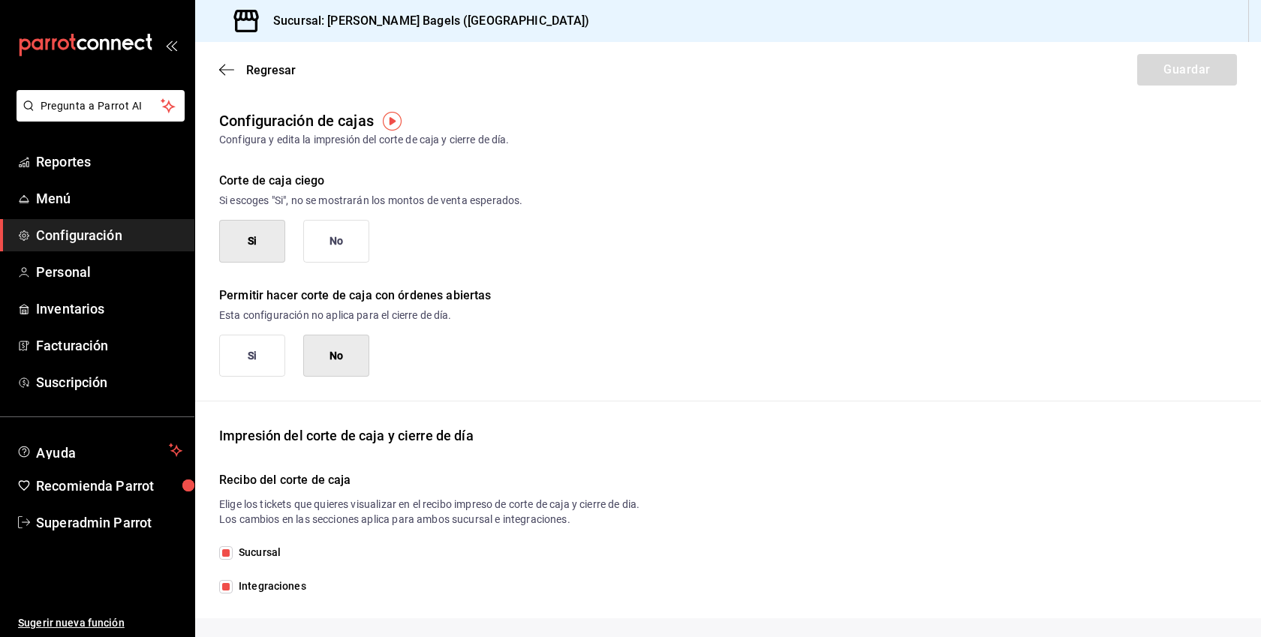
click at [345, 245] on button "No" at bounding box center [336, 241] width 66 height 43
click at [270, 357] on button "Si" at bounding box center [252, 356] width 66 height 43
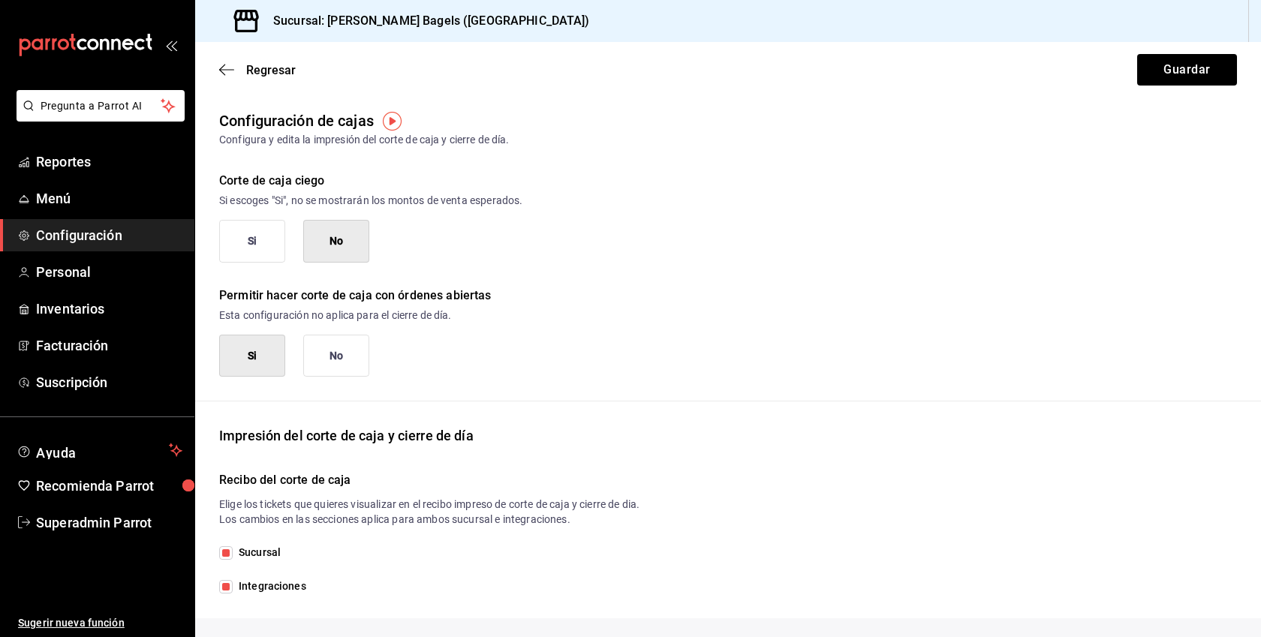
click at [258, 576] on div "Sucursal Integraciones" at bounding box center [728, 570] width 1018 height 50
click at [253, 587] on span "Integraciones" at bounding box center [270, 587] width 74 height 16
click at [233, 587] on input "Integraciones" at bounding box center [226, 587] width 14 height 14
checkbox input "false"
click at [1192, 68] on button "Guardar" at bounding box center [1188, 70] width 100 height 32
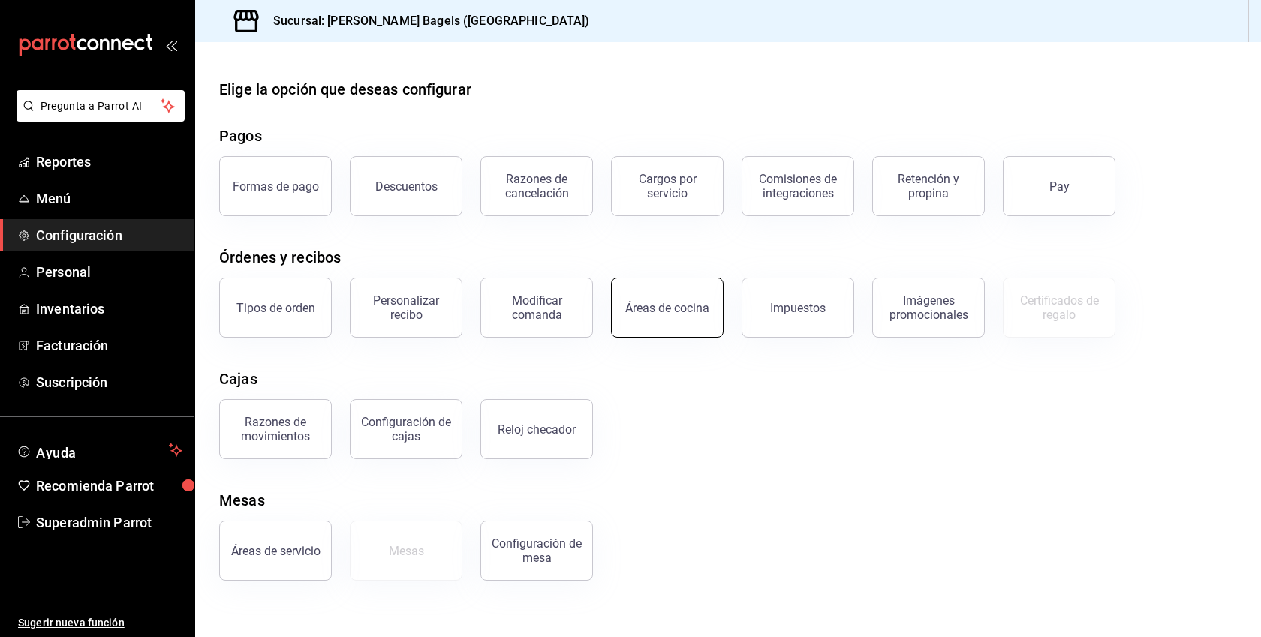
click at [677, 299] on button "Áreas de cocina" at bounding box center [667, 308] width 113 height 60
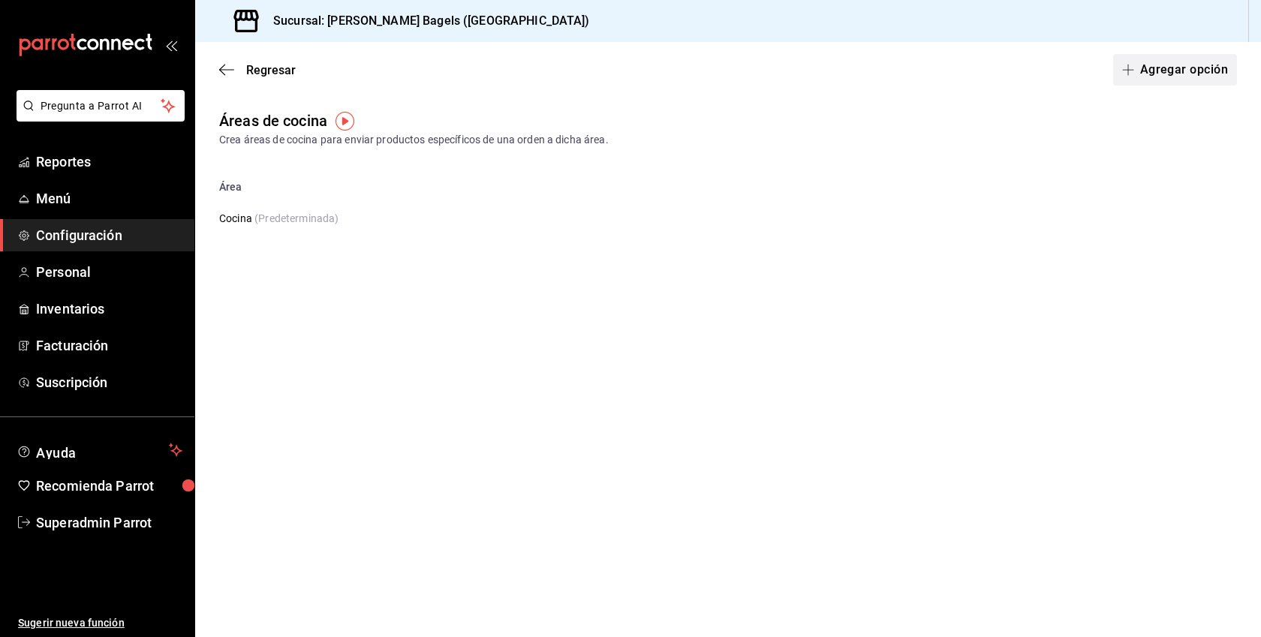
click at [1160, 57] on button "Agregar opción" at bounding box center [1176, 70] width 124 height 32
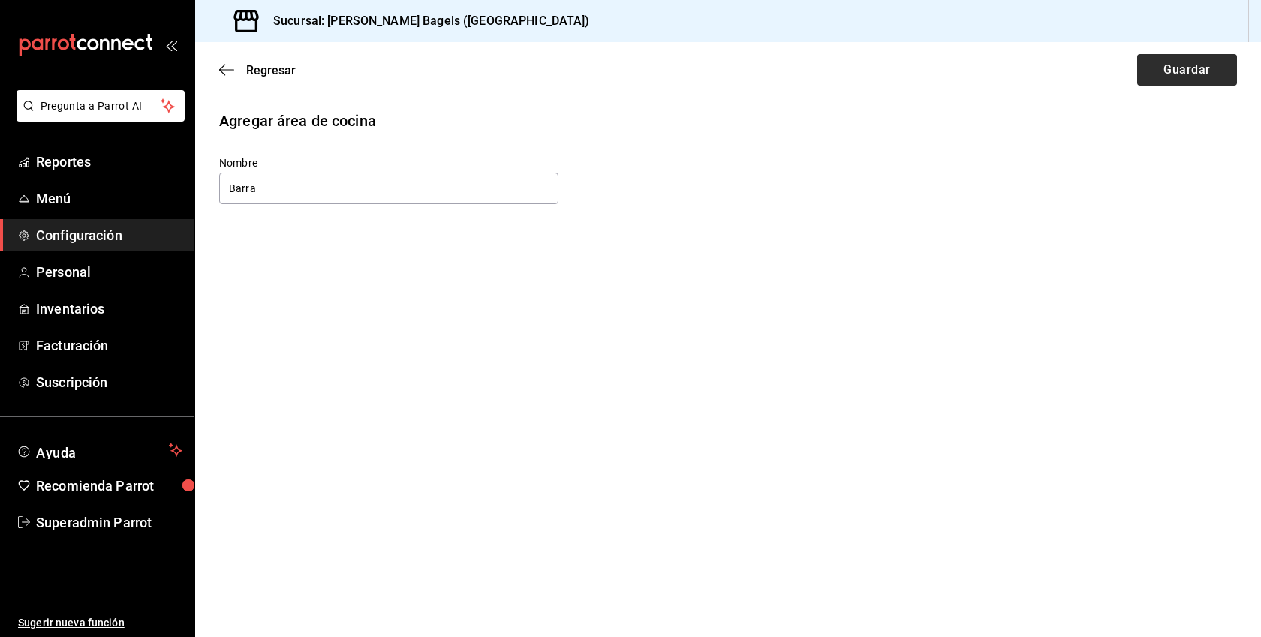
type input "Barra"
click at [1187, 74] on button "Guardar" at bounding box center [1188, 70] width 100 height 32
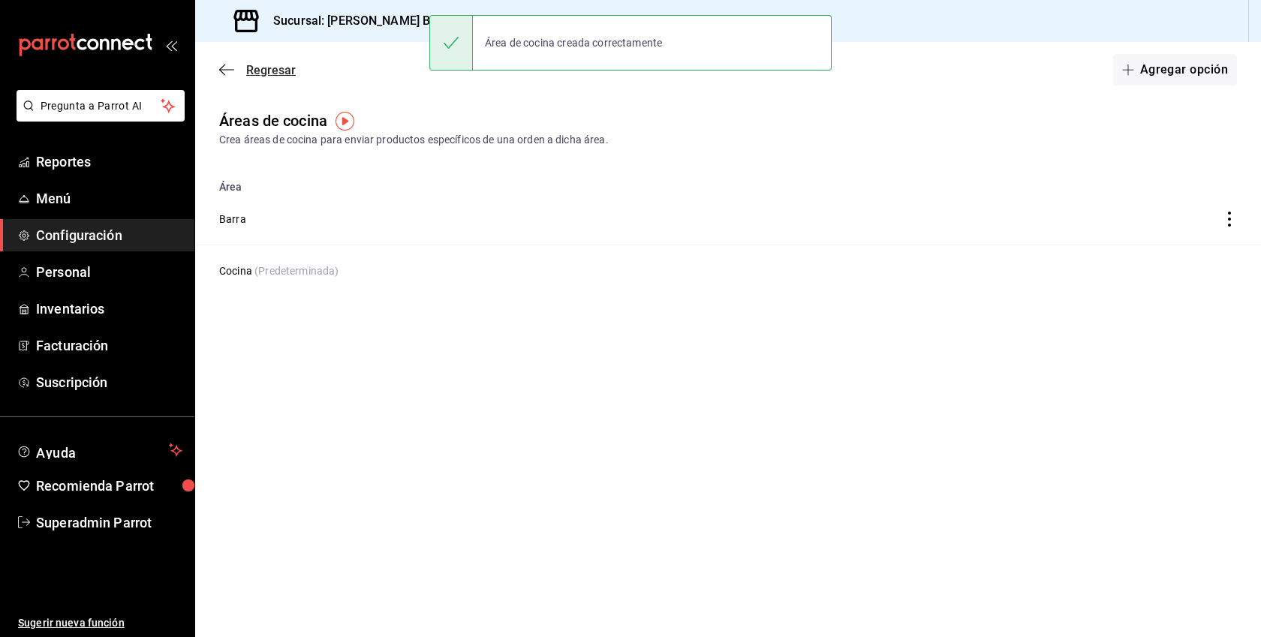
click at [282, 76] on span "Regresar" at bounding box center [271, 70] width 50 height 14
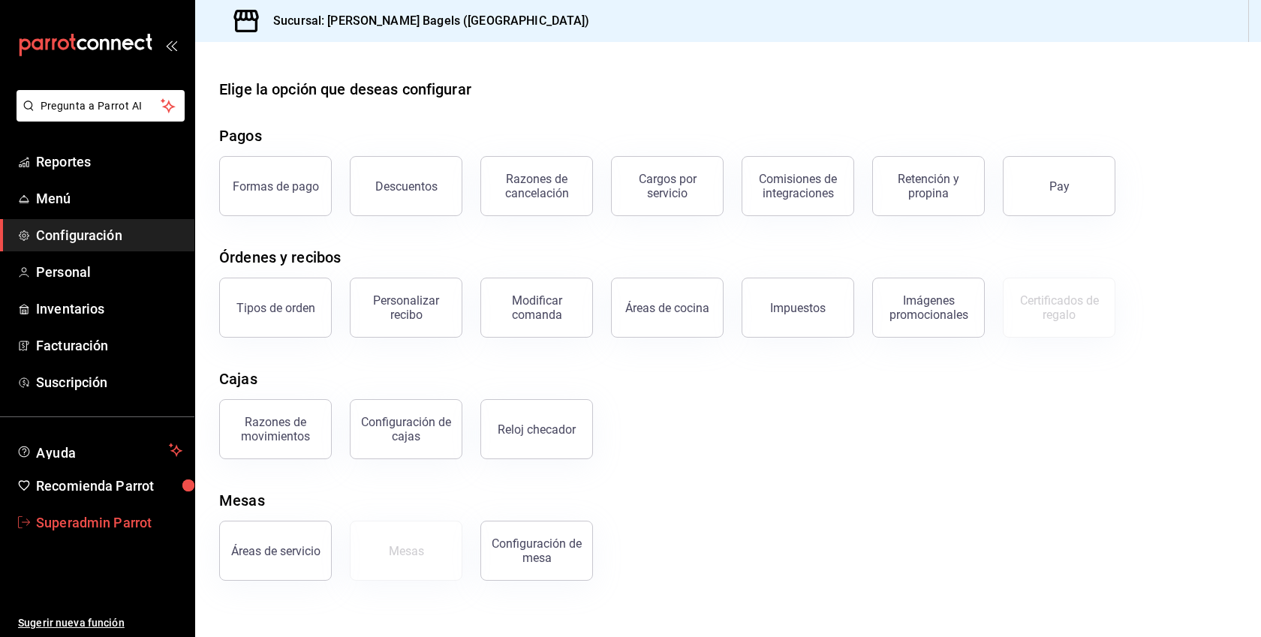
click at [108, 526] on span "Superadmin Parrot" at bounding box center [109, 523] width 146 height 20
